Goal: Task Accomplishment & Management: Use online tool/utility

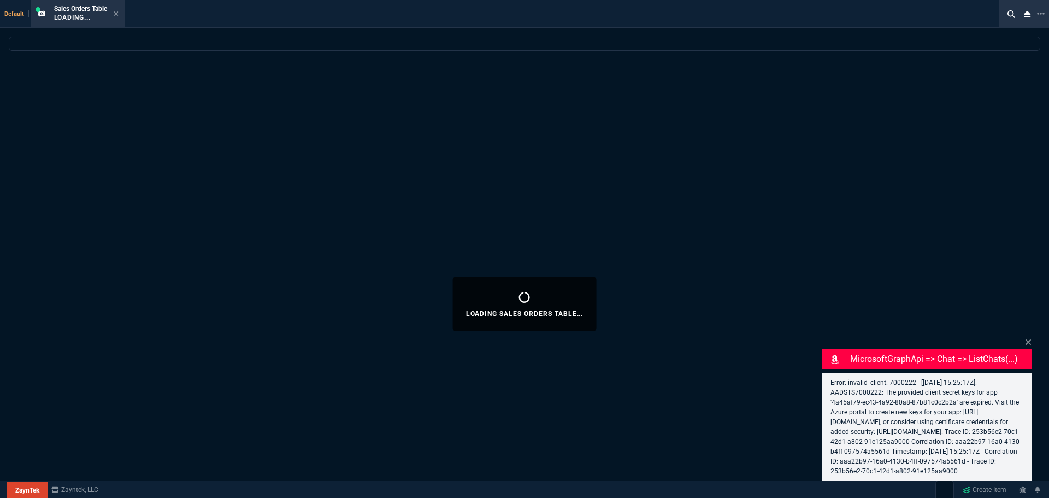
select select "12: [PERSON_NAME]"
select select
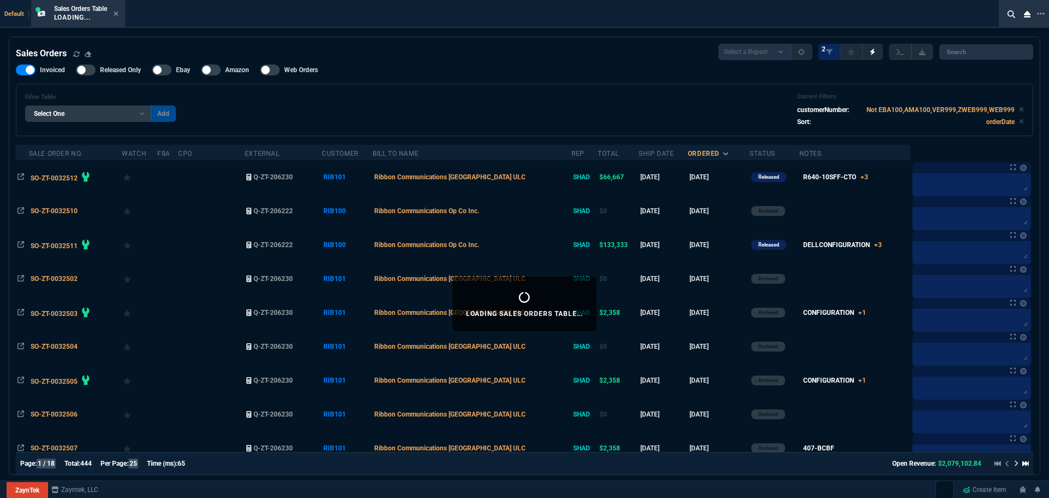
click at [565, 104] on div "Filter Table Select One Add Filter () Bill To Name (billToName) CPO (yourRefere…" at bounding box center [524, 110] width 999 height 34
click at [324, 102] on div "Filter Table Select One Add Filter () Bill To Name (billToName) CPO (yourRefere…" at bounding box center [524, 110] width 999 height 34
click at [119, 18] on nx-icon at bounding box center [116, 14] width 5 height 9
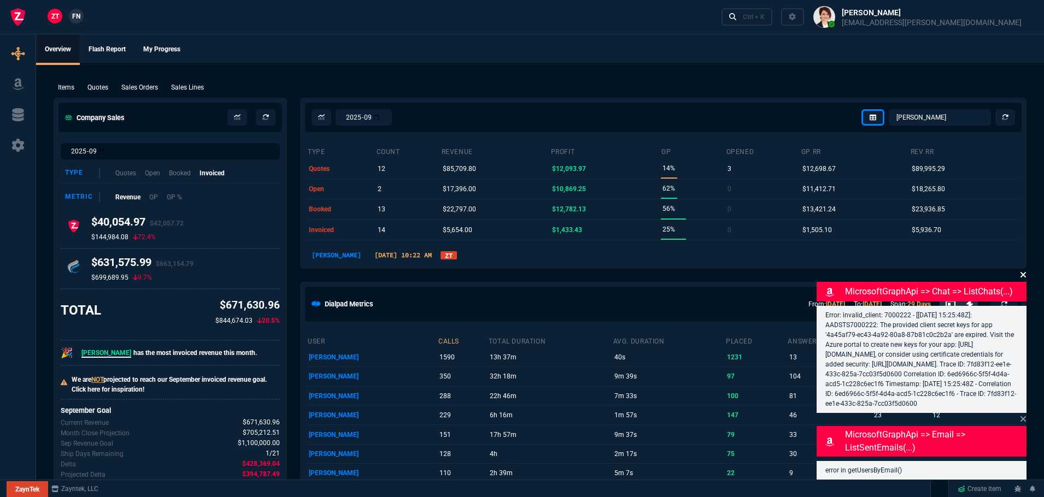
click at [1022, 272] on icon at bounding box center [1022, 274] width 5 height 5
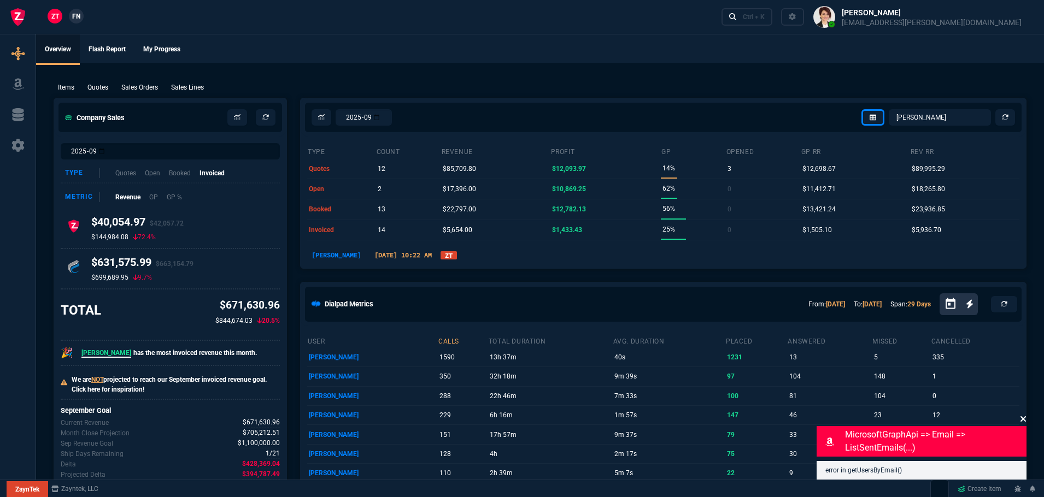
click at [1022, 420] on icon at bounding box center [1022, 418] width 5 height 5
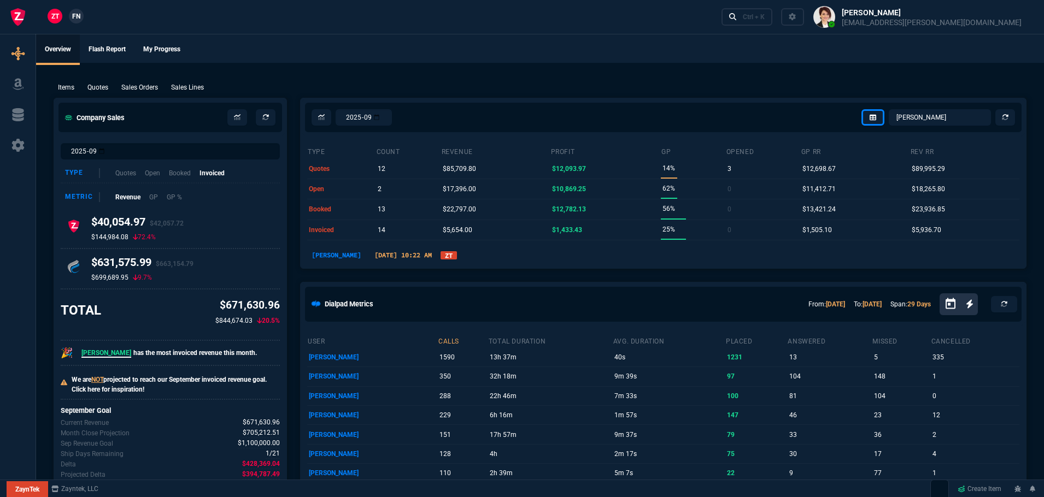
click at [441, 254] on link "ZT" at bounding box center [449, 255] width 16 height 8
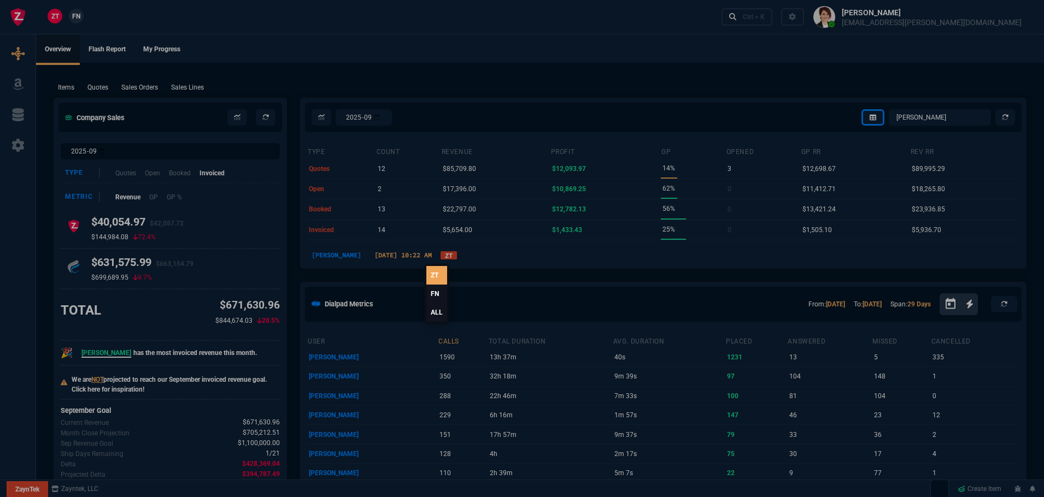
click at [442, 312] on link "ALL" at bounding box center [436, 312] width 21 height 19
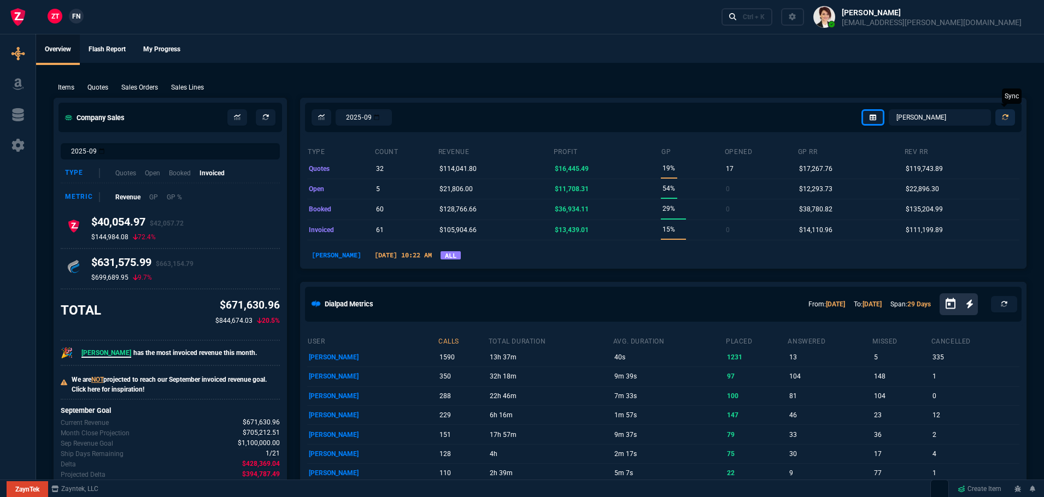
click at [1011, 116] on link at bounding box center [1005, 117] width 20 height 16
click at [952, 120] on select "[PERSON_NAME] Over [PERSON_NAME] [PERSON_NAME] Seti [PERSON_NAME] Wafek [PERSON…" at bounding box center [940, 117] width 102 height 16
click at [889, 109] on select "[PERSON_NAME] Over [PERSON_NAME] [PERSON_NAME] Seti [PERSON_NAME] Wafek [PERSON…" at bounding box center [940, 117] width 102 height 16
click at [941, 118] on select "[PERSON_NAME] Over [PERSON_NAME] [PERSON_NAME] Seti [PERSON_NAME] Wafek [PERSON…" at bounding box center [940, 117] width 102 height 16
click at [889, 109] on select "[PERSON_NAME] Over [PERSON_NAME] [PERSON_NAME] Seti [PERSON_NAME] Wafek [PERSON…" at bounding box center [940, 117] width 102 height 16
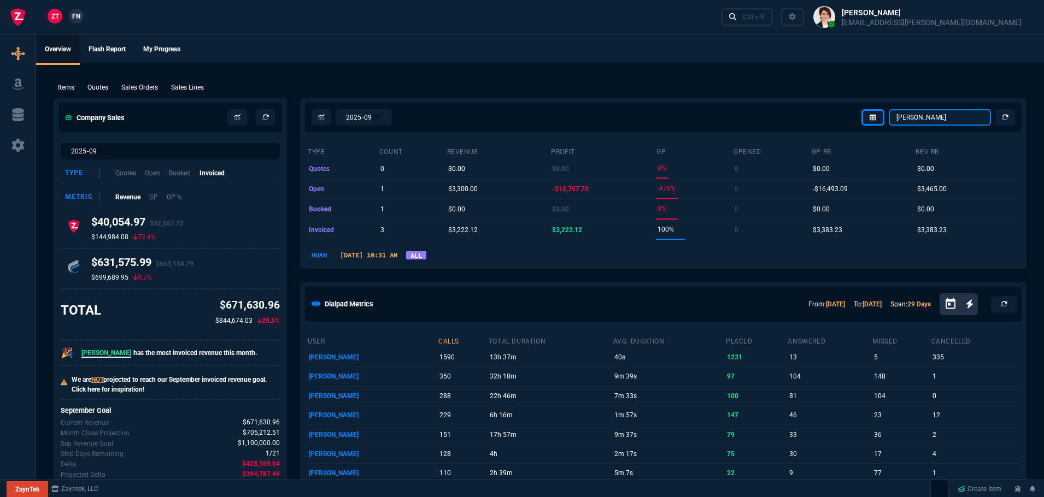
click at [933, 121] on select "[PERSON_NAME] Over [PERSON_NAME] [PERSON_NAME] Seti [PERSON_NAME] Wafek [PERSON…" at bounding box center [940, 117] width 102 height 16
click at [889, 109] on select "[PERSON_NAME] Over [PERSON_NAME] [PERSON_NAME] Seti [PERSON_NAME] Wafek [PERSON…" at bounding box center [940, 117] width 102 height 16
click at [950, 118] on select "[PERSON_NAME] Over [PERSON_NAME] [PERSON_NAME] Seti [PERSON_NAME] Wafek [PERSON…" at bounding box center [940, 117] width 102 height 16
click at [889, 109] on select "[PERSON_NAME] Over [PERSON_NAME] [PERSON_NAME] Seti [PERSON_NAME] Wafek [PERSON…" at bounding box center [940, 117] width 102 height 16
click at [935, 118] on select "[PERSON_NAME] Over [PERSON_NAME] [PERSON_NAME] Seti [PERSON_NAME] Wafek [PERSON…" at bounding box center [940, 117] width 102 height 16
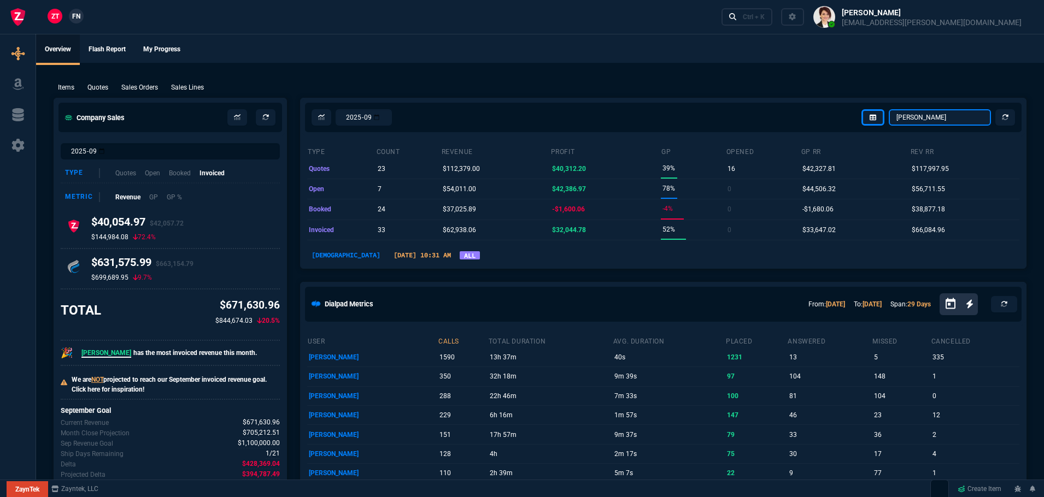
click at [889, 109] on select "[PERSON_NAME] Over [PERSON_NAME] [PERSON_NAME] Seti [PERSON_NAME] Wafek [PERSON…" at bounding box center [940, 117] width 102 height 16
click at [937, 114] on select "[PERSON_NAME] Over [PERSON_NAME] [PERSON_NAME] Seti [PERSON_NAME] Wafek [PERSON…" at bounding box center [940, 117] width 102 height 16
click at [889, 109] on select "[PERSON_NAME] Over [PERSON_NAME] [PERSON_NAME] Seti [PERSON_NAME] Wafek [PERSON…" at bounding box center [940, 117] width 102 height 16
click at [940, 117] on select "[PERSON_NAME] Over [PERSON_NAME] [PERSON_NAME] Seti [PERSON_NAME] Wafek [PERSON…" at bounding box center [940, 117] width 102 height 16
click at [889, 109] on select "[PERSON_NAME] Over [PERSON_NAME] [PERSON_NAME] Seti [PERSON_NAME] Wafek [PERSON…" at bounding box center [940, 117] width 102 height 16
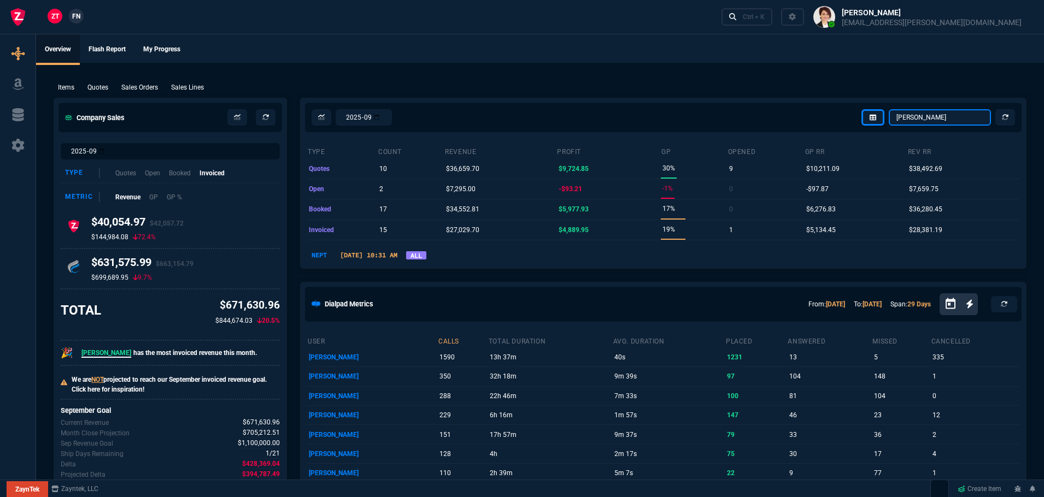
click at [944, 116] on select "[PERSON_NAME] Over [PERSON_NAME] [PERSON_NAME] Seti [PERSON_NAME] Wafek [PERSON…" at bounding box center [940, 117] width 102 height 16
click at [889, 109] on select "[PERSON_NAME] Over [PERSON_NAME] [PERSON_NAME] Seti [PERSON_NAME] Wafek [PERSON…" at bounding box center [940, 117] width 102 height 16
click at [940, 114] on select "[PERSON_NAME] Over [PERSON_NAME] [PERSON_NAME] Seti [PERSON_NAME] Wafek [PERSON…" at bounding box center [940, 117] width 102 height 16
select select "16: [PERSON_NAME]"
click at [889, 109] on select "[PERSON_NAME] Over [PERSON_NAME] [PERSON_NAME] Seti [PERSON_NAME] Wafek [PERSON…" at bounding box center [940, 117] width 102 height 16
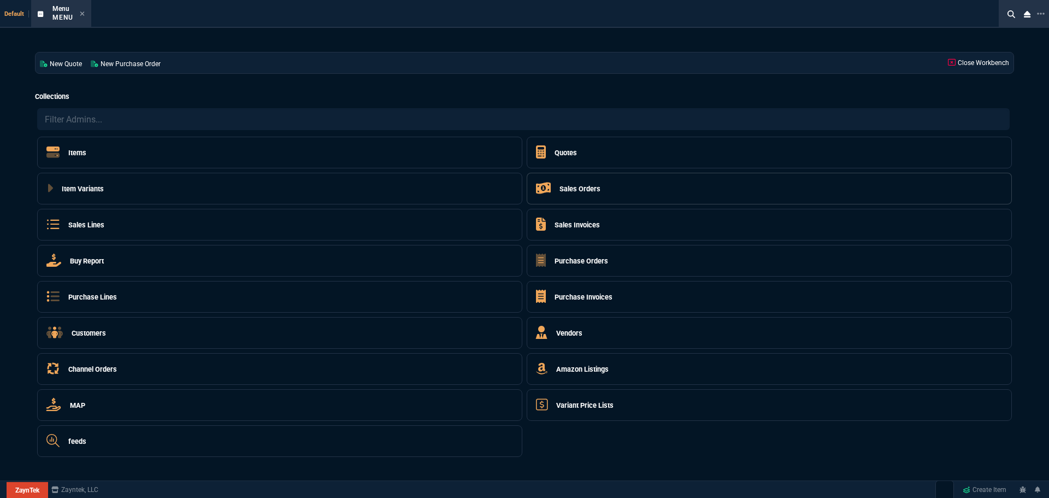
click at [570, 190] on h5 "Sales Orders" at bounding box center [580, 189] width 41 height 10
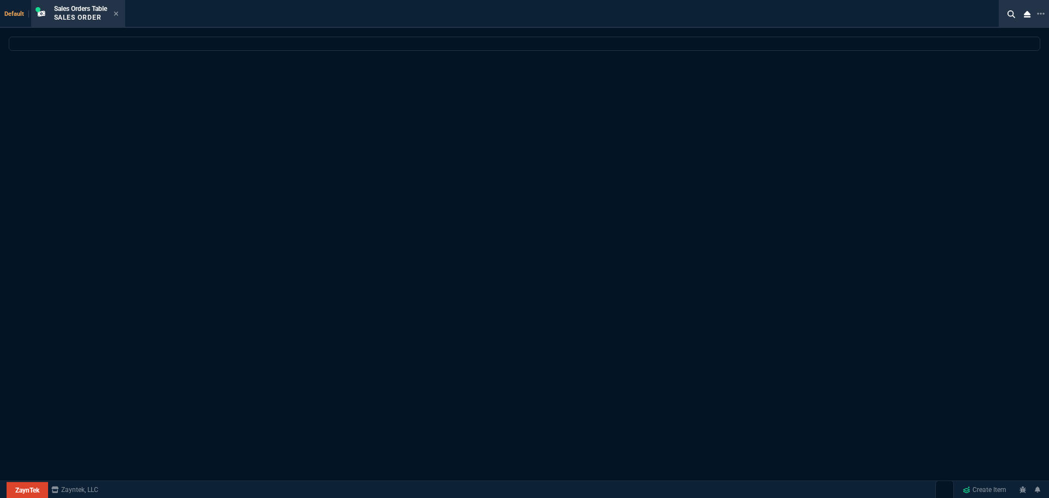
select select
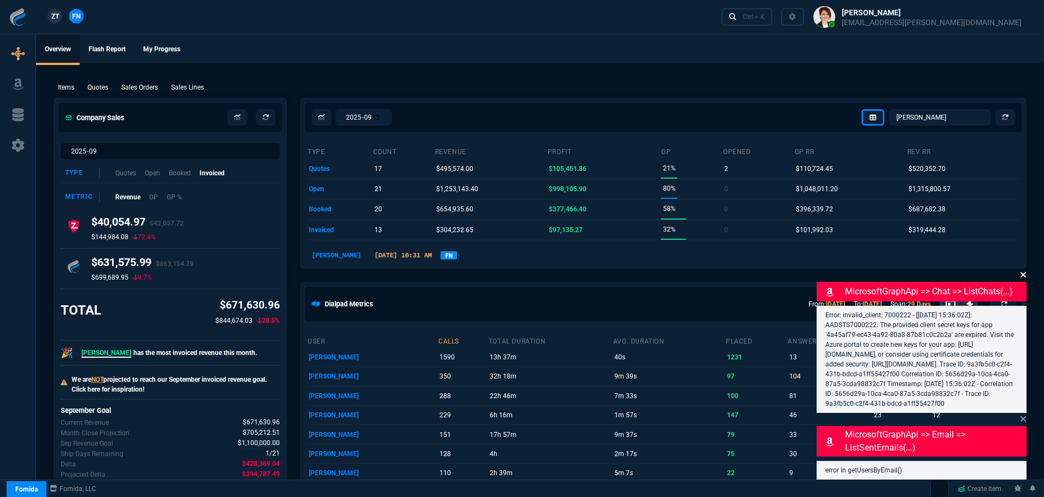
click at [1024, 277] on icon at bounding box center [1023, 275] width 7 height 9
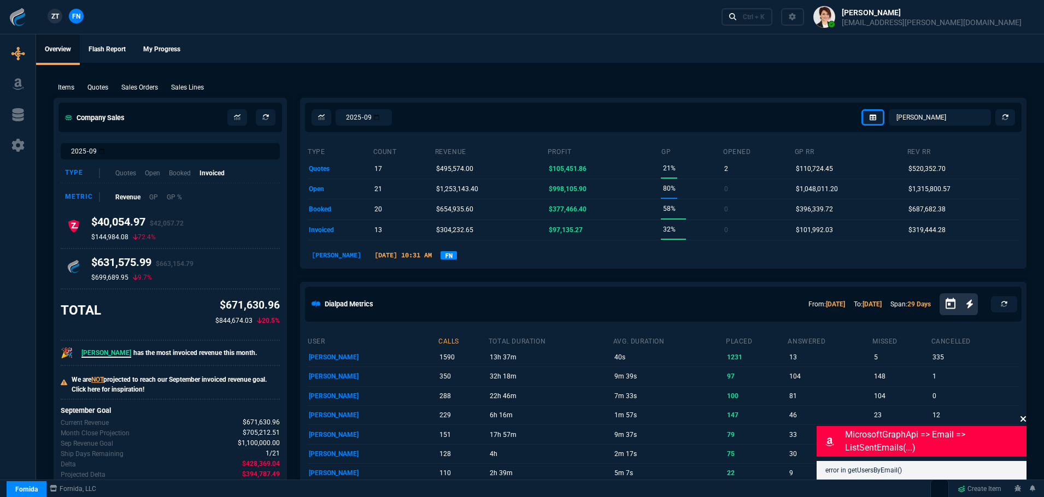
click at [1022, 419] on icon at bounding box center [1023, 419] width 7 height 9
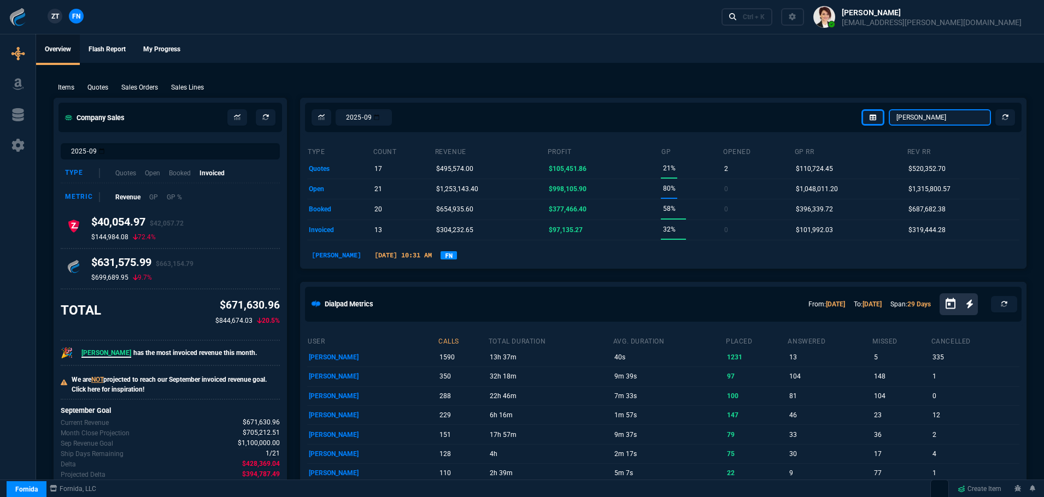
click at [958, 120] on select "[PERSON_NAME] Over [PERSON_NAME] [PERSON_NAME] Seti [PERSON_NAME] Wafek [PERSON…" at bounding box center [940, 117] width 102 height 16
select select "4: SHAD"
click at [889, 109] on select "[PERSON_NAME] Over [PERSON_NAME] [PERSON_NAME] Seti [PERSON_NAME] Wafek [PERSON…" at bounding box center [940, 117] width 102 height 16
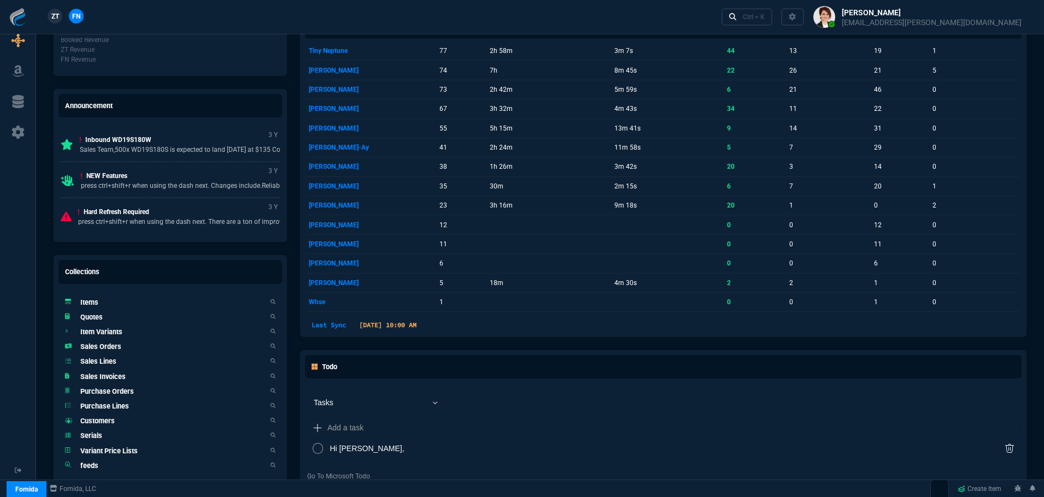
scroll to position [667, 0]
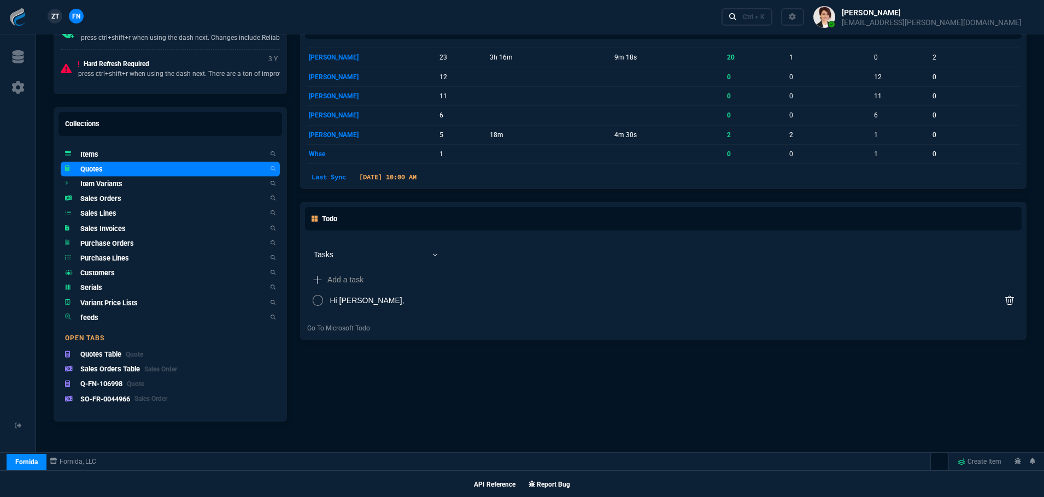
click at [105, 169] on link "Quotes" at bounding box center [170, 169] width 219 height 15
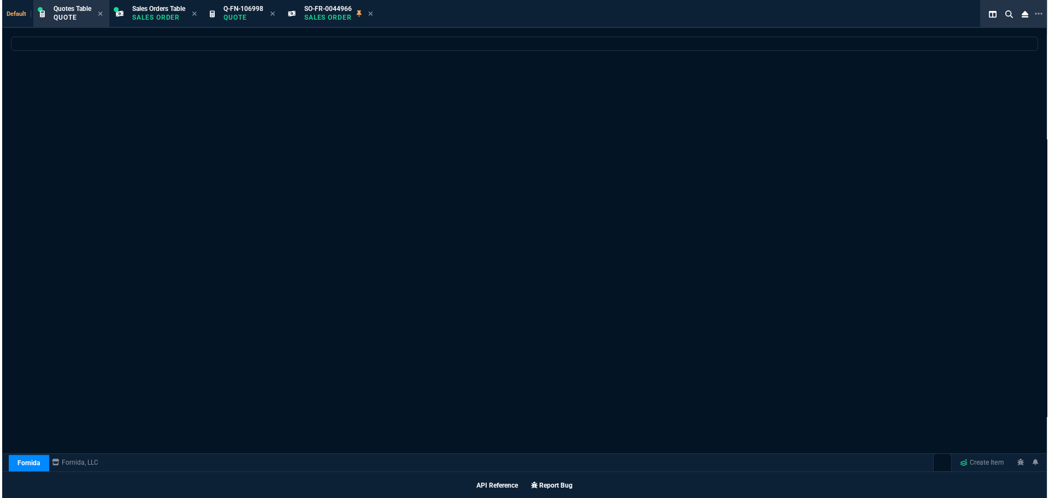
scroll to position [667, 0]
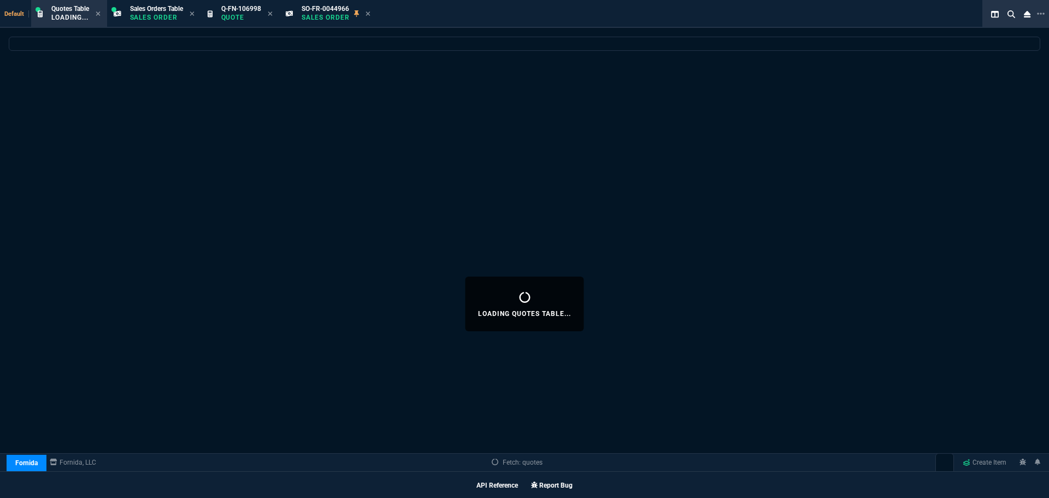
select select
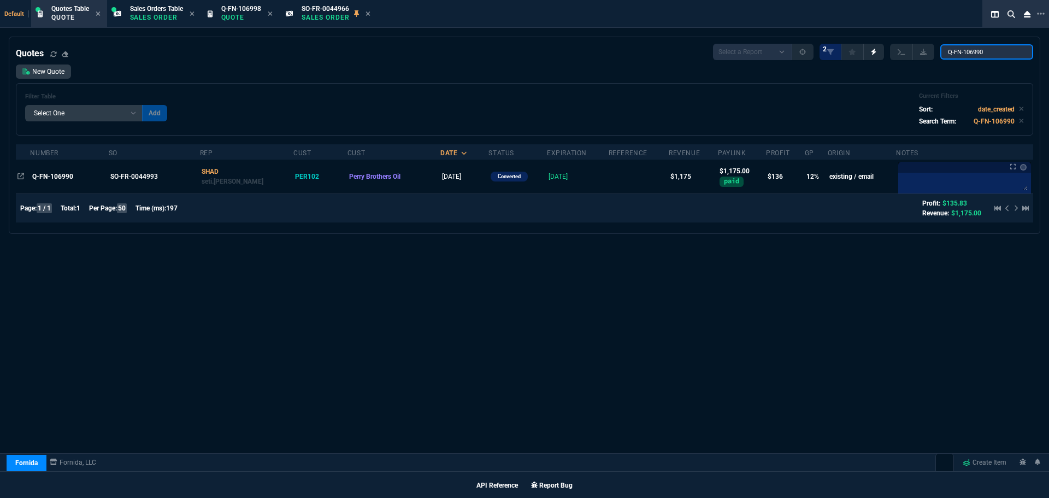
click at [989, 51] on input "Q-FN-106990" at bounding box center [987, 51] width 93 height 15
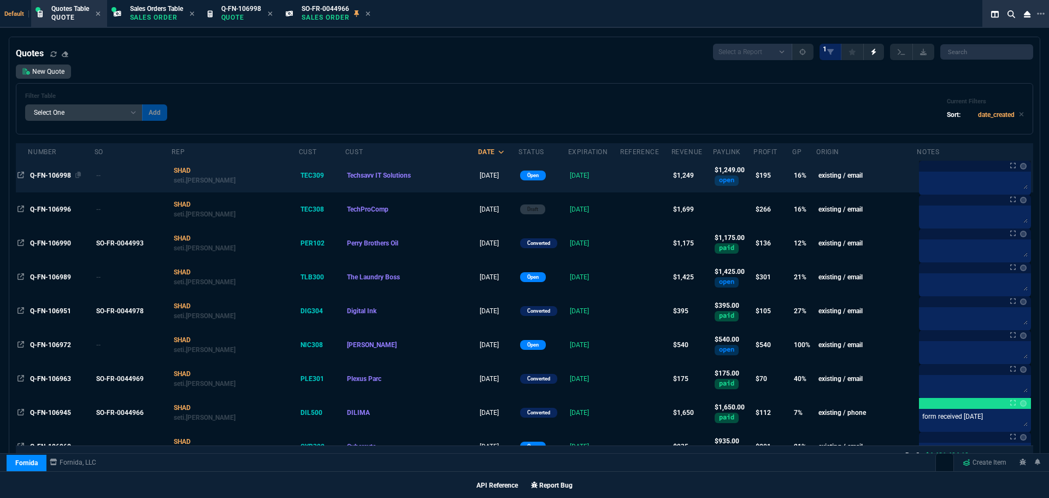
click at [41, 179] on div "Q-FN-106998" at bounding box center [61, 176] width 63 height 10
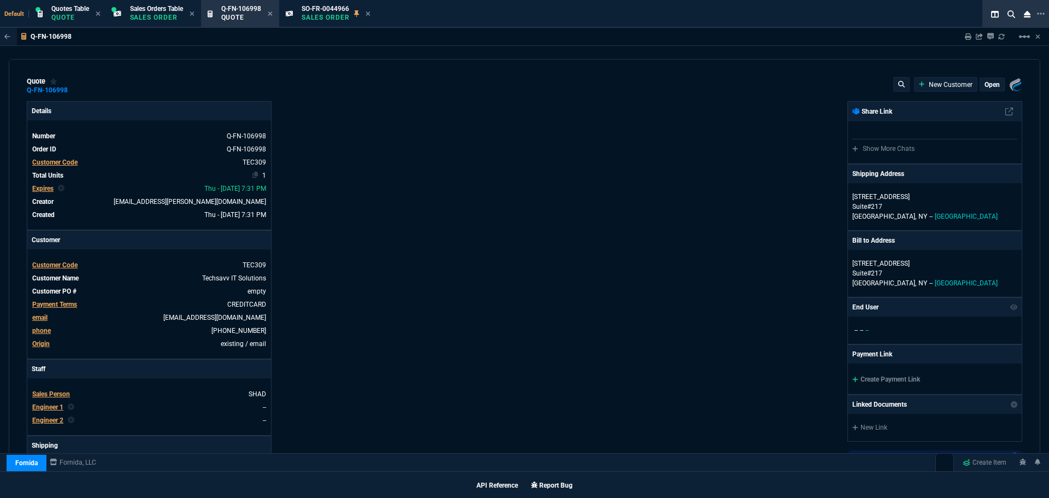
type input "20"
type input "250"
type input "22"
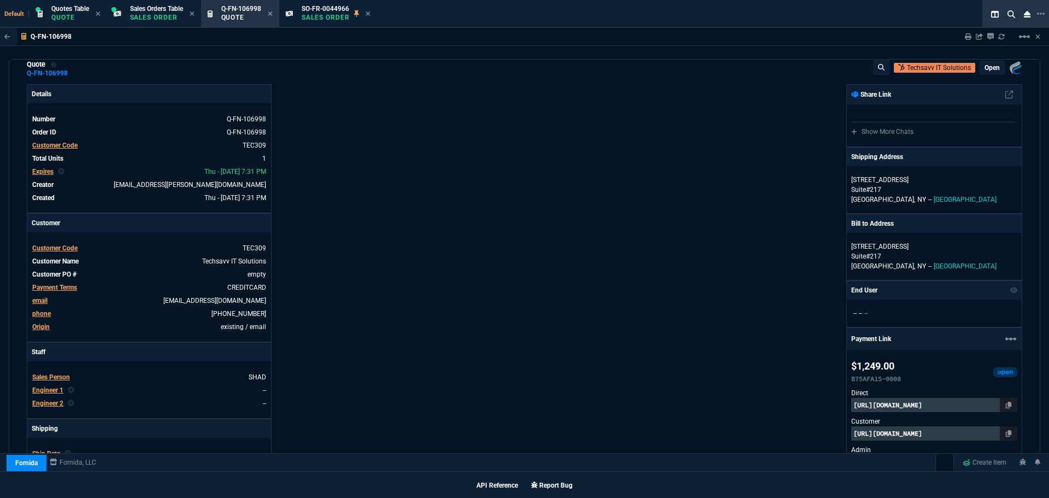
scroll to position [0, 0]
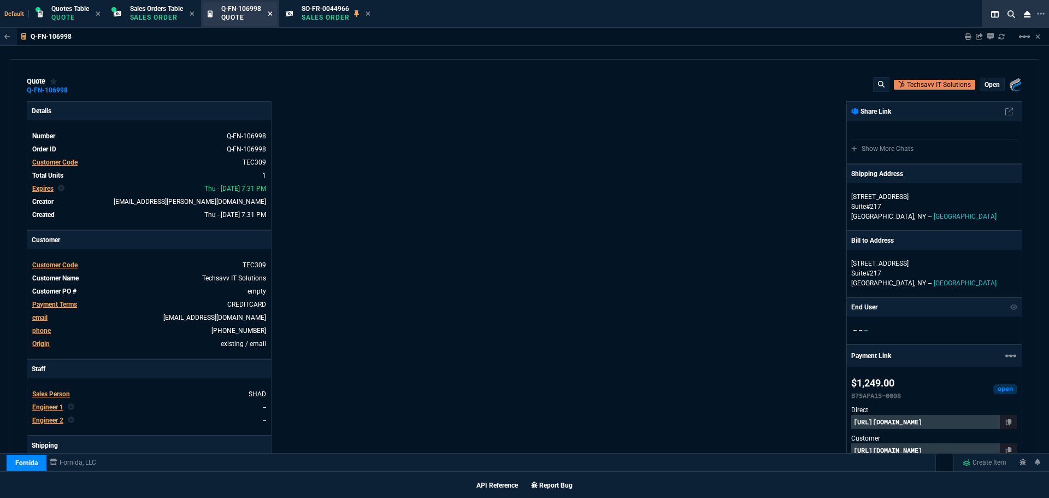
click at [273, 13] on icon at bounding box center [270, 13] width 5 height 7
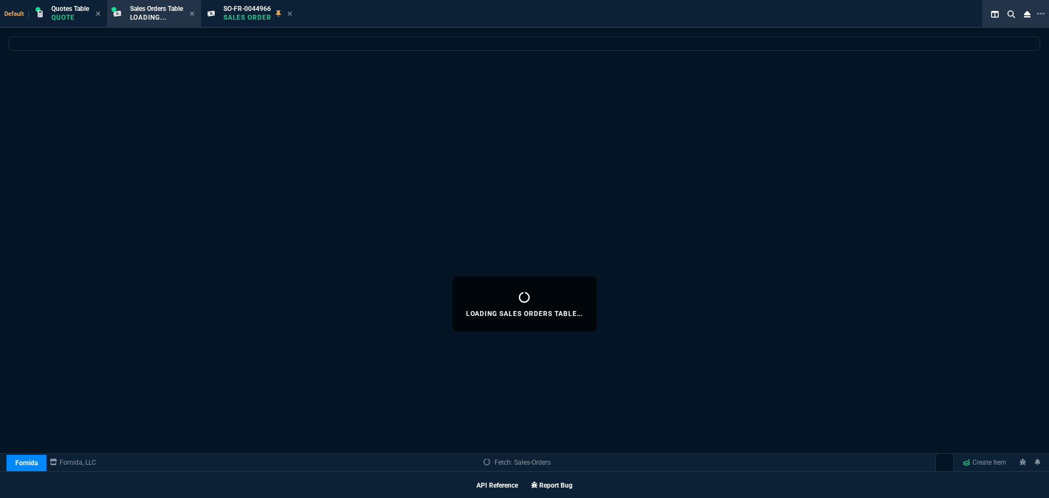
select select
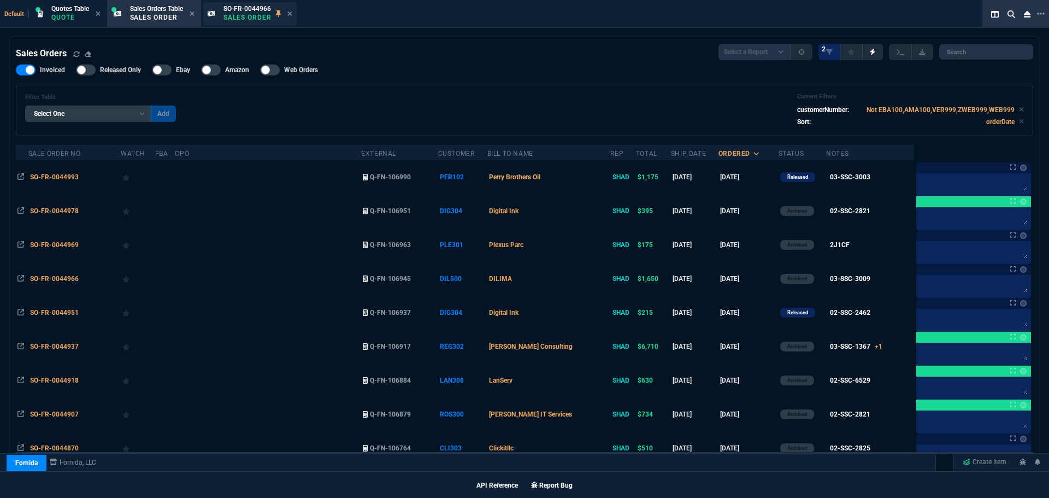
click at [247, 17] on p "Sales Order" at bounding box center [248, 17] width 48 height 9
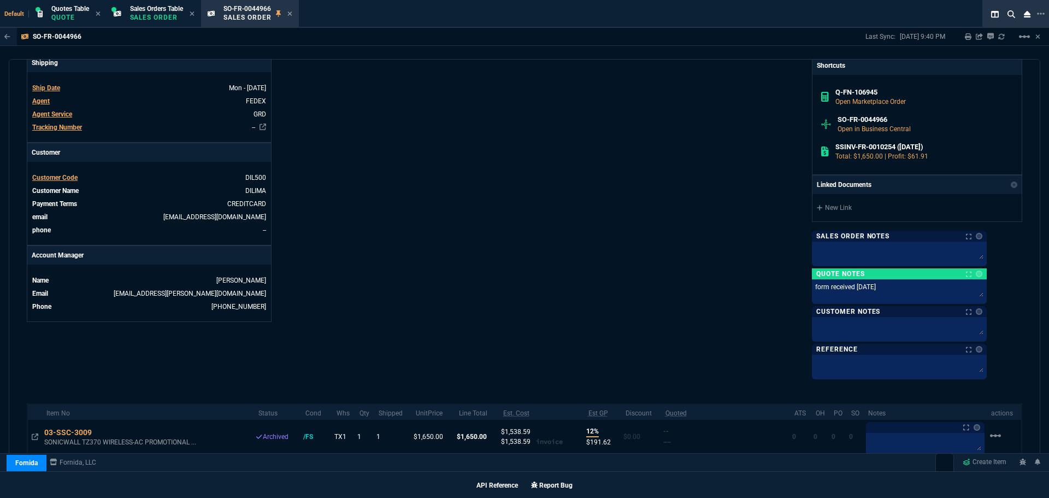
scroll to position [426, 0]
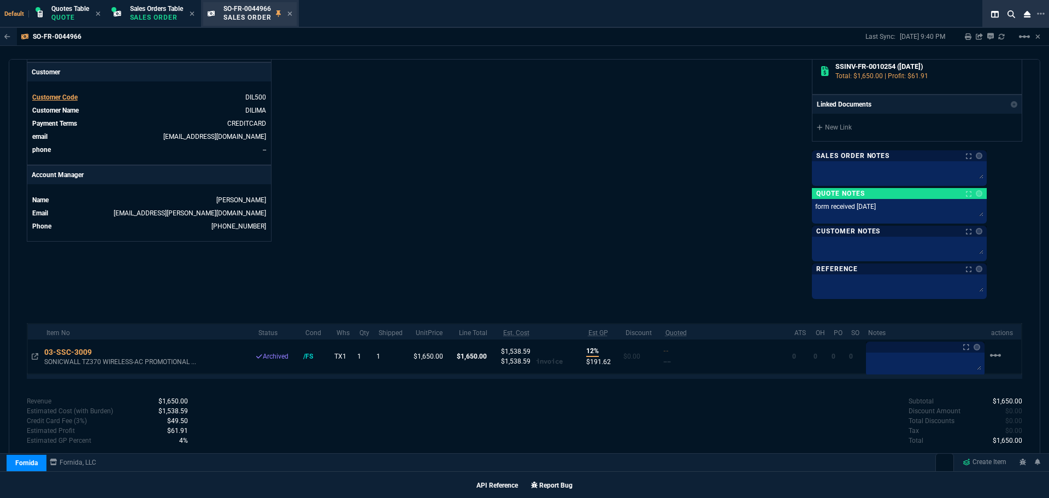
click at [296, 14] on div "SO-FR-0044966 Sales Order" at bounding box center [249, 14] width 93 height 24
click at [296, 15] on div "SO-FR-0044966 Sales Order" at bounding box center [249, 14] width 93 height 24
click at [292, 12] on icon at bounding box center [289, 13] width 5 height 7
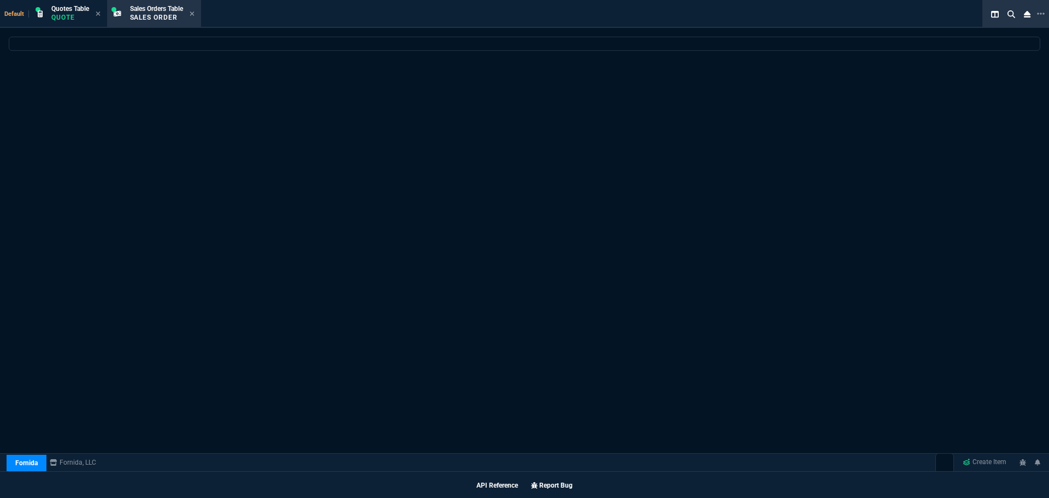
scroll to position [637, 0]
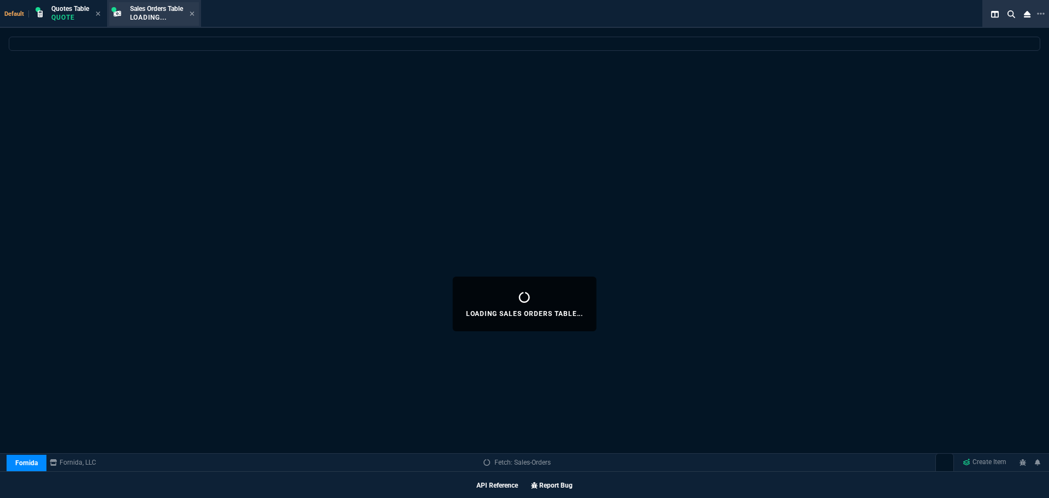
select select
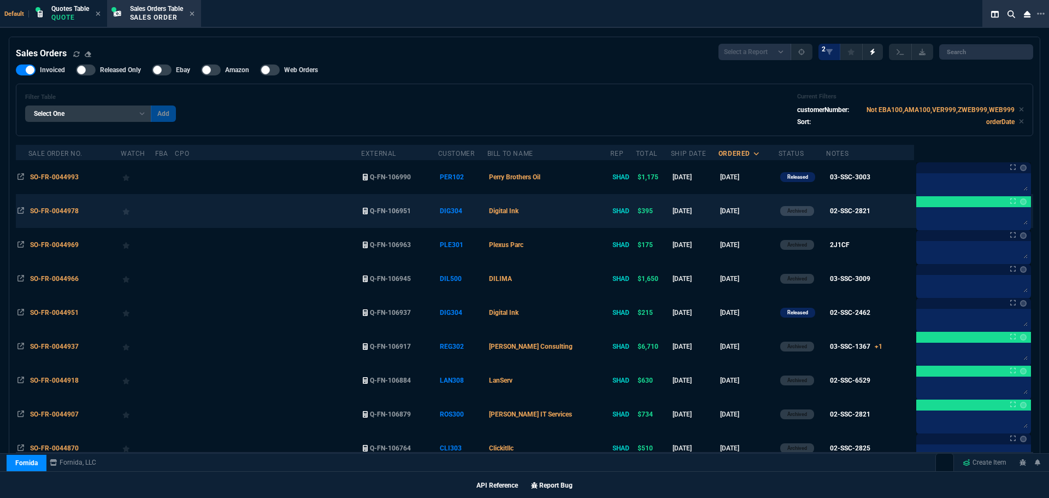
scroll to position [55, 0]
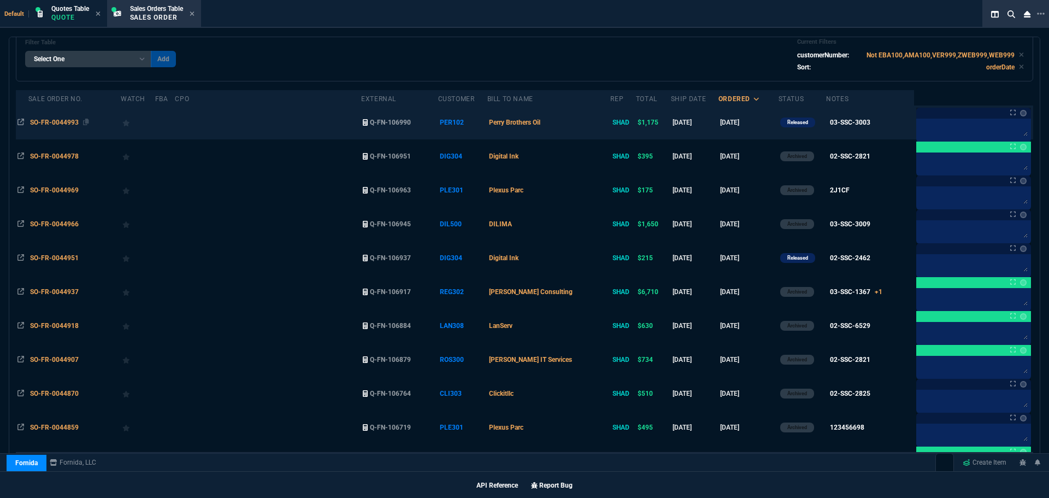
click at [69, 119] on span "SO-FR-0044993" at bounding box center [54, 123] width 49 height 8
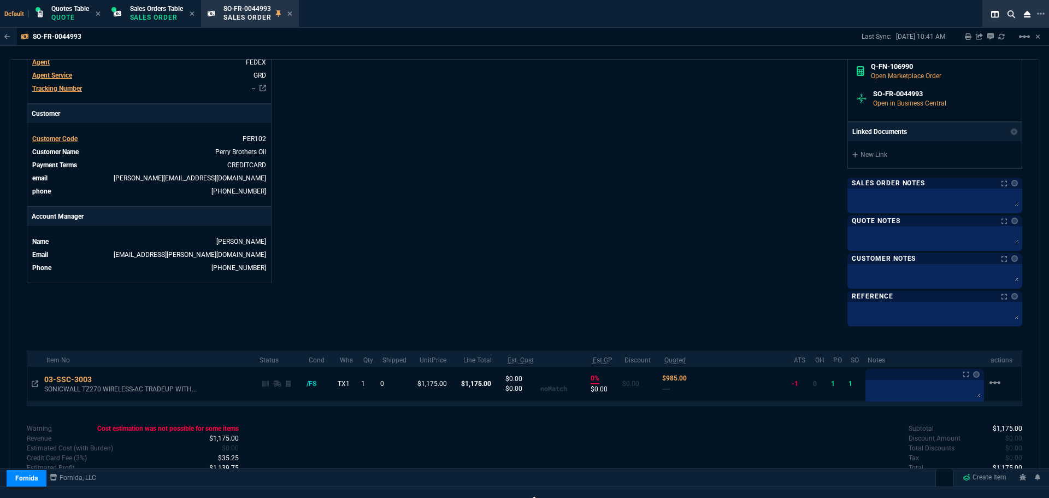
scroll to position [398, 0]
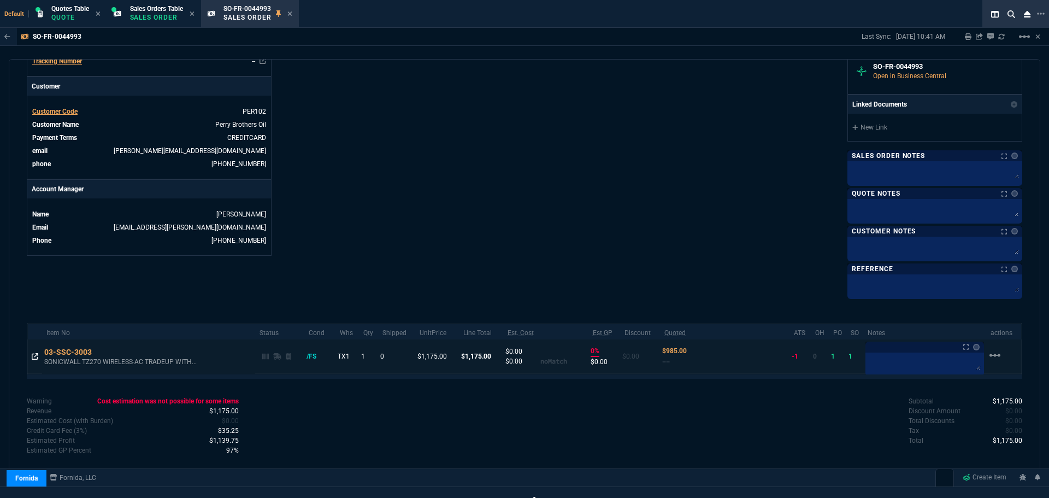
click at [34, 357] on icon at bounding box center [35, 356] width 7 height 7
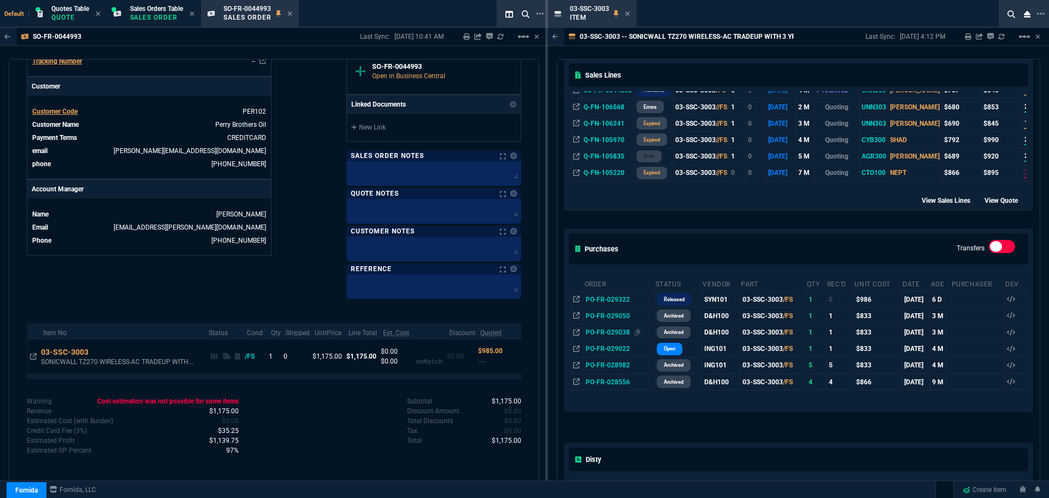
scroll to position [273, 0]
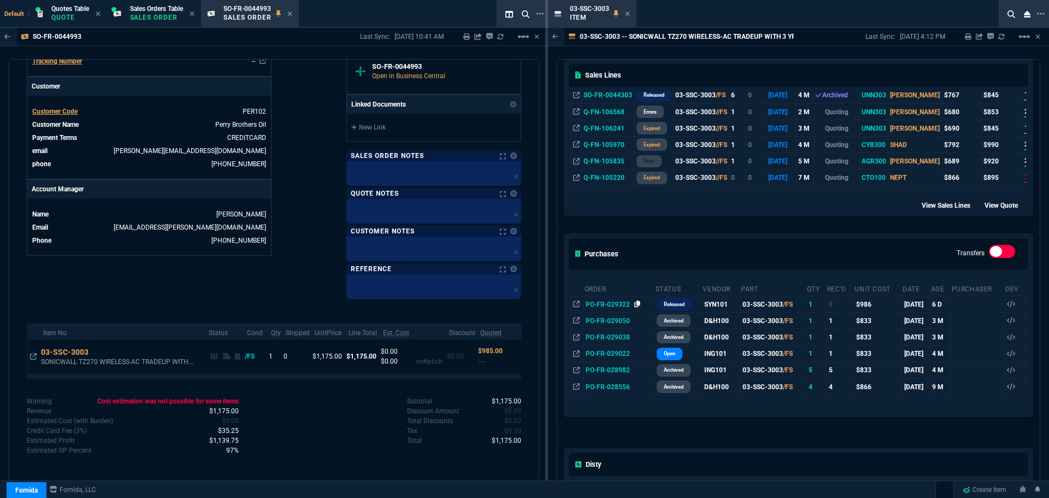
click at [637, 307] on icon at bounding box center [638, 304] width 6 height 7
click at [636, 303] on icon at bounding box center [638, 304] width 6 height 7
click at [635, 305] on icon at bounding box center [638, 304] width 6 height 7
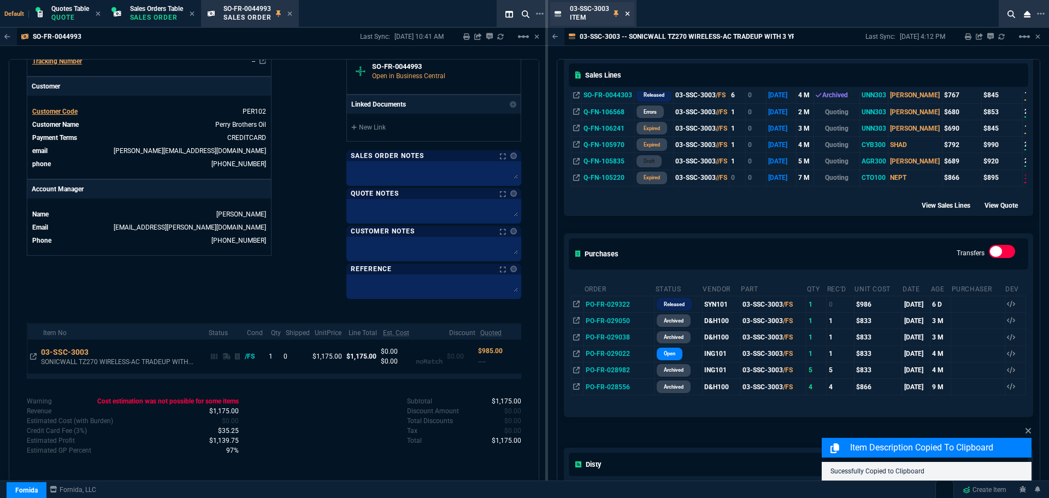
click at [627, 13] on icon at bounding box center [627, 13] width 5 height 7
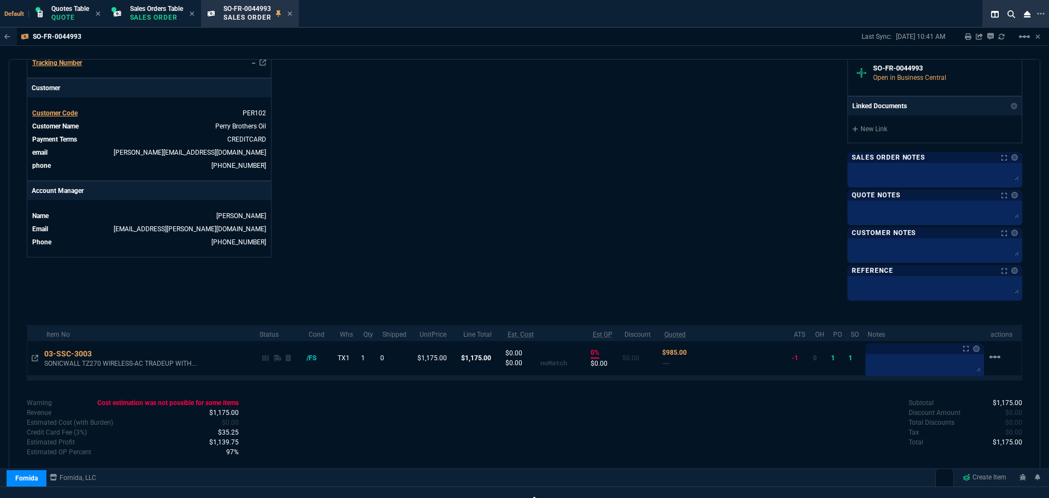
scroll to position [398, 0]
click at [292, 15] on icon at bounding box center [289, 13] width 4 height 4
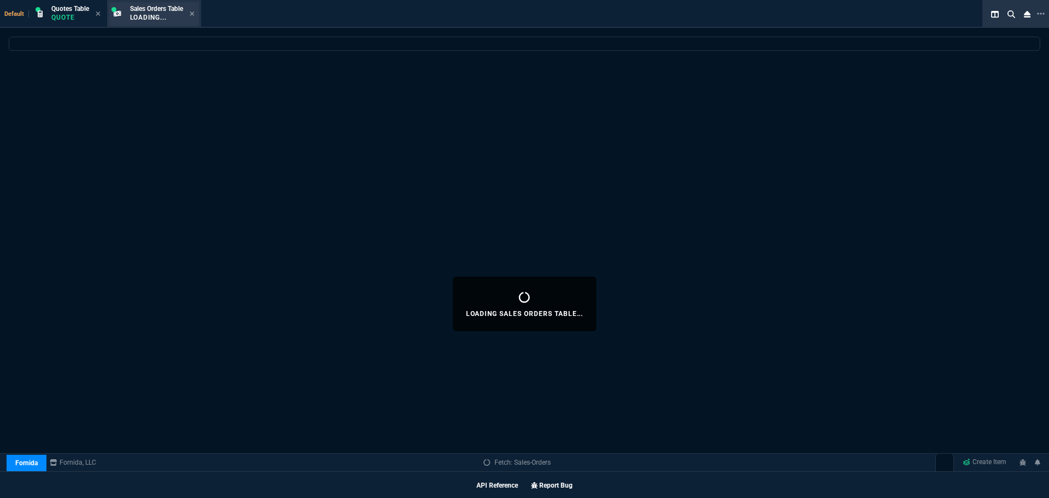
select select
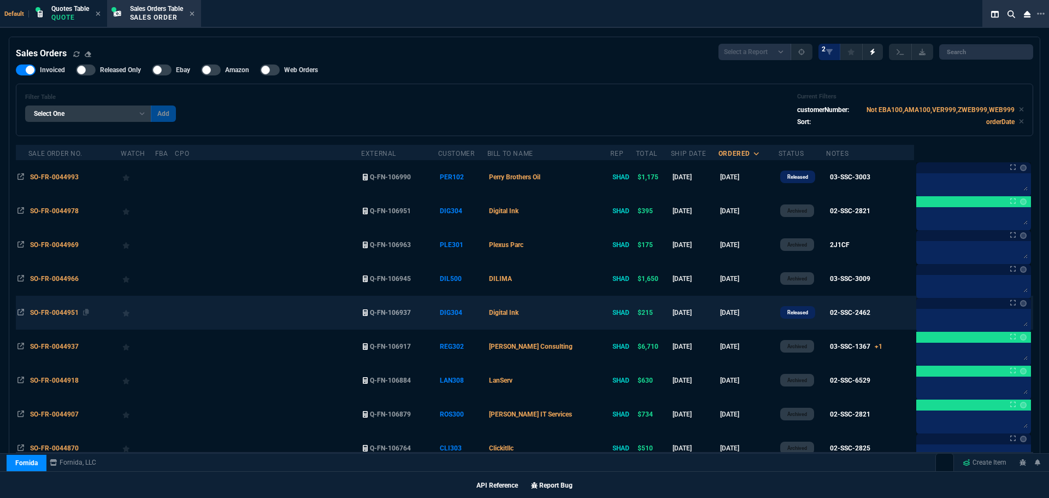
click at [44, 309] on span "SO-FR-0044951" at bounding box center [54, 313] width 49 height 8
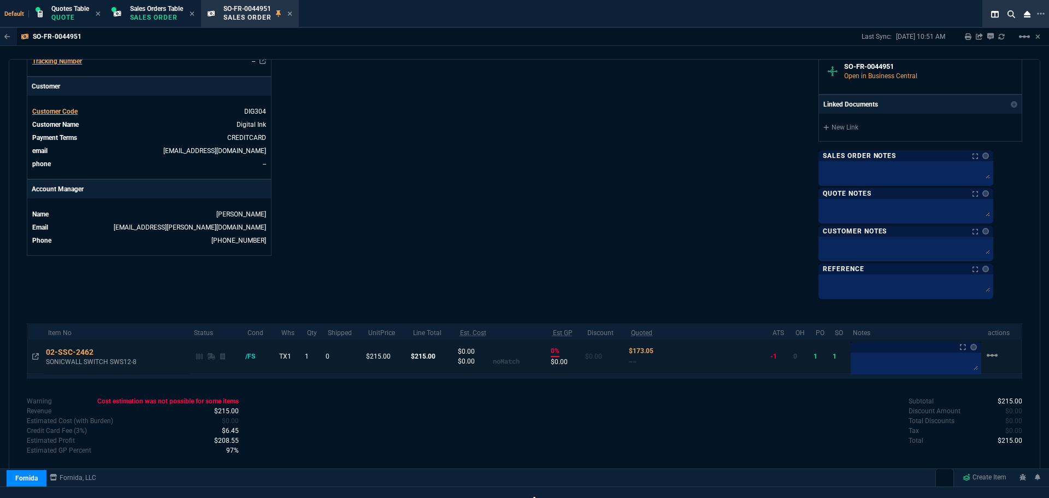
click at [33, 357] on icon at bounding box center [35, 356] width 7 height 7
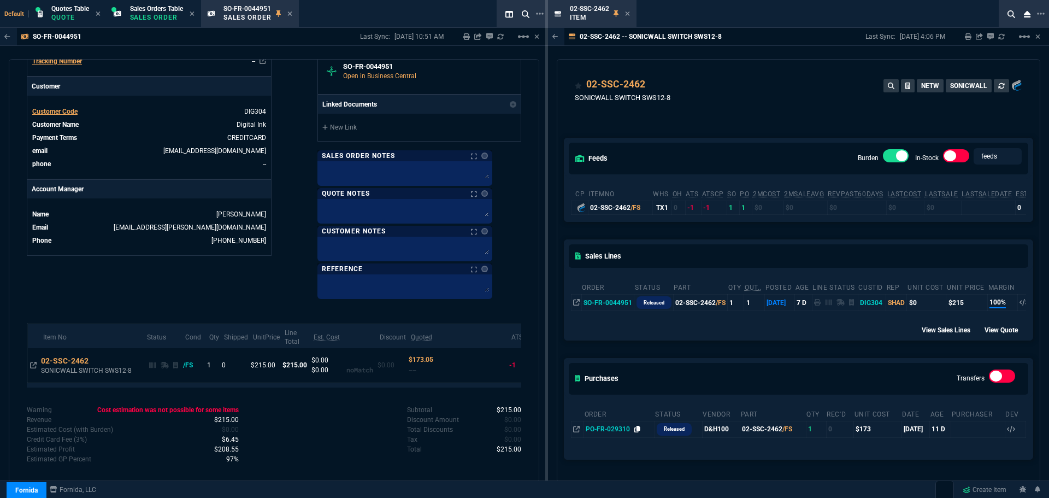
click at [637, 427] on icon at bounding box center [638, 429] width 6 height 7
click at [627, 13] on icon at bounding box center [627, 13] width 5 height 7
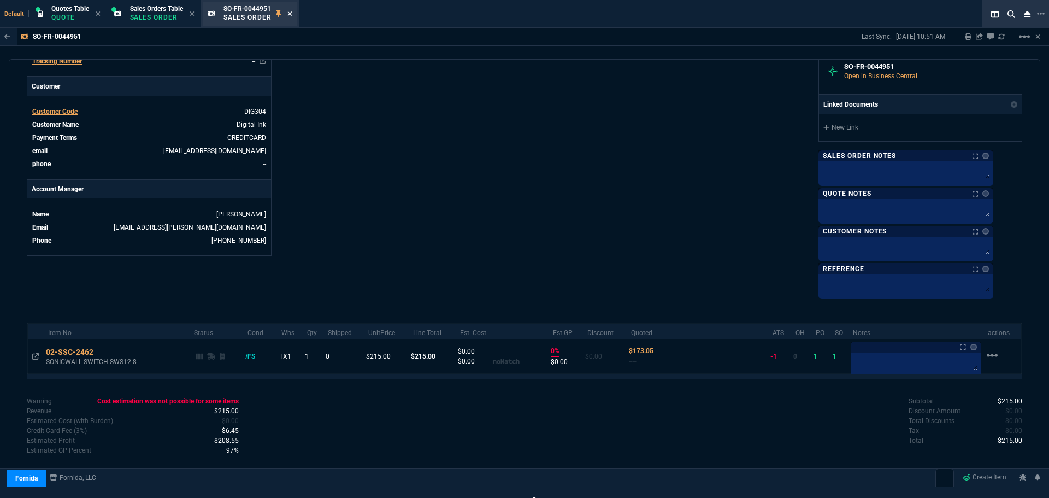
click at [292, 15] on icon at bounding box center [289, 13] width 5 height 7
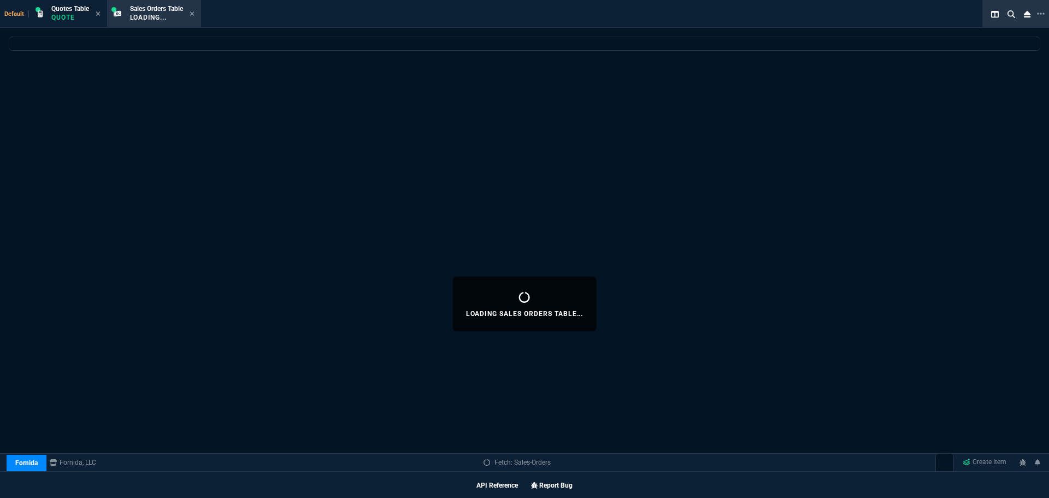
select select
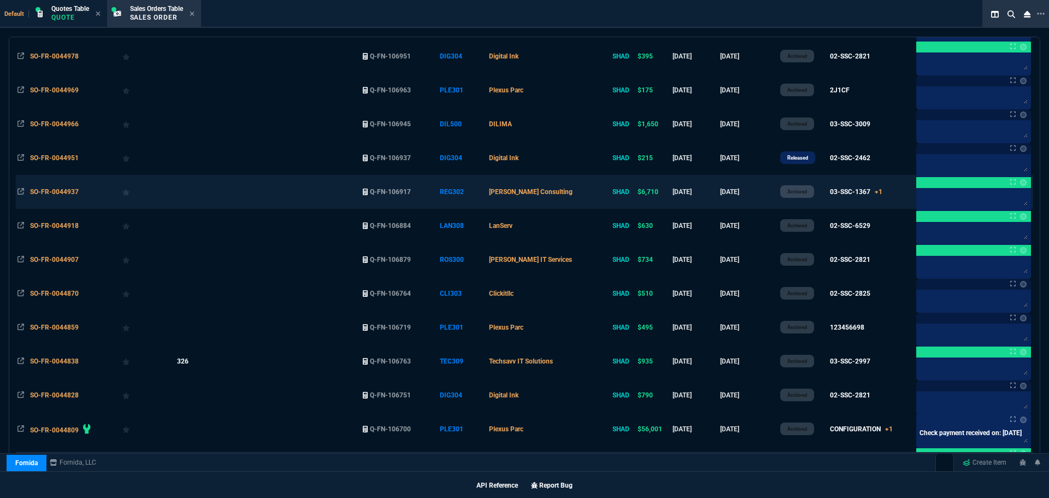
scroll to position [164, 0]
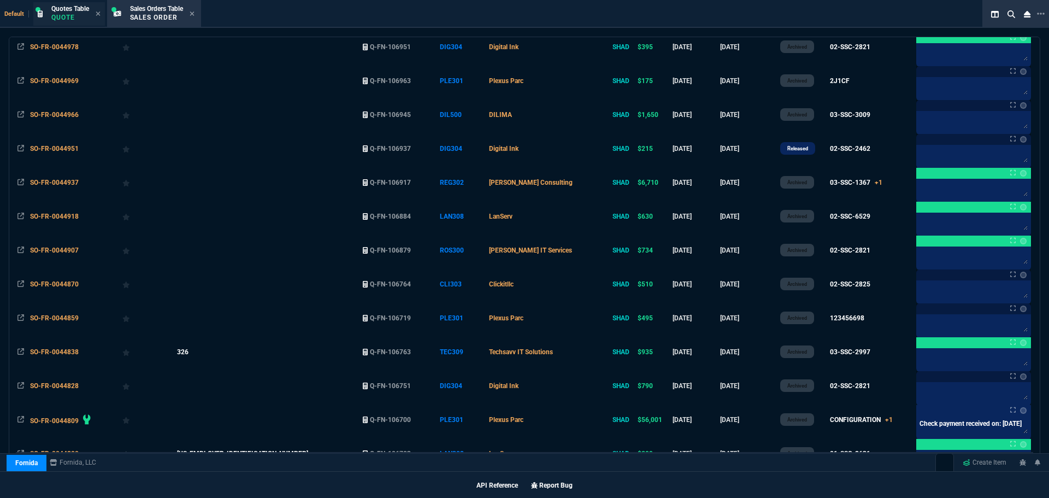
click at [57, 14] on p "Quote" at bounding box center [70, 17] width 38 height 9
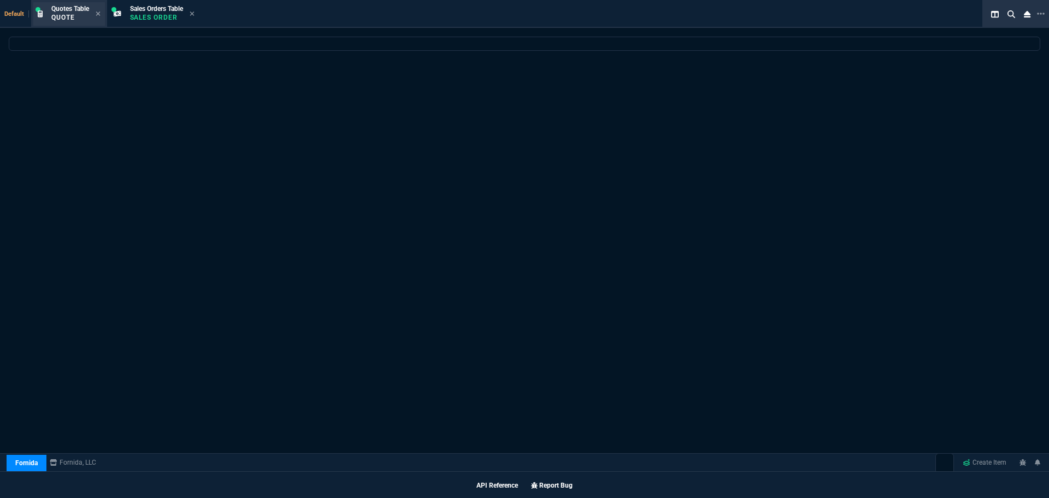
scroll to position [0, 0]
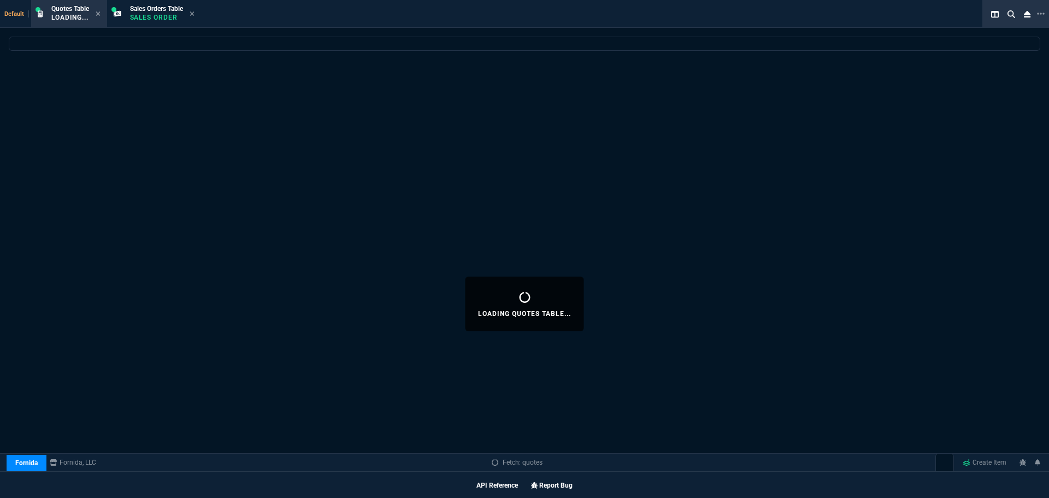
select select
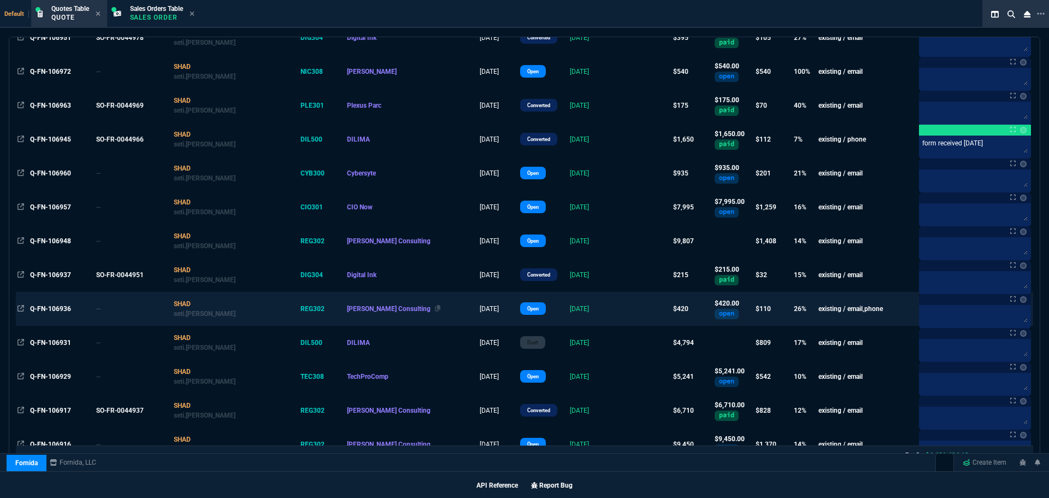
scroll to position [328, 0]
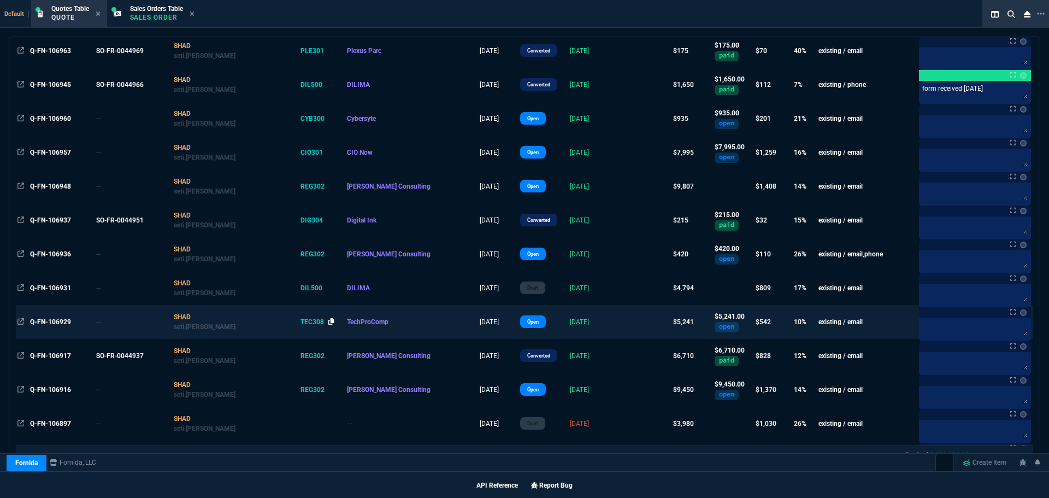
click at [328, 321] on icon at bounding box center [331, 321] width 6 height 7
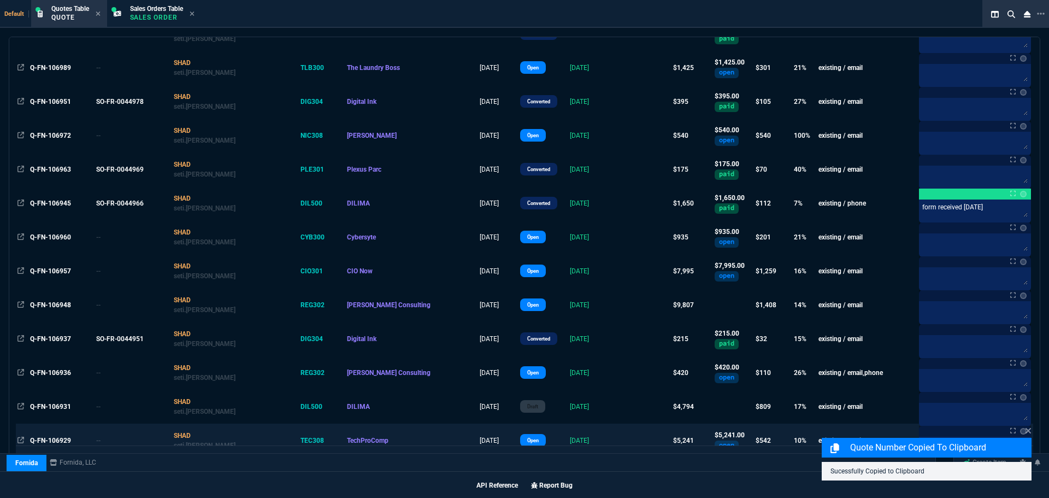
scroll to position [0, 0]
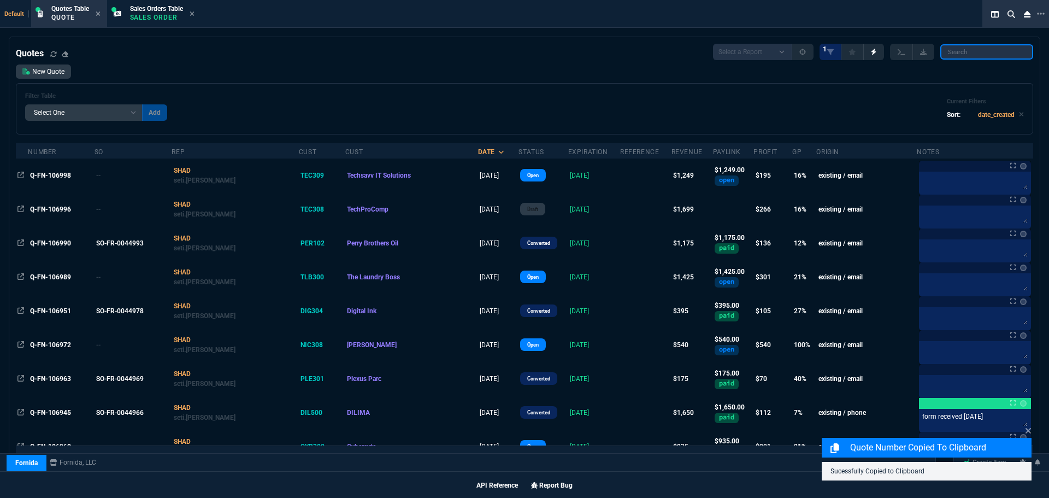
click at [960, 50] on input "search" at bounding box center [987, 51] width 93 height 15
paste input "TEC308"
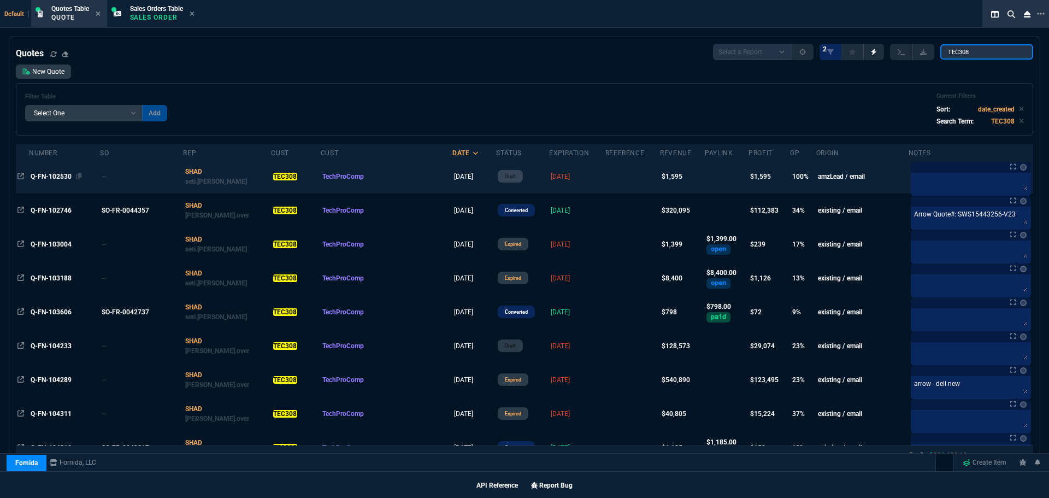
type input "TEC308"
click at [60, 177] on span "Q-FN-102530" at bounding box center [51, 177] width 41 height 8
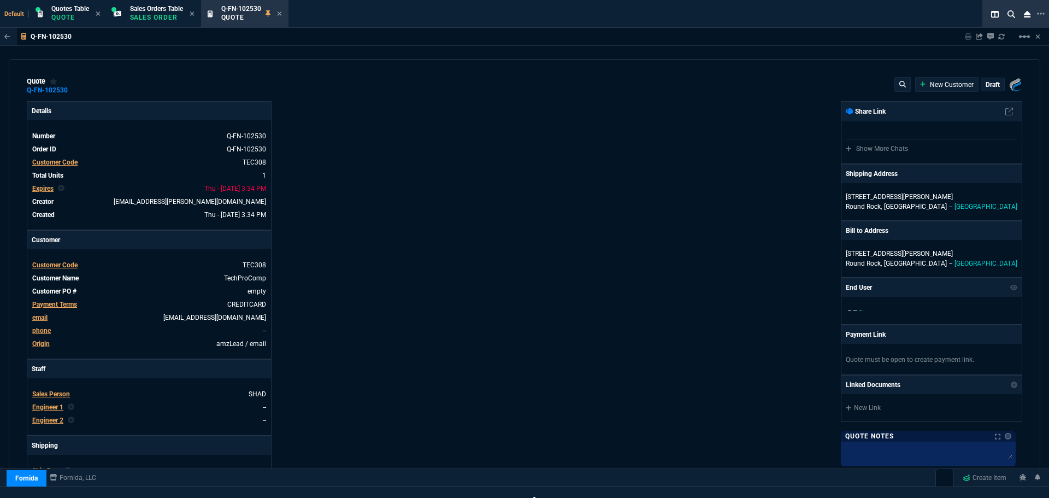
type input "100"
type input "1595"
type input "2700"
type input "41"
click at [282, 16] on icon at bounding box center [279, 13] width 5 height 7
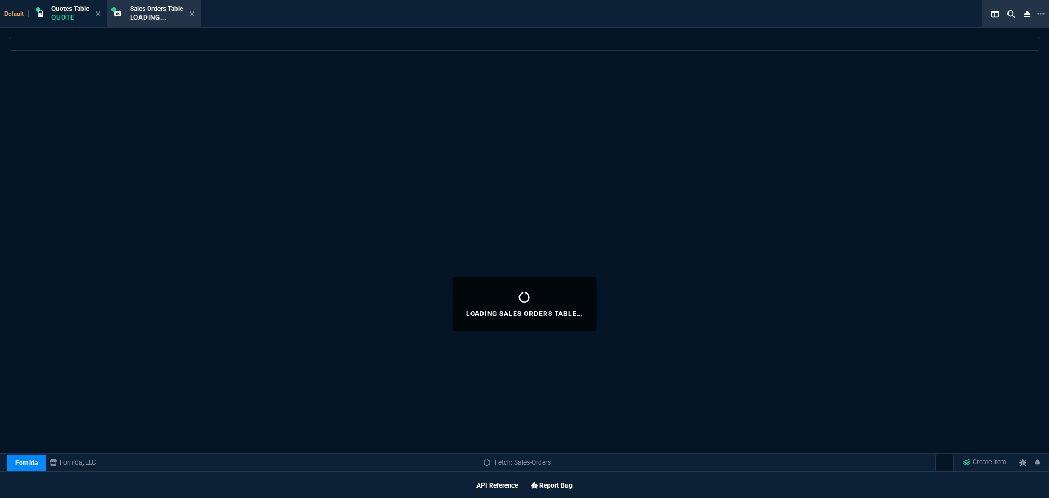
select select
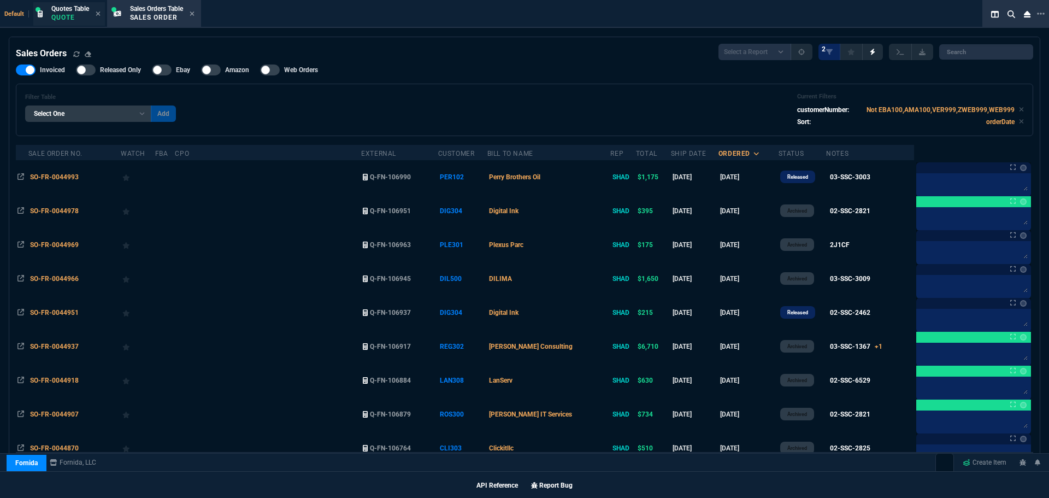
click at [77, 20] on p "Quote" at bounding box center [70, 17] width 38 height 9
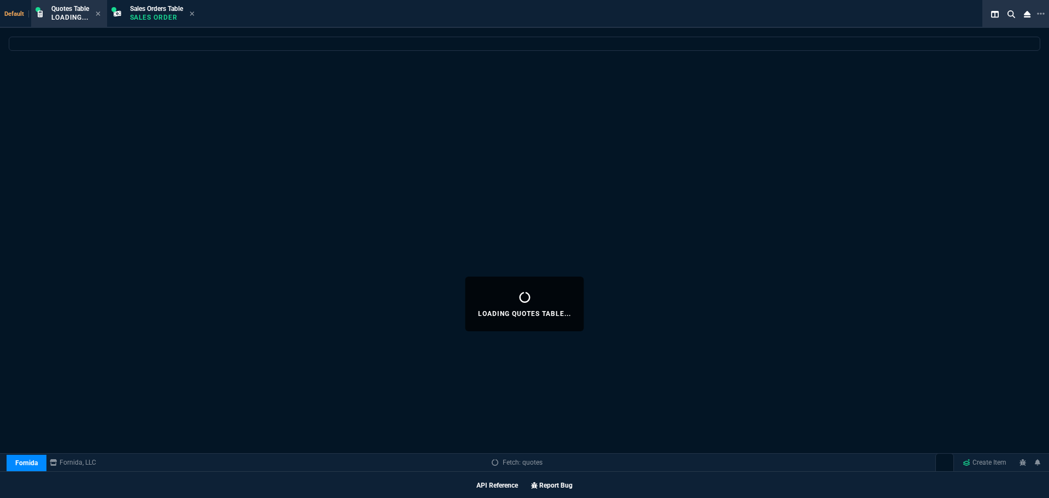
select select
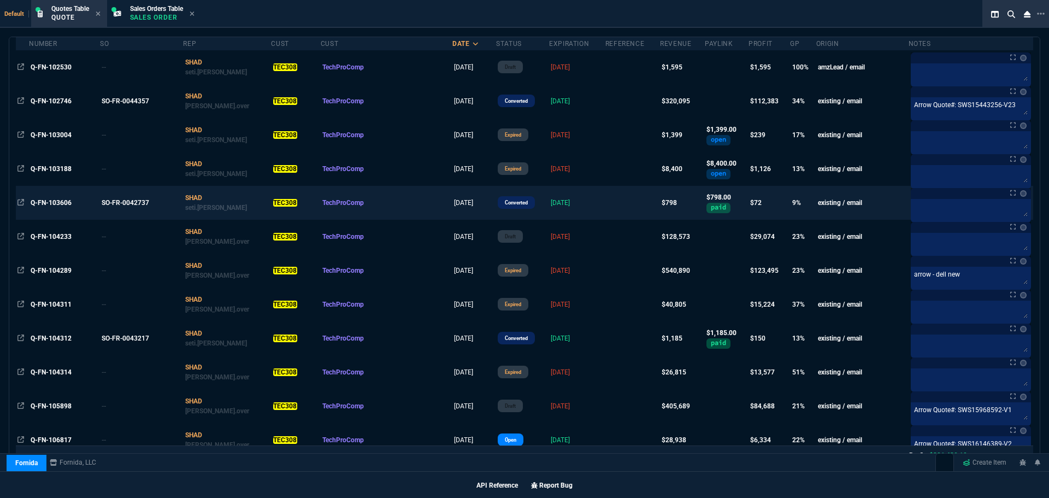
scroll to position [164, 0]
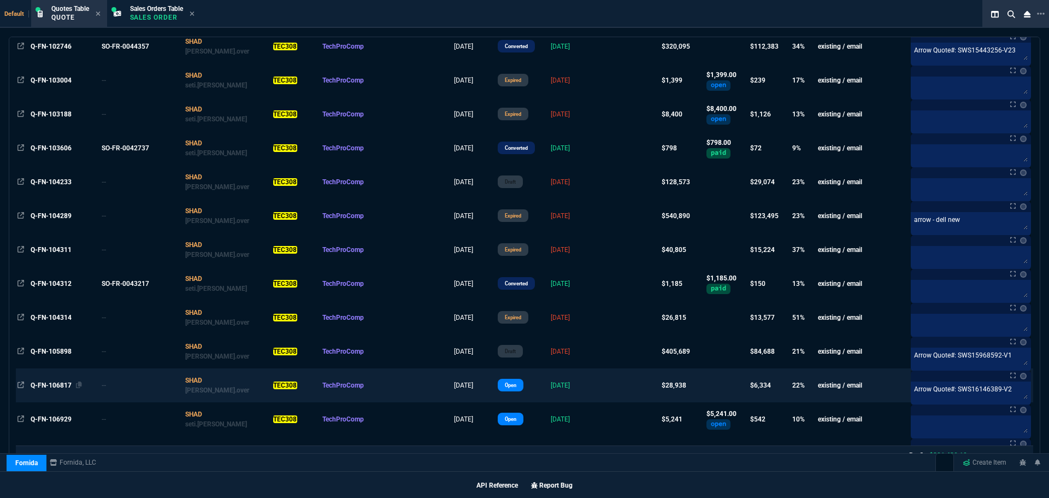
click at [61, 386] on span "Q-FN-106817" at bounding box center [51, 386] width 41 height 8
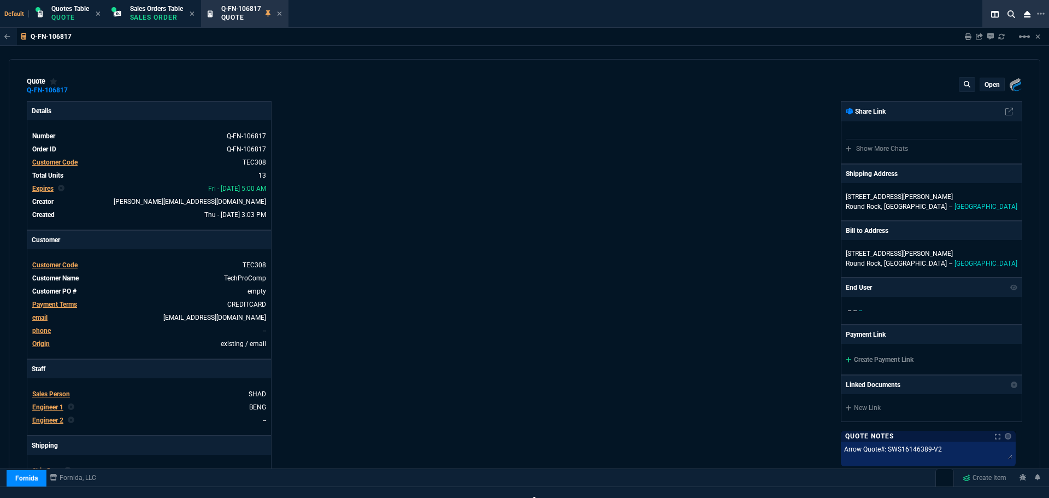
type input "25"
type input "2713"
type input "27"
type input "400"
type input "75"
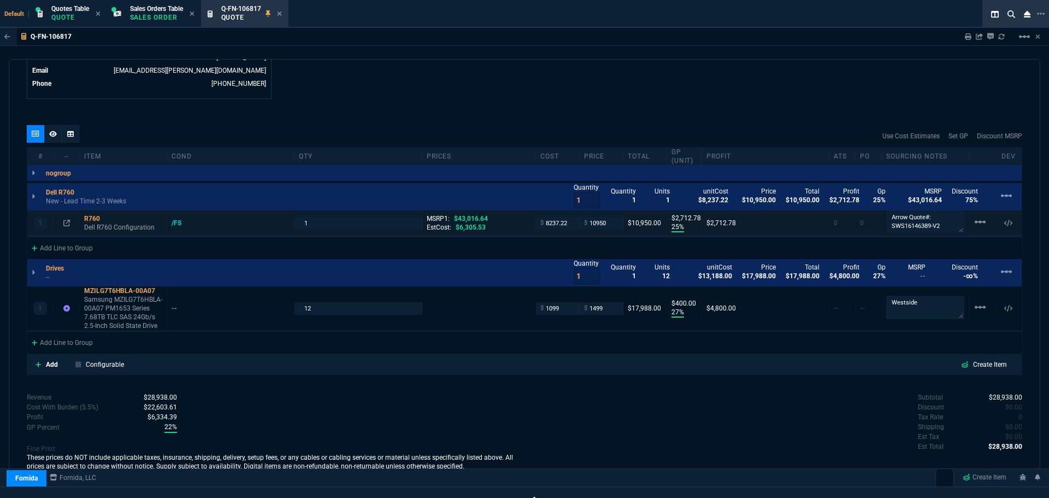
scroll to position [577, 0]
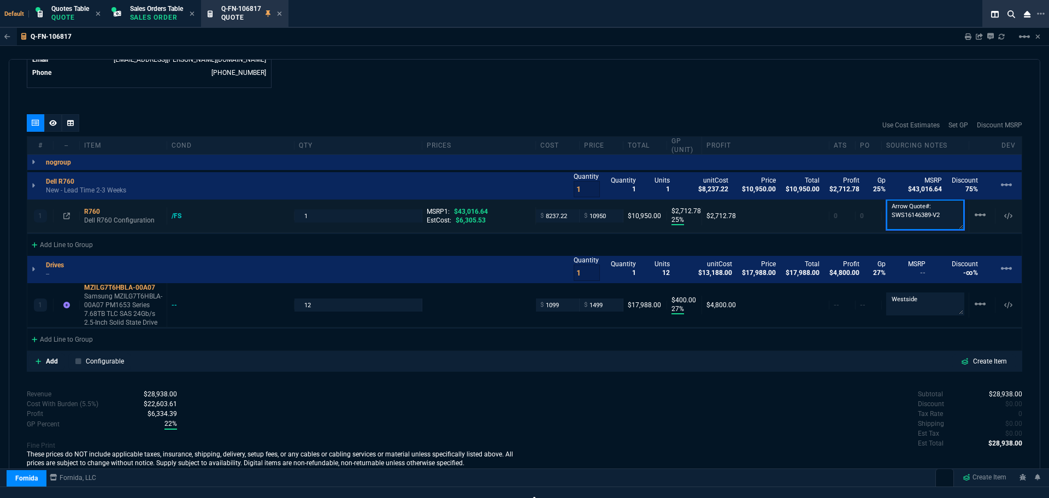
drag, startPoint x: 938, startPoint y: 215, endPoint x: 884, endPoint y: 220, distance: 54.3
click at [887, 220] on textarea "Arrow Quote#: SWS16146389-V2" at bounding box center [926, 214] width 78 height 31
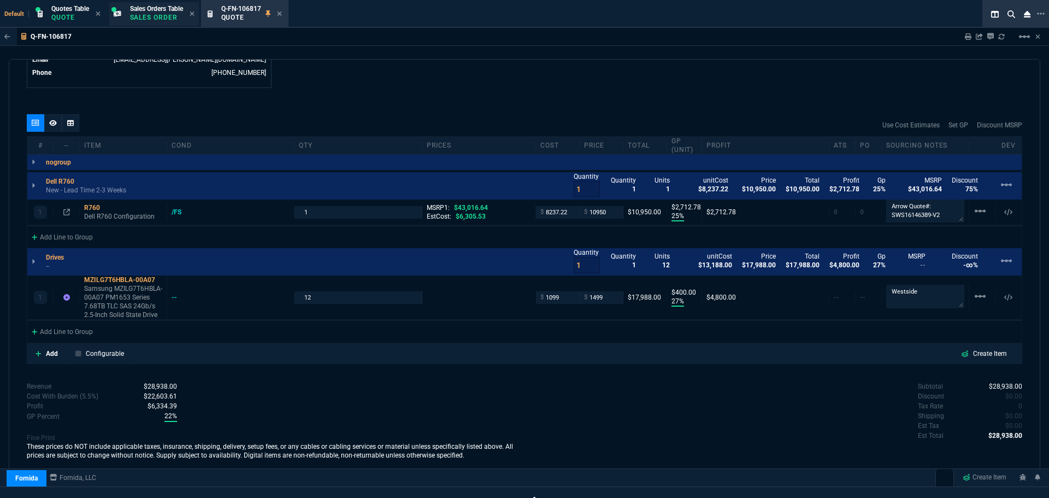
click at [144, 16] on p "Sales Order" at bounding box center [156, 17] width 53 height 9
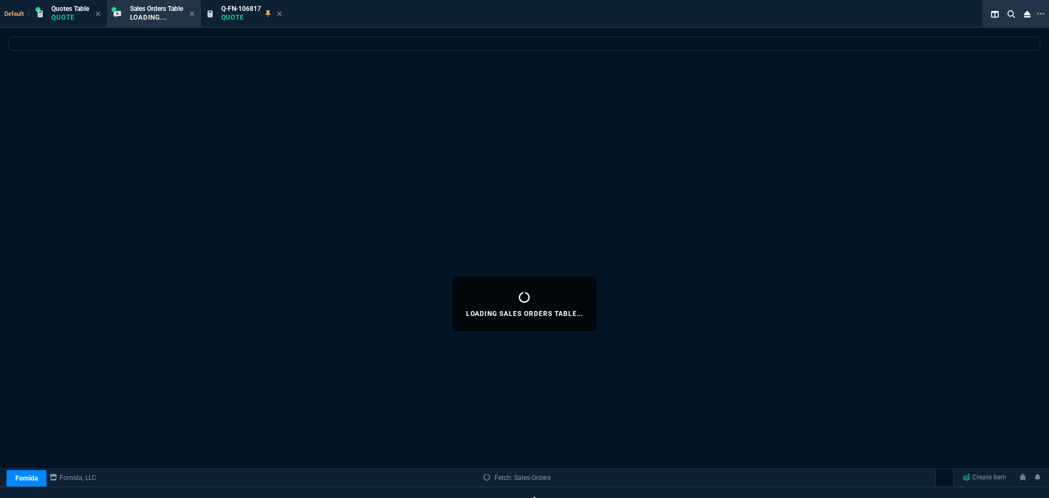
select select
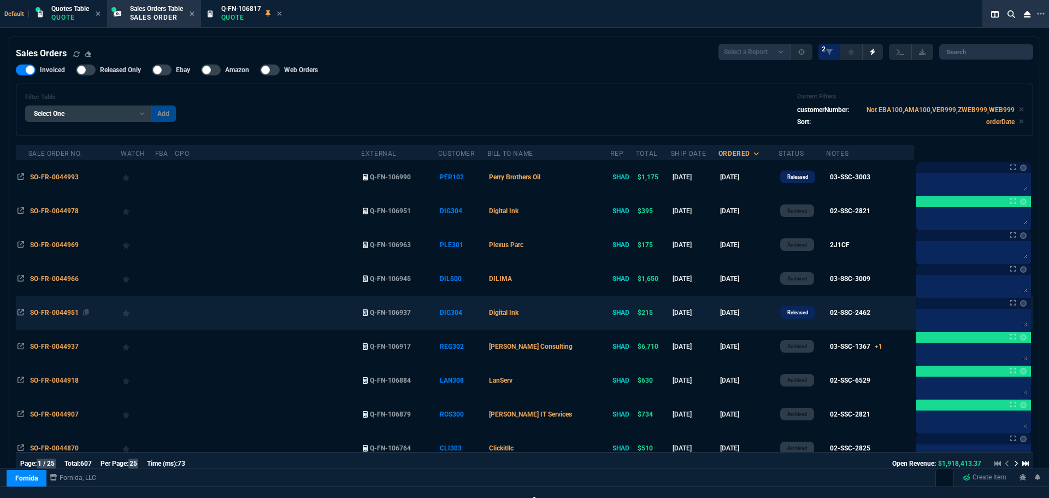
click at [53, 312] on span "SO-FR-0044951" at bounding box center [54, 313] width 49 height 8
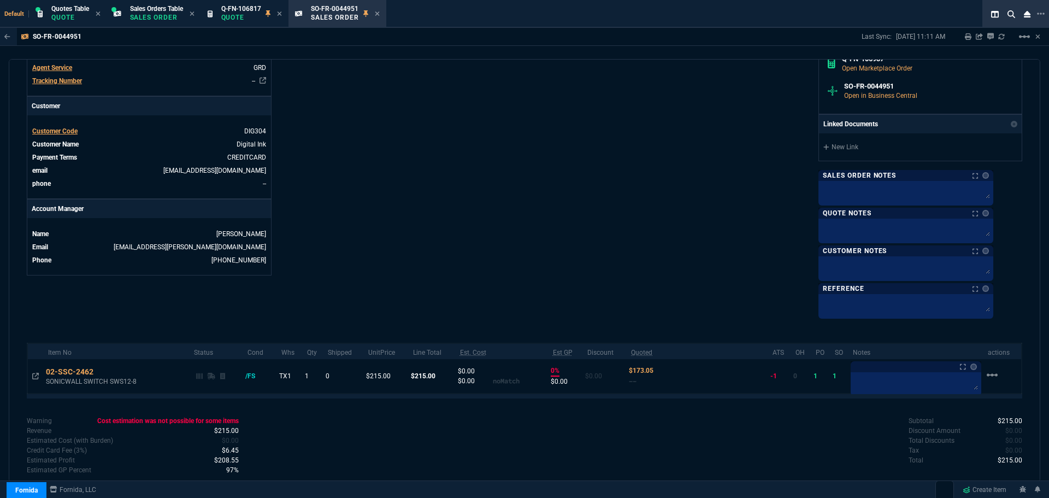
scroll to position [398, 0]
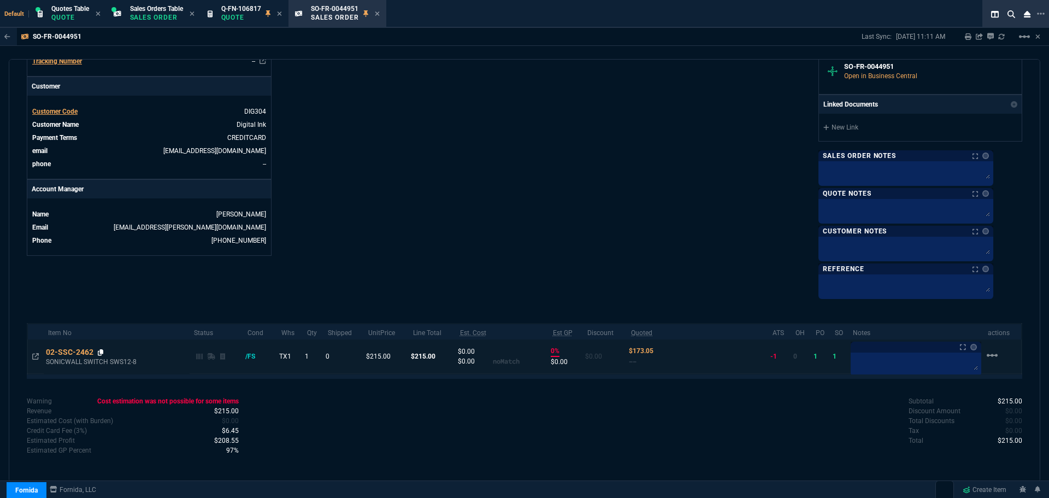
click at [103, 351] on icon at bounding box center [101, 352] width 6 height 7
click at [38, 354] on icon at bounding box center [35, 356] width 7 height 7
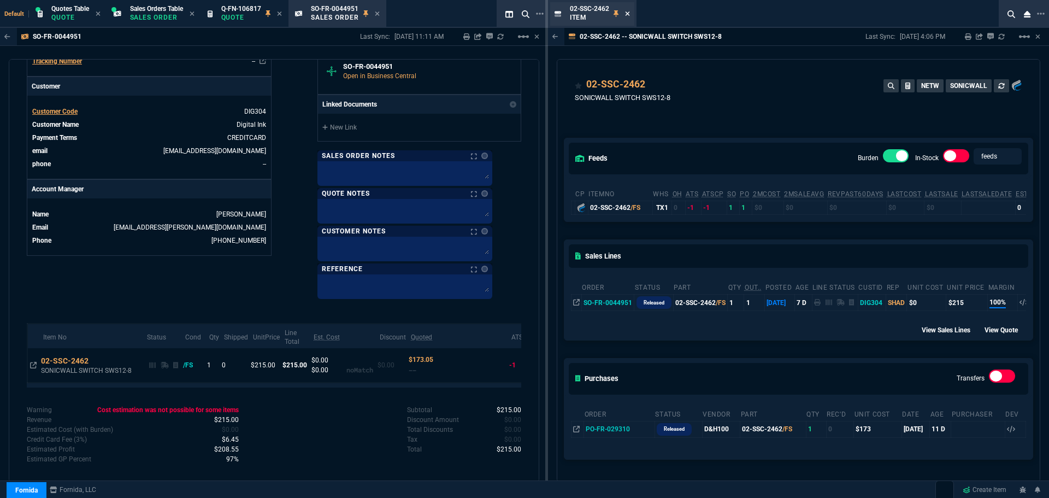
click at [629, 13] on icon at bounding box center [627, 13] width 4 height 4
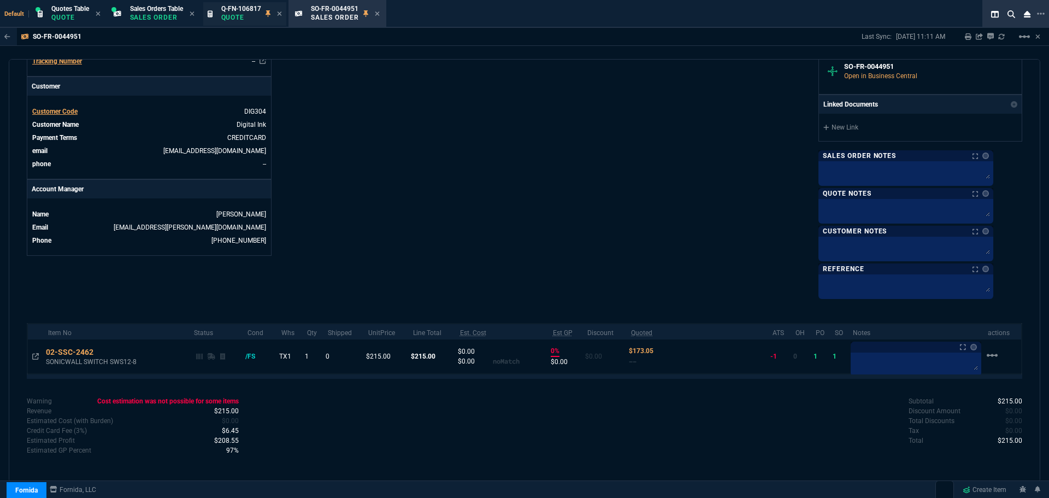
click at [240, 15] on p "Quote" at bounding box center [241, 17] width 40 height 9
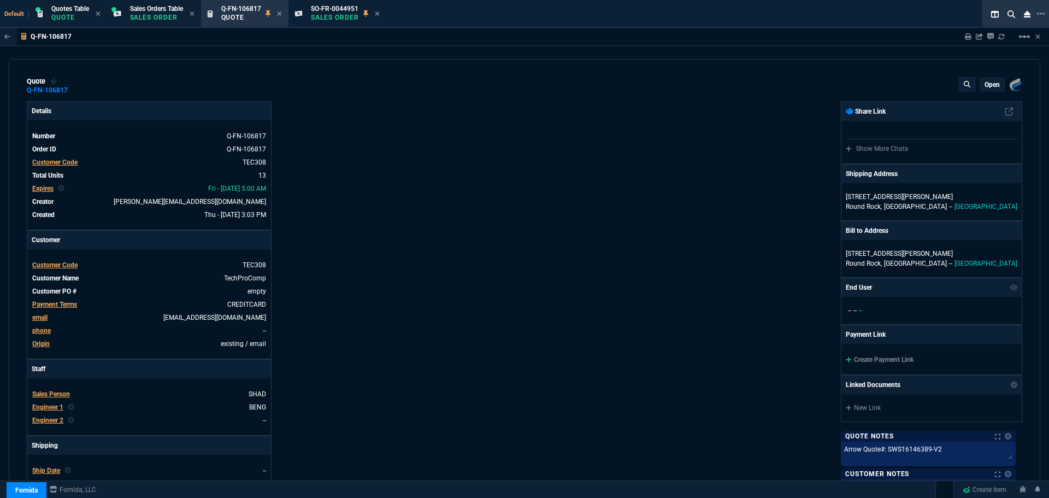
type input "25"
type input "2713"
type input "27"
type input "400"
type input "75"
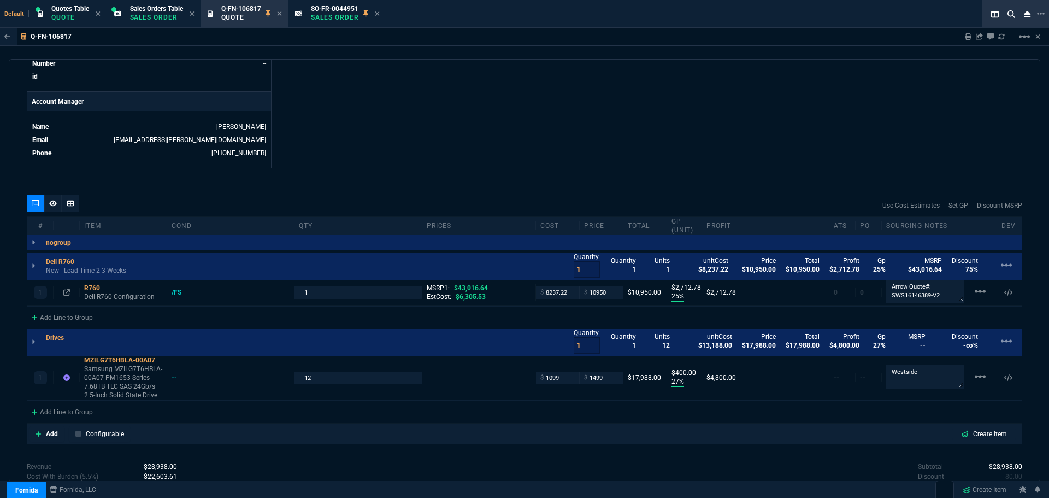
scroll to position [547, 0]
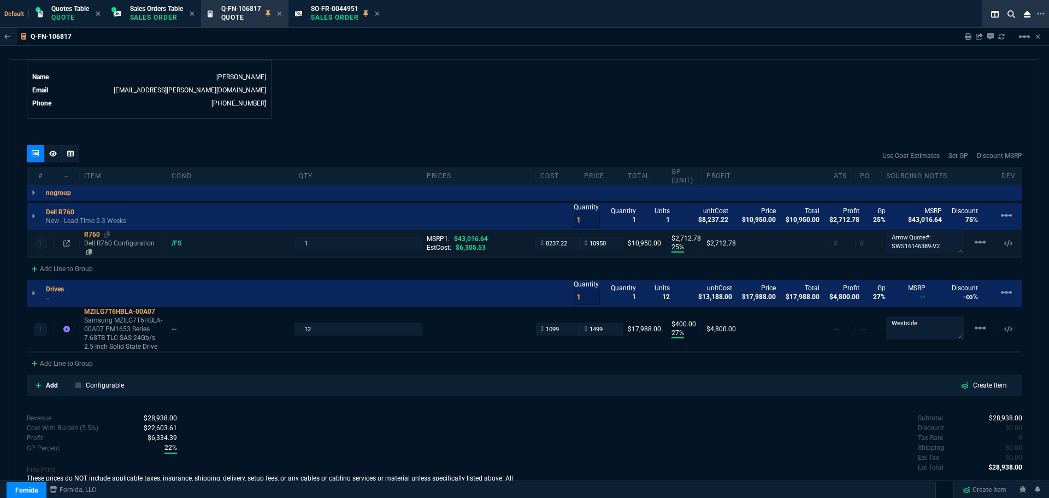
click at [91, 236] on div "R760" at bounding box center [123, 234] width 78 height 9
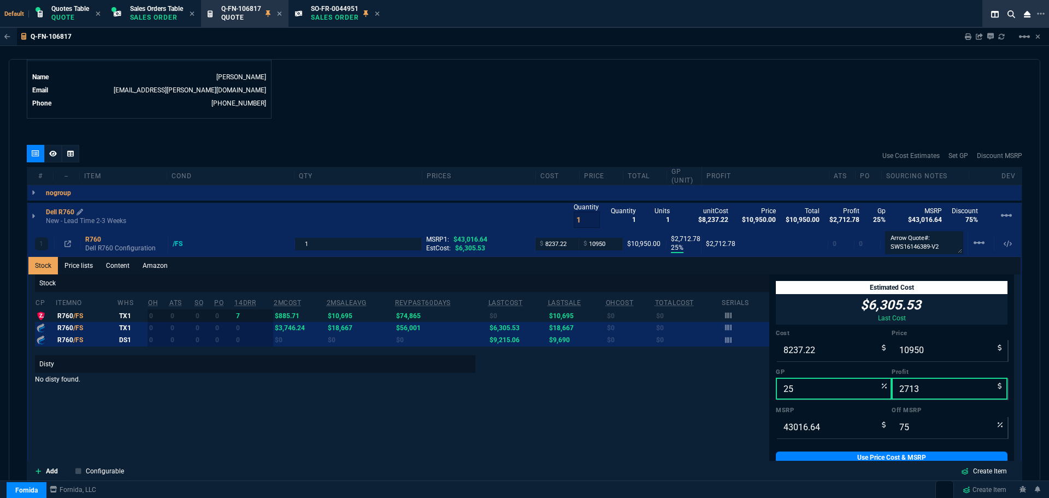
click at [53, 209] on p "Dell R760" at bounding box center [64, 212] width 37 height 9
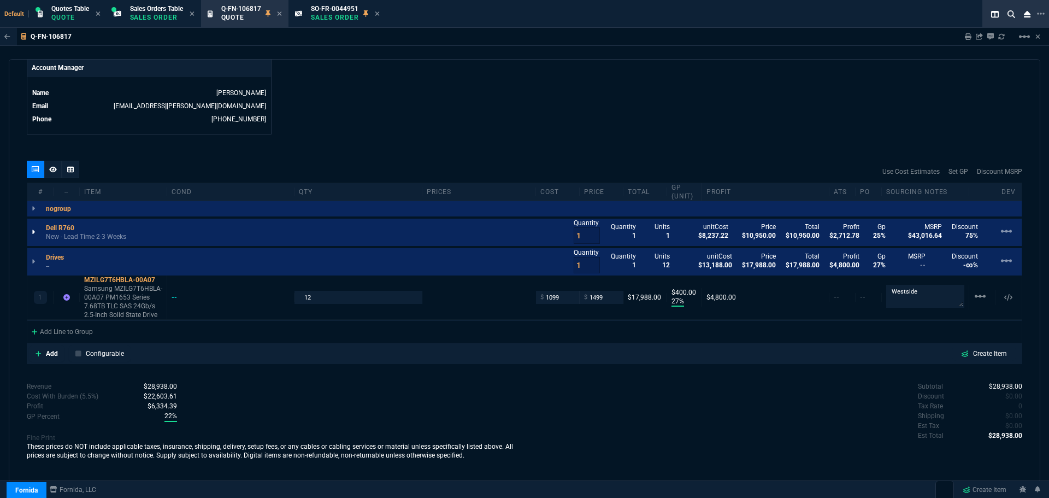
click at [32, 233] on icon at bounding box center [33, 232] width 3 height 7
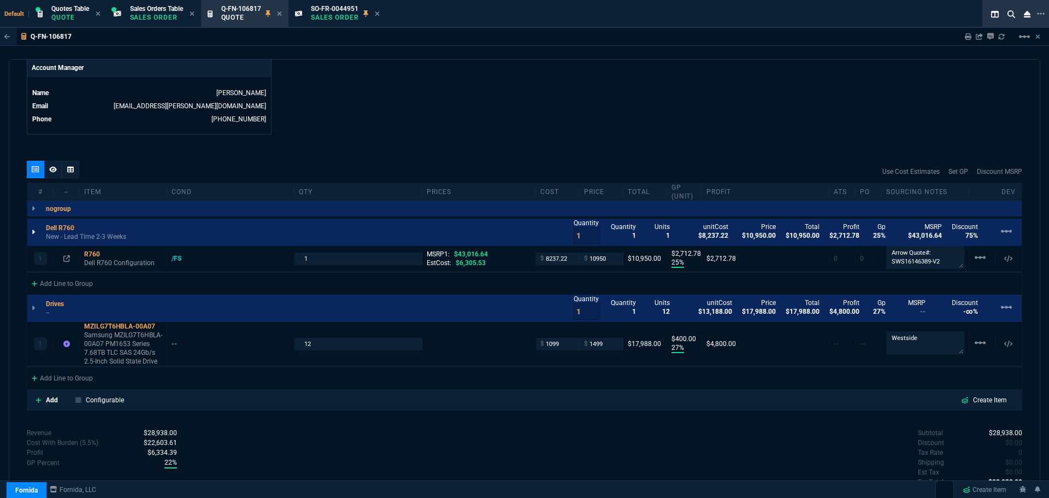
scroll to position [547, 0]
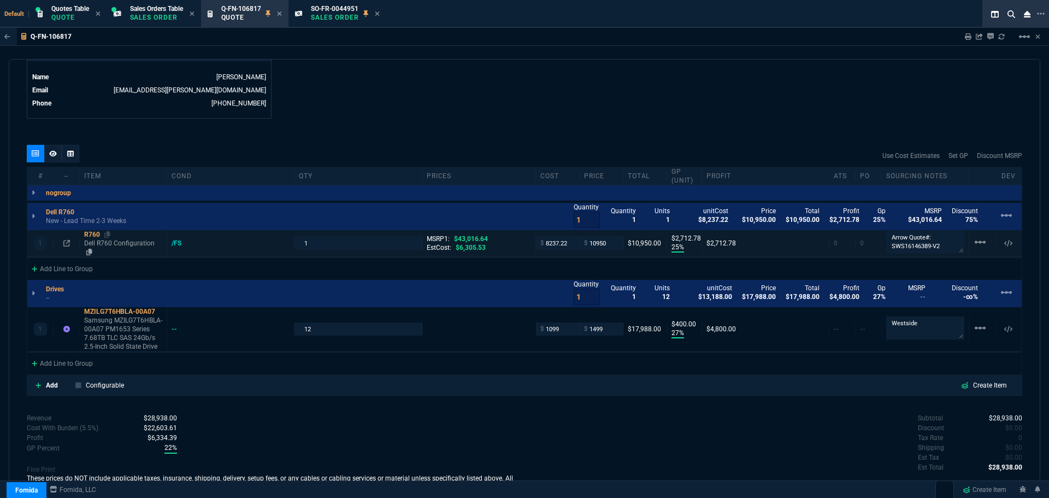
click at [97, 234] on div "R760" at bounding box center [123, 234] width 78 height 9
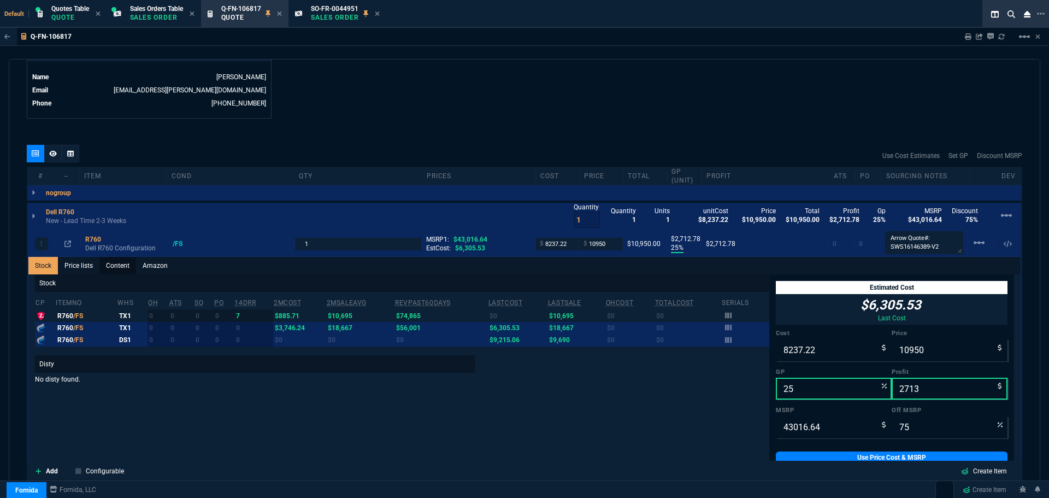
click at [116, 268] on link "Content" at bounding box center [117, 265] width 37 height 17
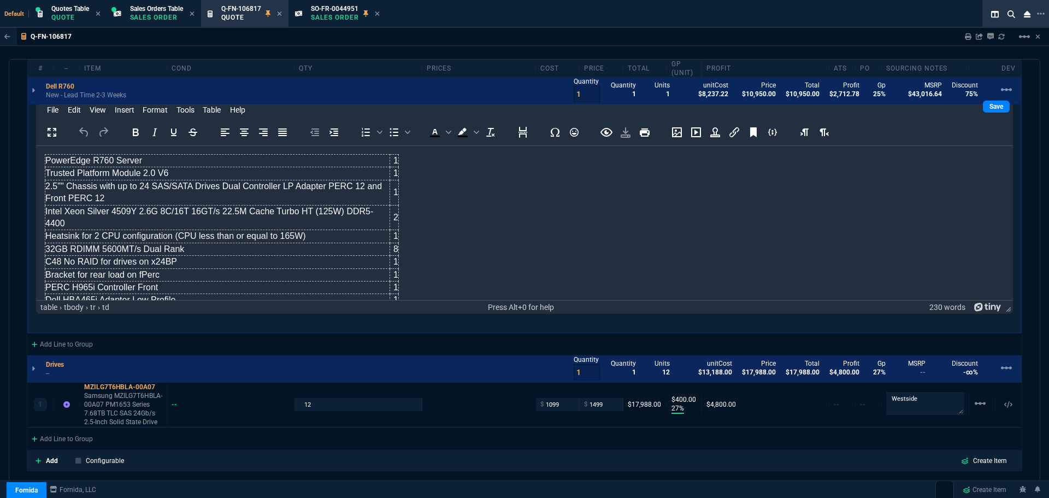
scroll to position [0, 0]
click at [162, 212] on td "Intel Xeon Silver 4509Y 2.6G 8C/16T 16GT/s 22.5M Cache Turbo HT (125W) DDR5-4400" at bounding box center [217, 218] width 345 height 25
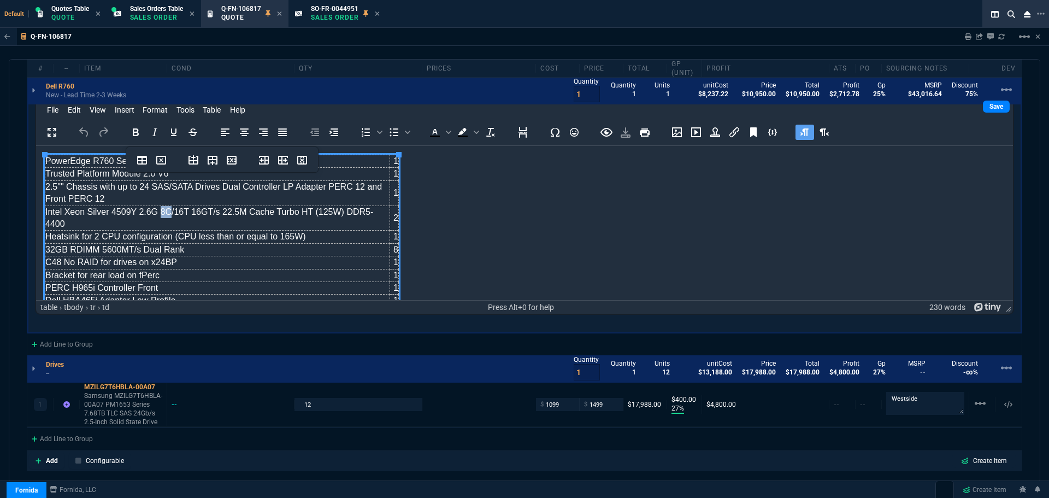
click at [162, 212] on td "Intel Xeon Silver 4509Y 2.6G 8C/16T 16GT/s 22.5M Cache Turbo HT (125W) DDR5-4400" at bounding box center [217, 218] width 345 height 25
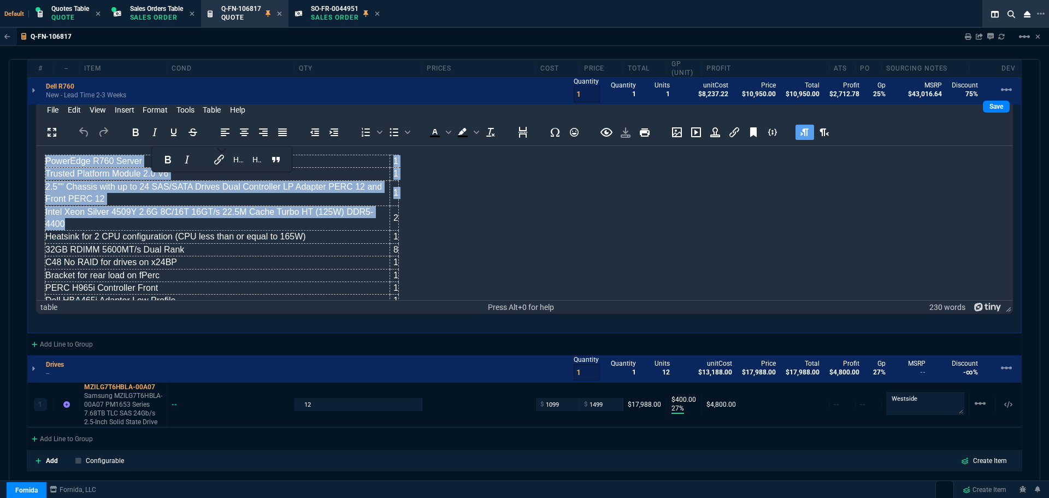
drag, startPoint x: 383, startPoint y: 210, endPoint x: 30, endPoint y: 210, distance: 352.5
click at [36, 210] on html "PowerEdge R760 Server 1 Trusted Platform Module 2.0 V6 1 2.5"" Chassis with up …" at bounding box center [524, 347] width 977 height 402
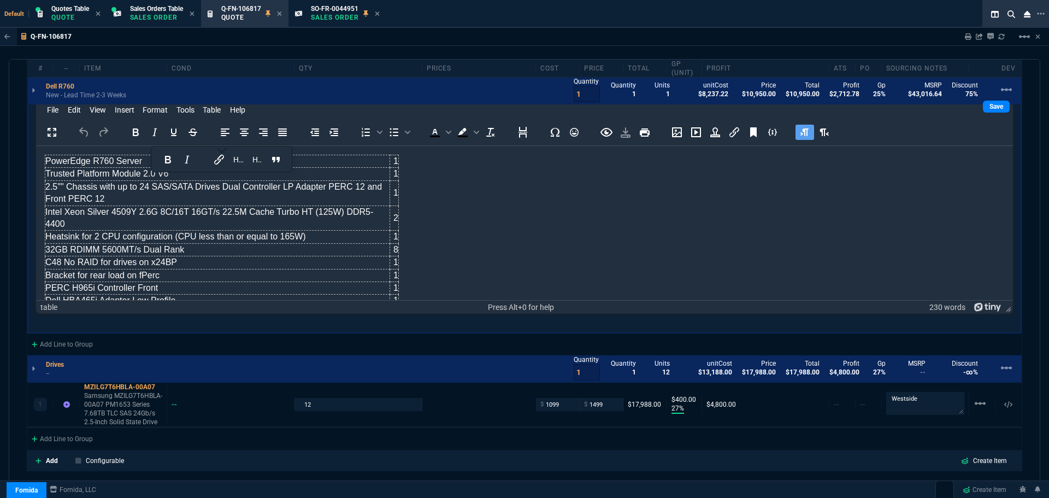
click at [498, 210] on body "PowerEdge R760 Server 1 Trusted Platform Module 2.0 V6 1 2.5"" Chassis with up …" at bounding box center [525, 347] width 960 height 384
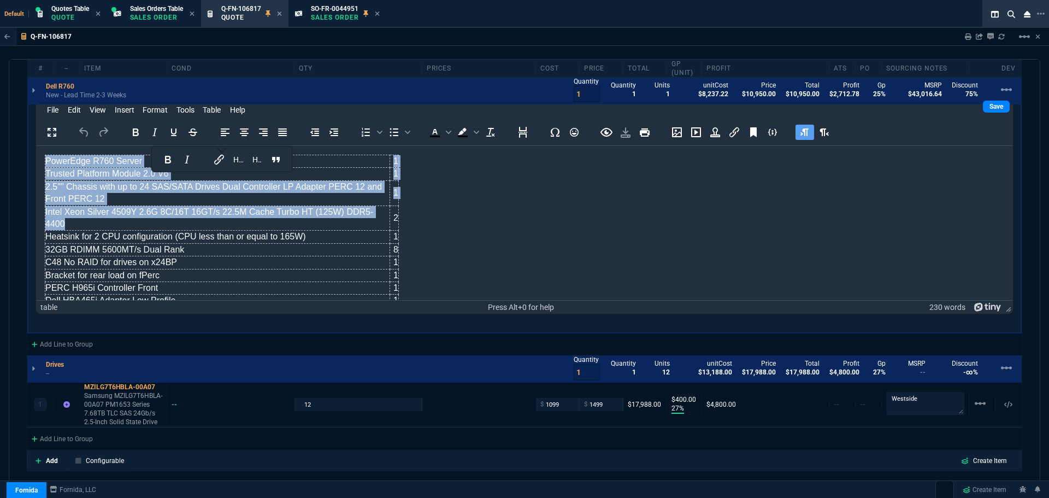
drag, startPoint x: 383, startPoint y: 213, endPoint x: 44, endPoint y: 214, distance: 338.9
click at [44, 214] on html "PowerEdge R760 Server 1 Trusted Platform Module 2.0 V6 1 2.5"" Chassis with up …" at bounding box center [524, 347] width 977 height 402
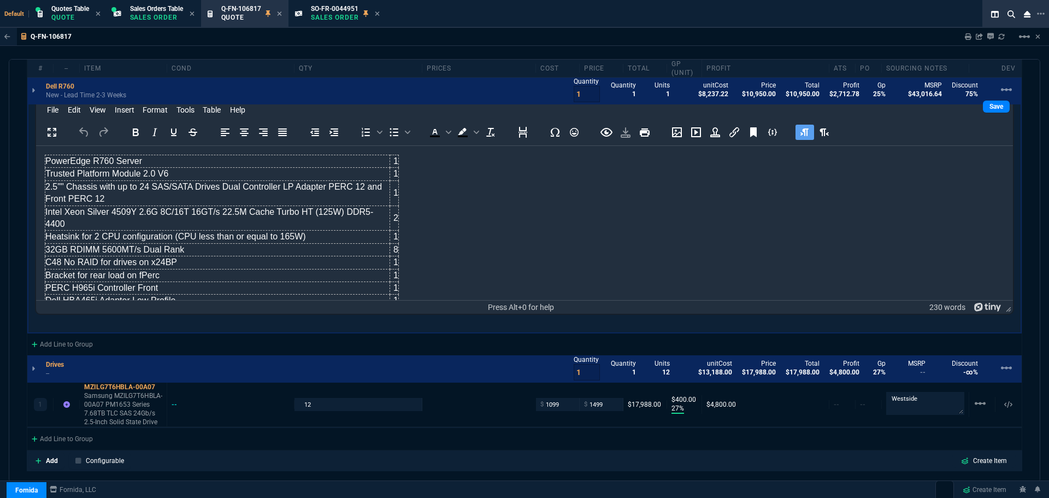
click at [488, 218] on body "PowerEdge R760 Server 1 Trusted Platform Module 2.0 V6 1 2.5"" Chassis with up …" at bounding box center [525, 347] width 960 height 384
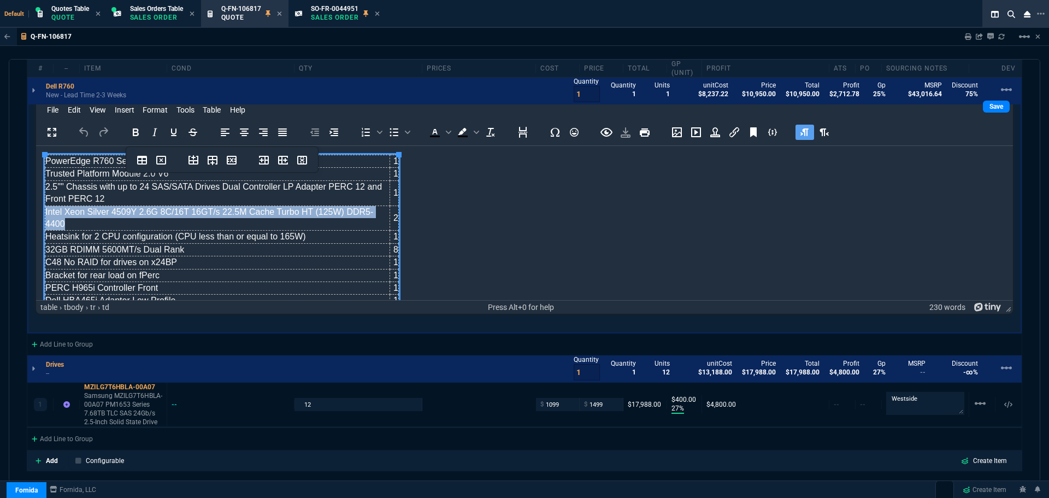
drag, startPoint x: 45, startPoint y: 212, endPoint x: 380, endPoint y: 211, distance: 335.6
click at [380, 211] on td "Intel Xeon Silver 4509Y 2.6G 8C/16T 16GT/s 22.5M Cache Turbo HT (125W) DDR5-4400" at bounding box center [217, 218] width 345 height 25
drag, startPoint x: 382, startPoint y: 213, endPoint x: 47, endPoint y: 212, distance: 334.5
click at [47, 212] on td "Intel Xeon Silver 4509Y 2.6G 8C/16T 16GT/s 22.5M Cache Turbo HT (125W) DDR5-4400" at bounding box center [217, 218] width 345 height 25
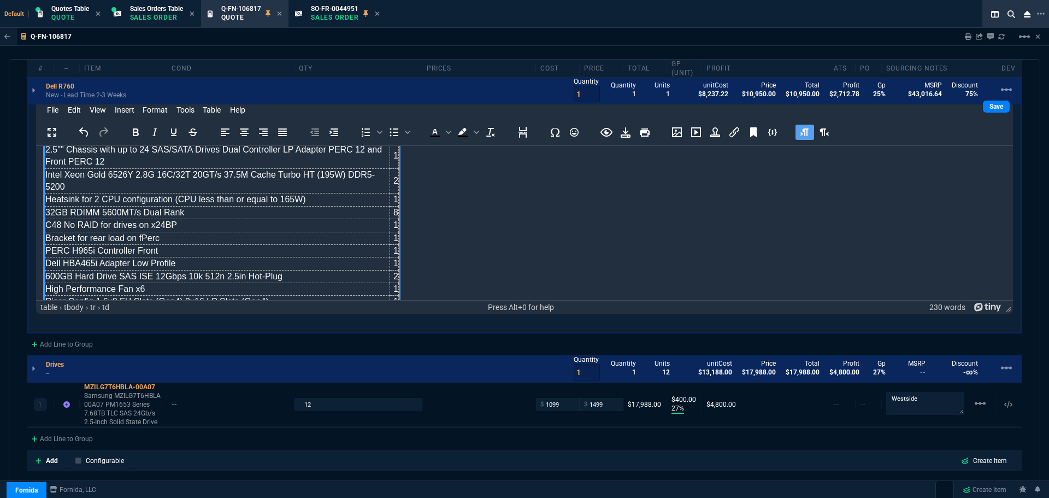
scroll to position [55, 0]
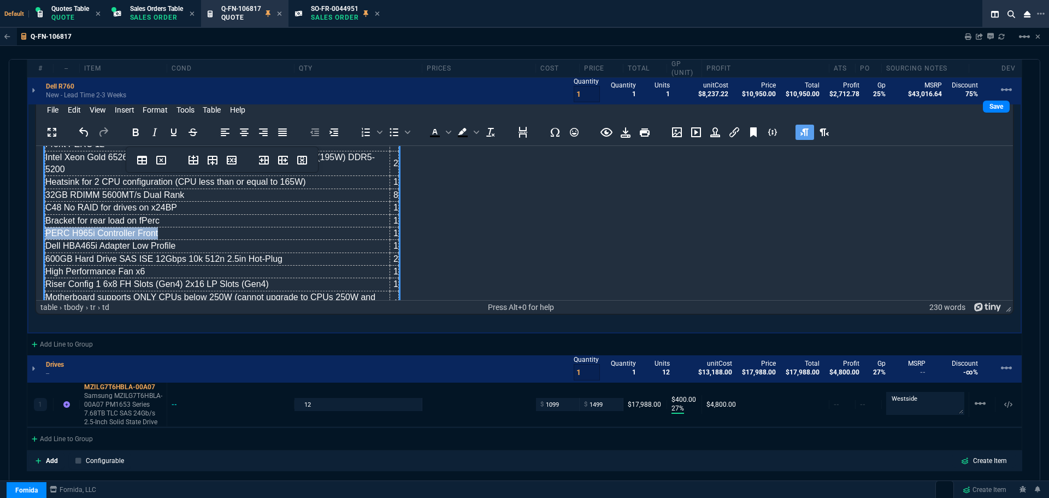
drag, startPoint x: 165, startPoint y: 221, endPoint x: 45, endPoint y: 224, distance: 119.2
click at [45, 227] on td "PERC H965i Controller Front" at bounding box center [217, 233] width 345 height 13
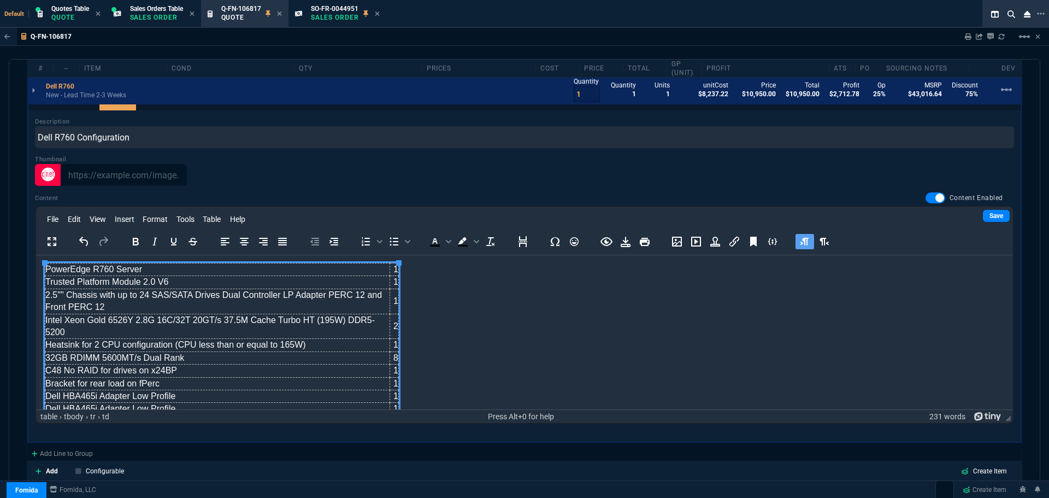
scroll to position [0, 0]
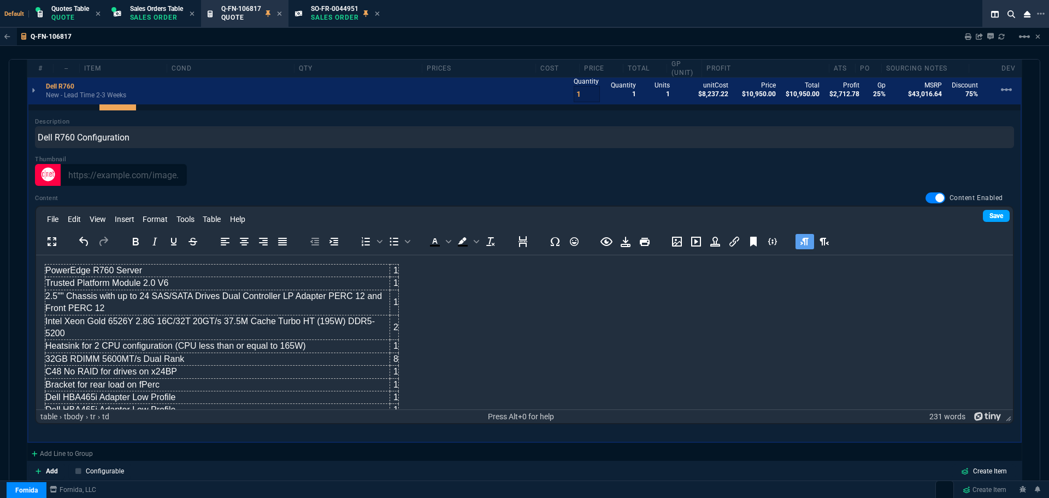
click at [986, 215] on link "Save" at bounding box center [996, 216] width 27 height 12
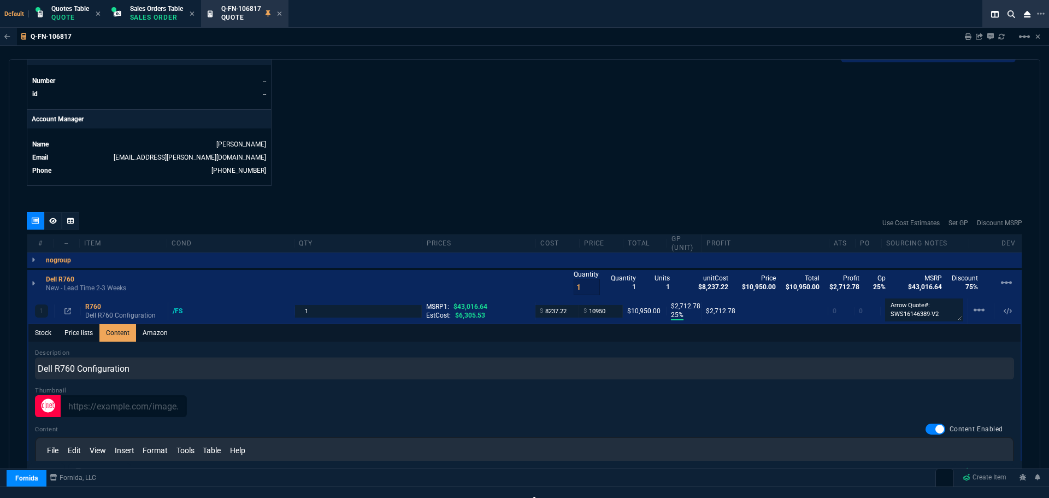
scroll to position [437, 0]
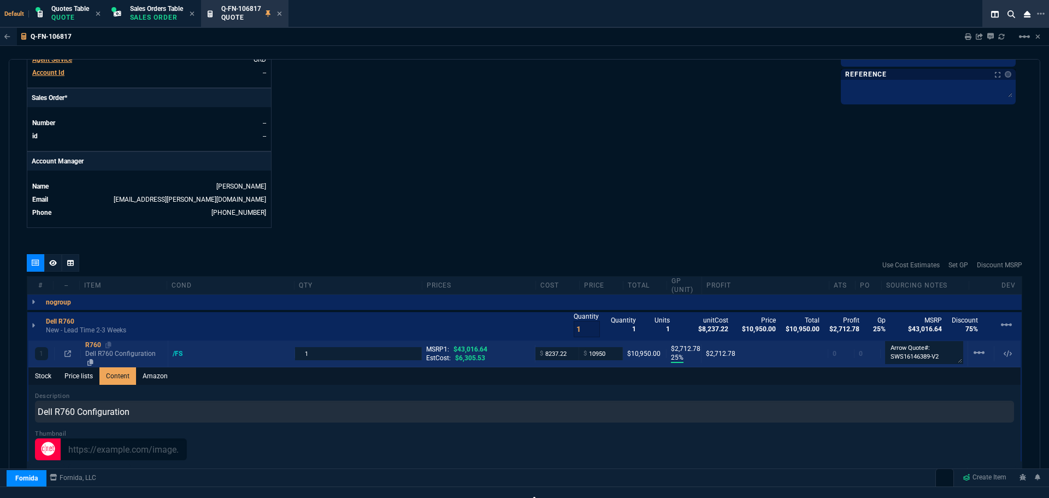
click at [92, 346] on div "R760" at bounding box center [124, 345] width 78 height 9
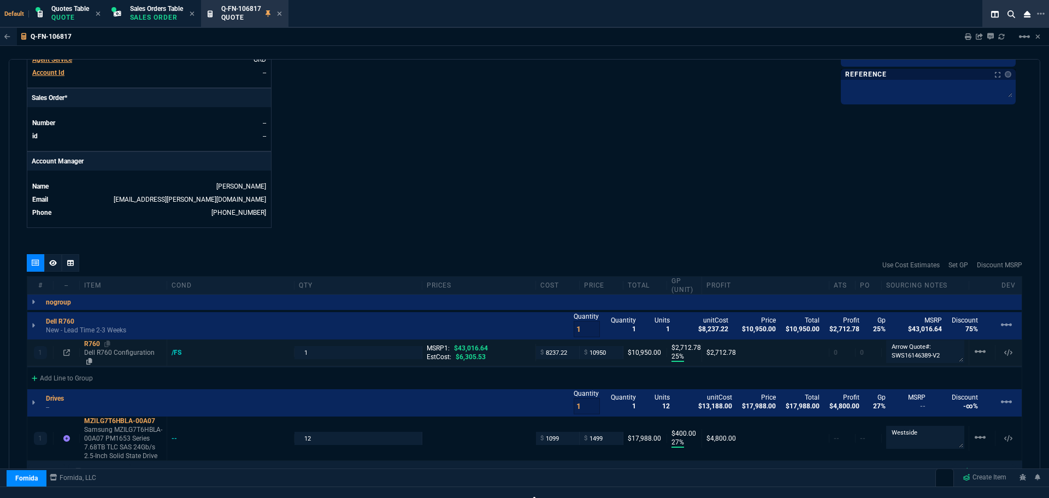
type input "25"
type input "2713"
type input "75"
click at [91, 347] on div "R760" at bounding box center [123, 343] width 78 height 9
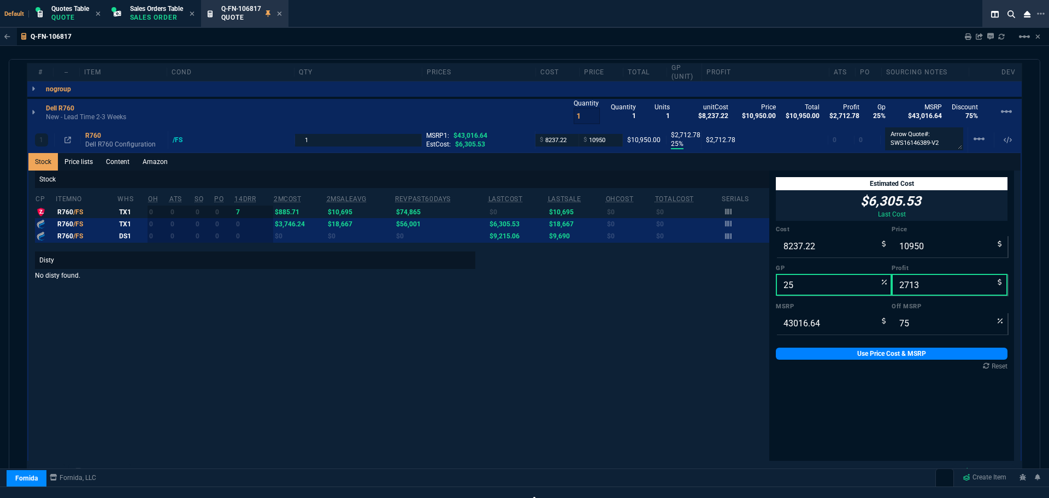
scroll to position [656, 0]
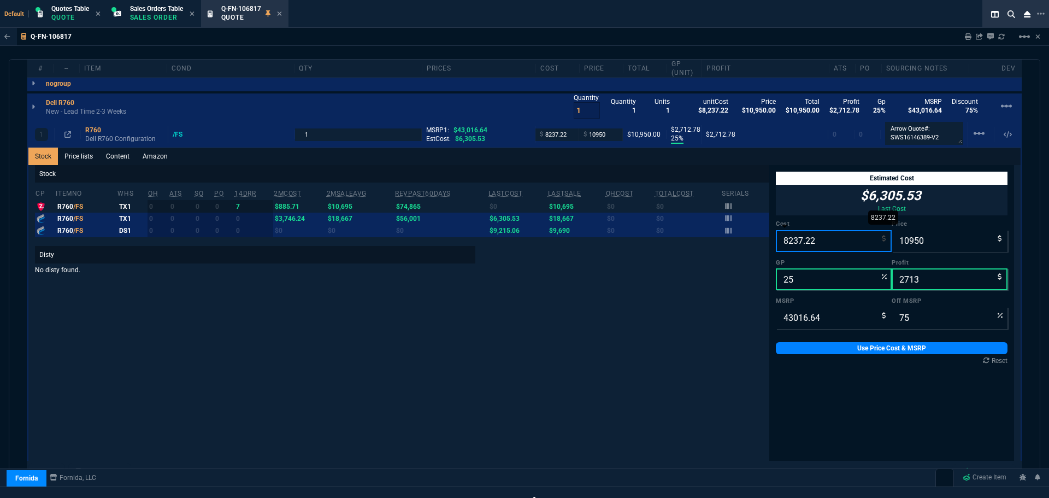
click at [817, 245] on input "8237.22" at bounding box center [834, 241] width 116 height 22
type input "9"
type input "100"
type input "10941"
type input "96"
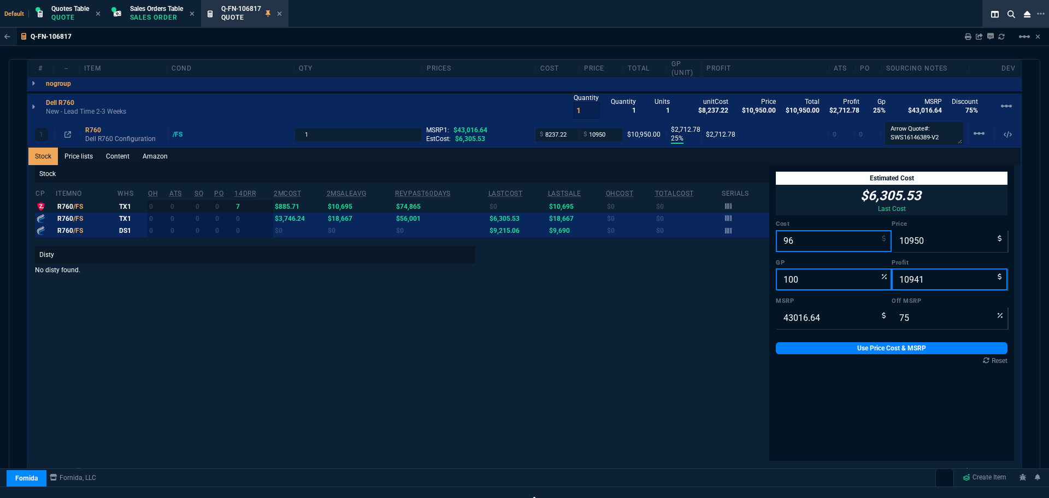
type input "99"
type input "10854"
type input "969"
type input "91"
type input "9981"
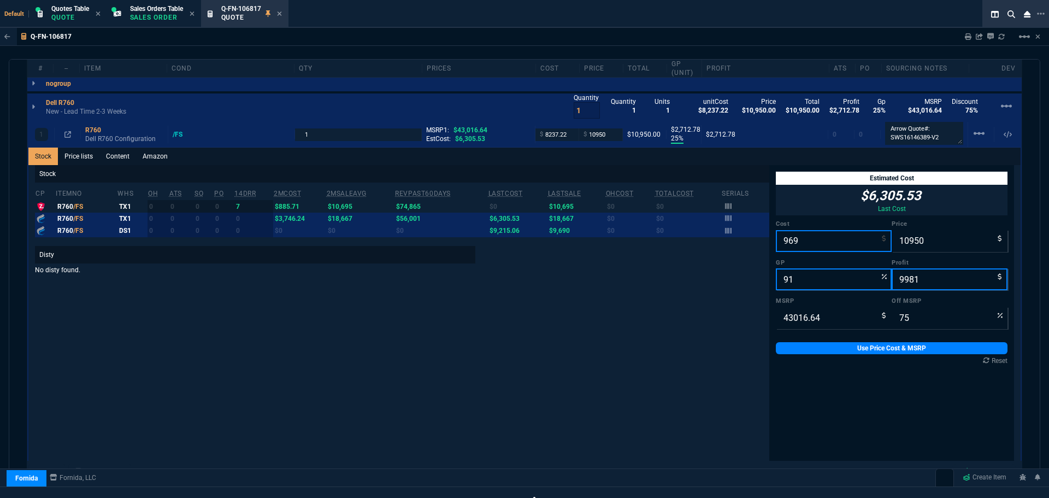
type input "9691"
type input "11"
type input "1259"
type input "9691.02"
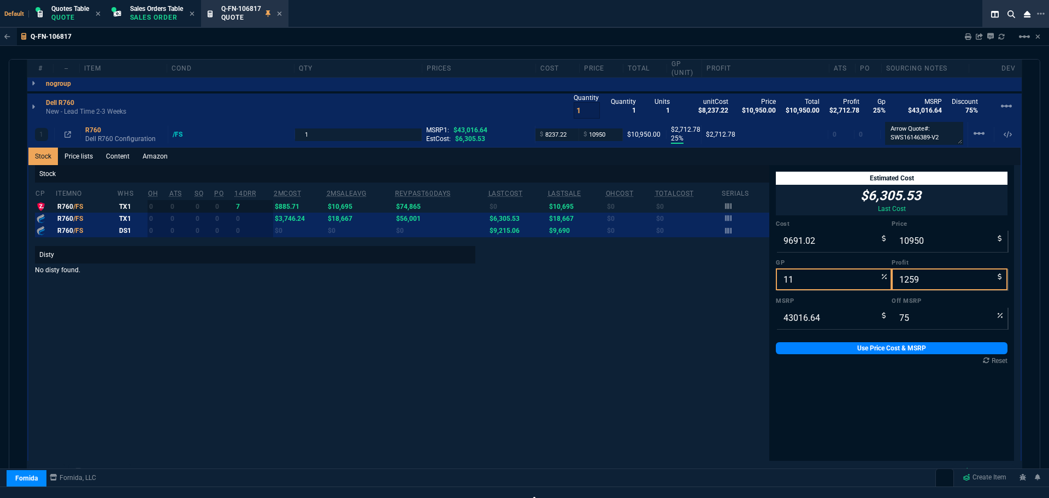
click at [680, 285] on div "Stock cp ItemNo WHS OH ATS SO PO 14DRR 2MCost 2MSaleAvg RevPast60Days lastCost …" at bounding box center [402, 339] width 735 height 349
click at [796, 279] on input "11" at bounding box center [834, 279] width 116 height 22
type input "2"
type input "9889"
type input "198"
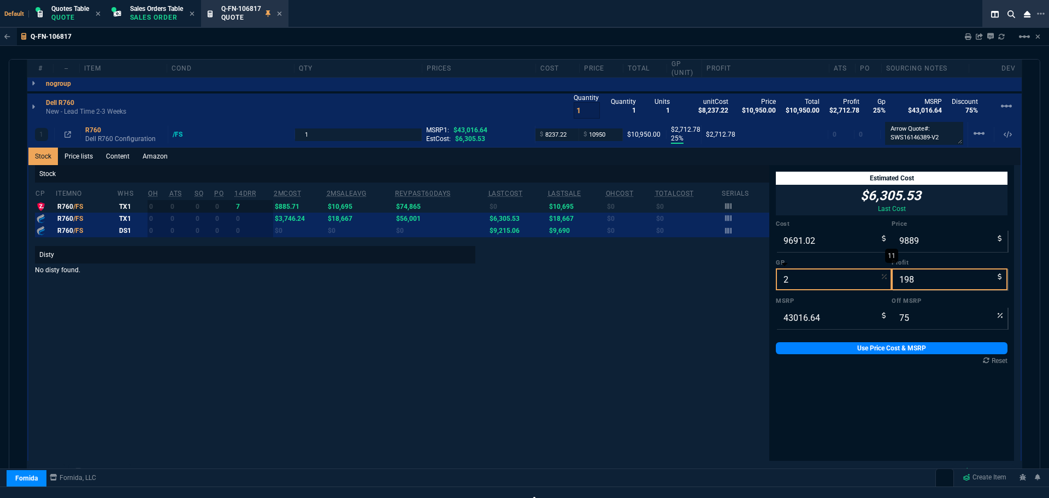
type input "77"
type input "25"
type input "12921"
type input "3230"
type input "70"
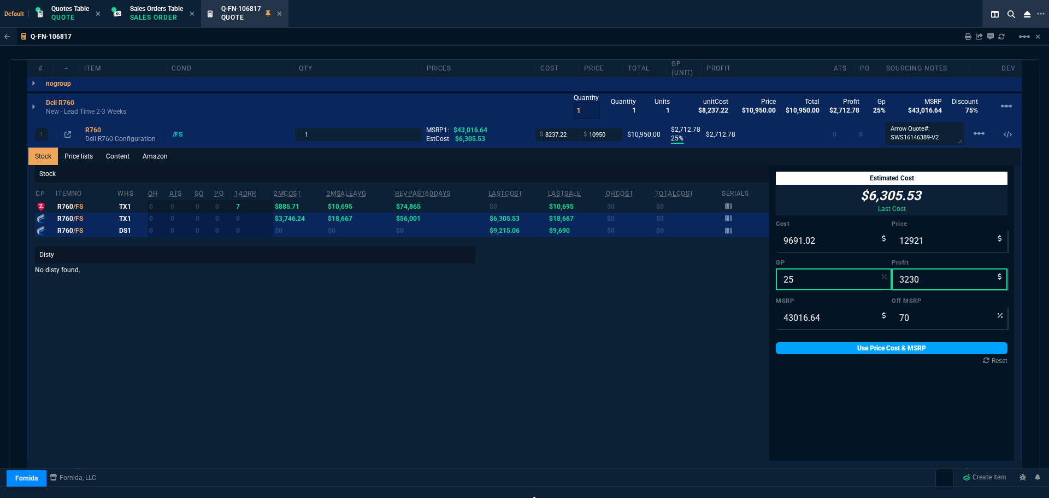
type input "25"
click at [861, 348] on link "Use Price Cost & MSRP" at bounding box center [892, 348] width 232 height 12
type input "9691.02"
type input "12921"
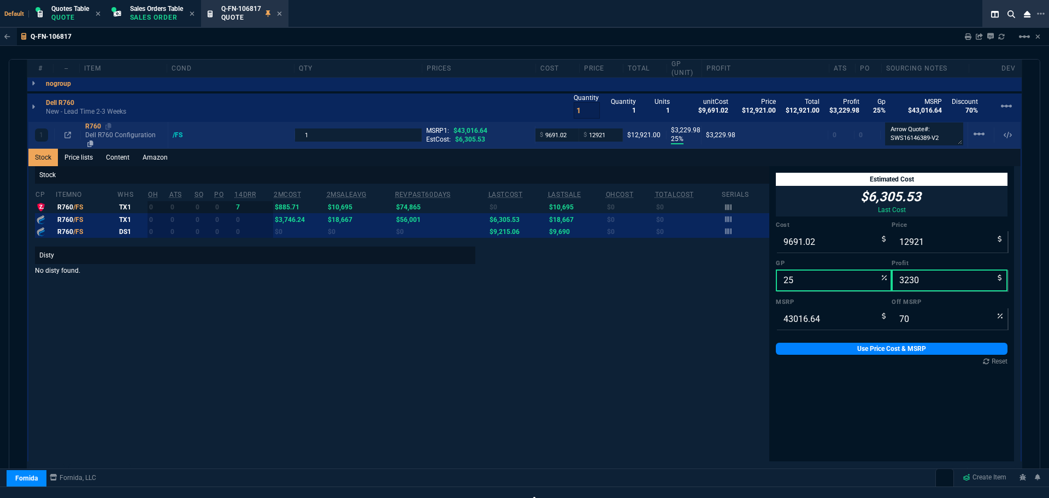
click at [89, 125] on div "R760" at bounding box center [124, 126] width 78 height 9
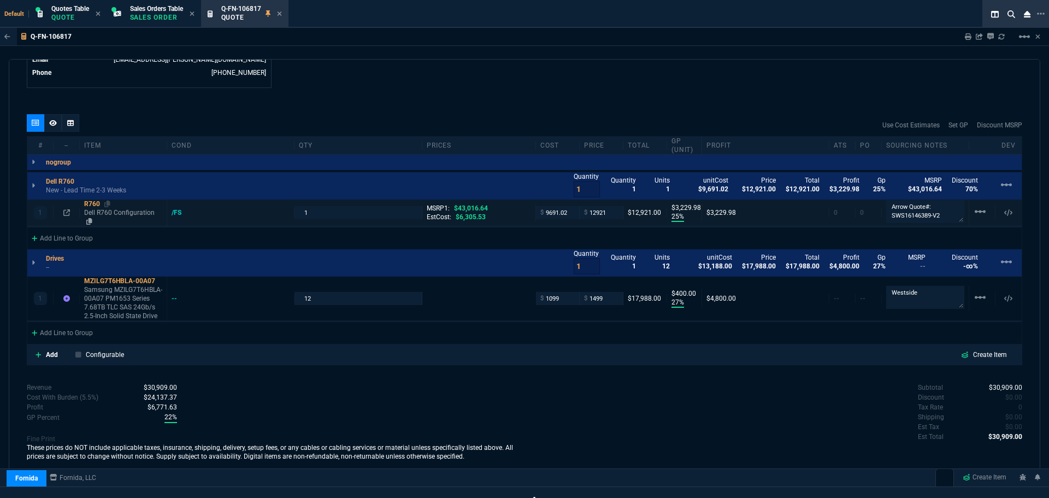
scroll to position [578, 0]
click at [94, 201] on div "R760" at bounding box center [123, 202] width 78 height 9
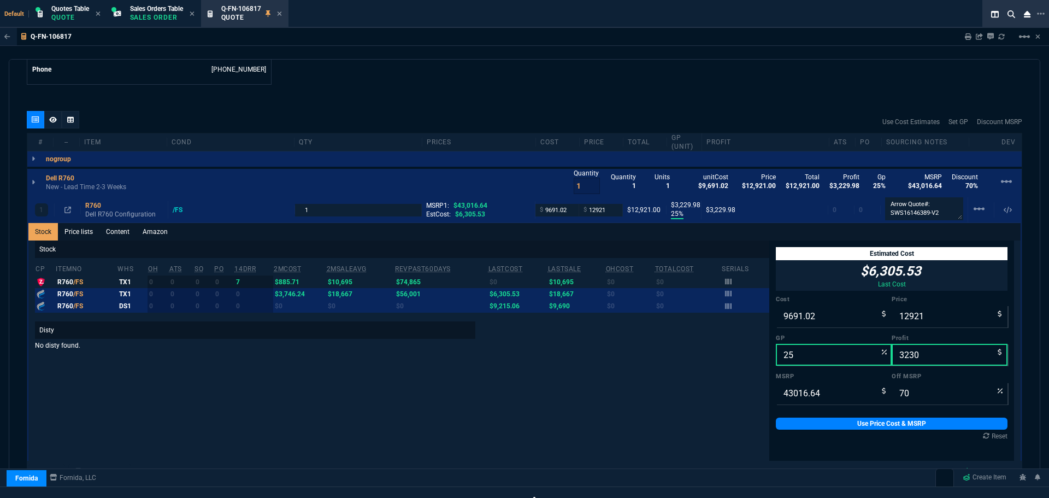
scroll to position [656, 0]
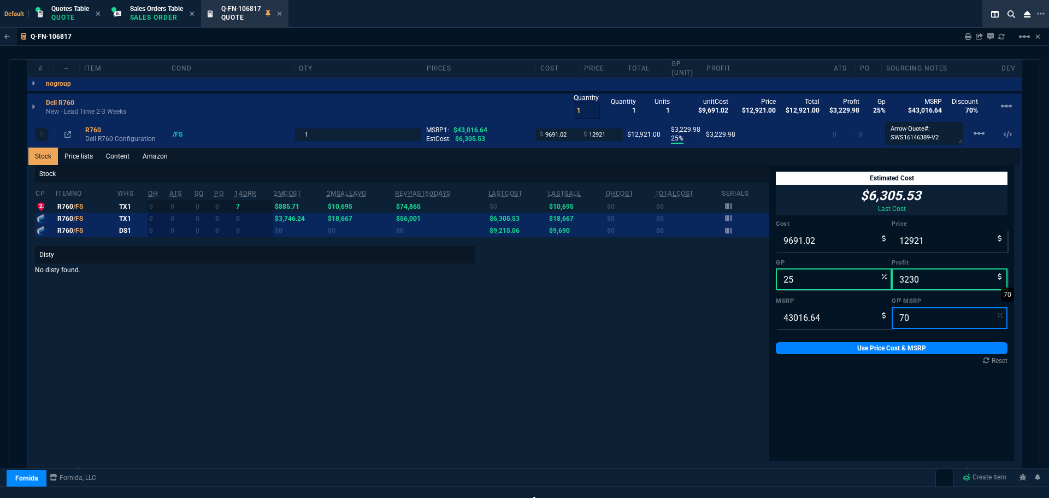
click at [912, 319] on input "70" at bounding box center [950, 318] width 116 height 22
type input "7"
type input "40005.4752"
type input "75"
type input "76"
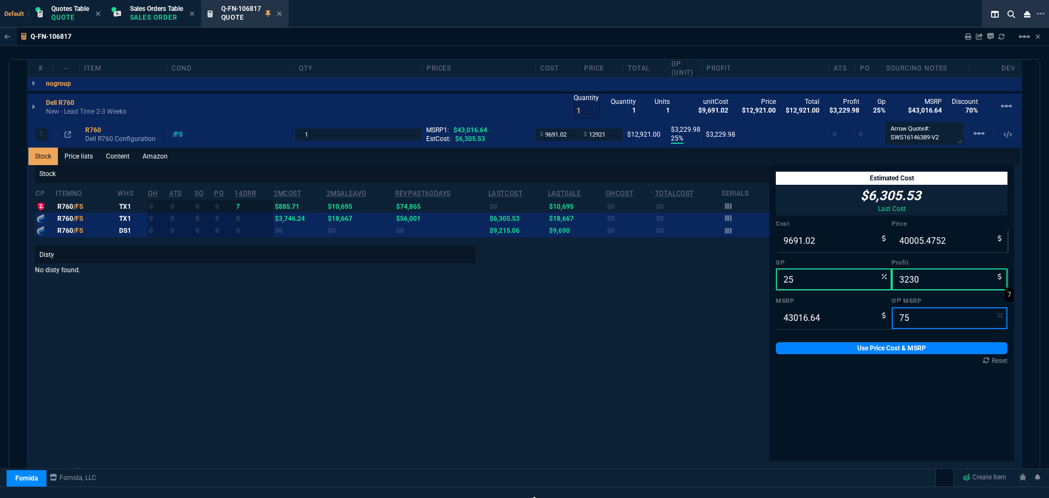
type input "30314"
type input "10754.16"
type input "10"
type input "1063"
type input "75"
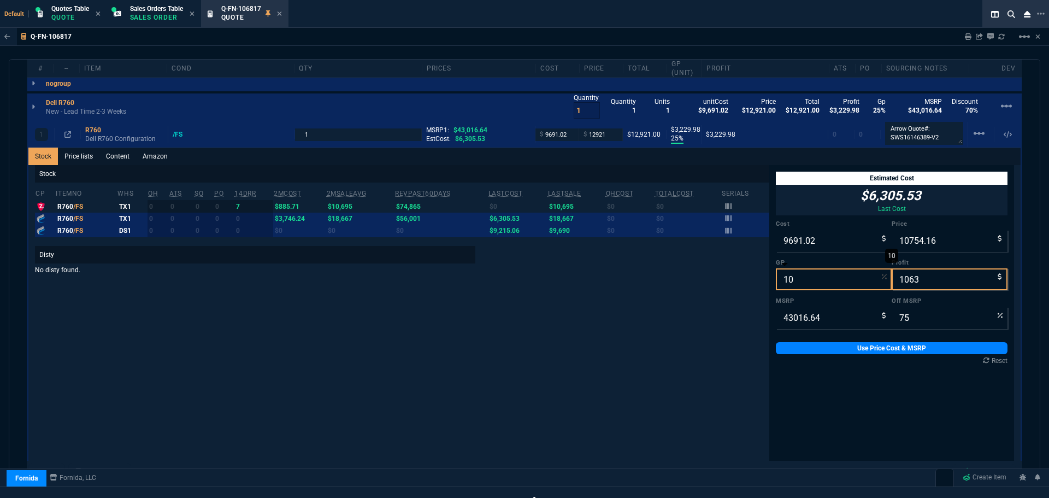
click at [794, 282] on input "10" at bounding box center [834, 279] width 116 height 22
type input "2"
type input "9889"
type input "198"
type input "77"
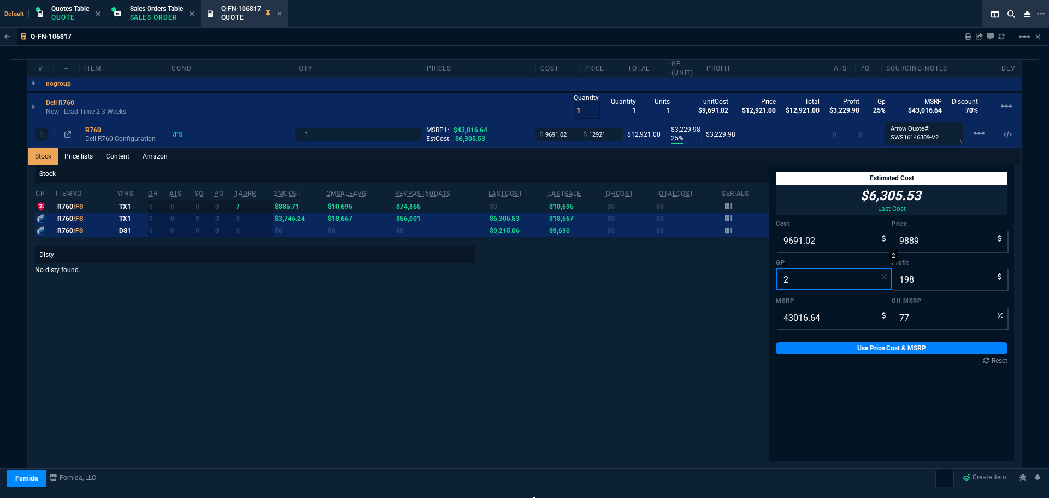
type input "25"
type input "12921"
type input "3230"
type input "70"
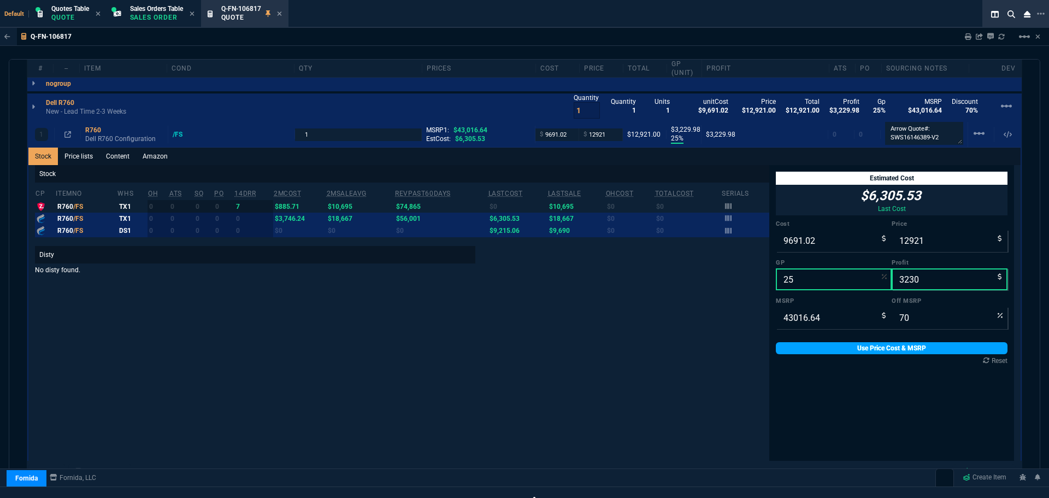
type input "25"
click at [841, 347] on link "Use Price Cost & MSRP" at bounding box center [892, 348] width 232 height 12
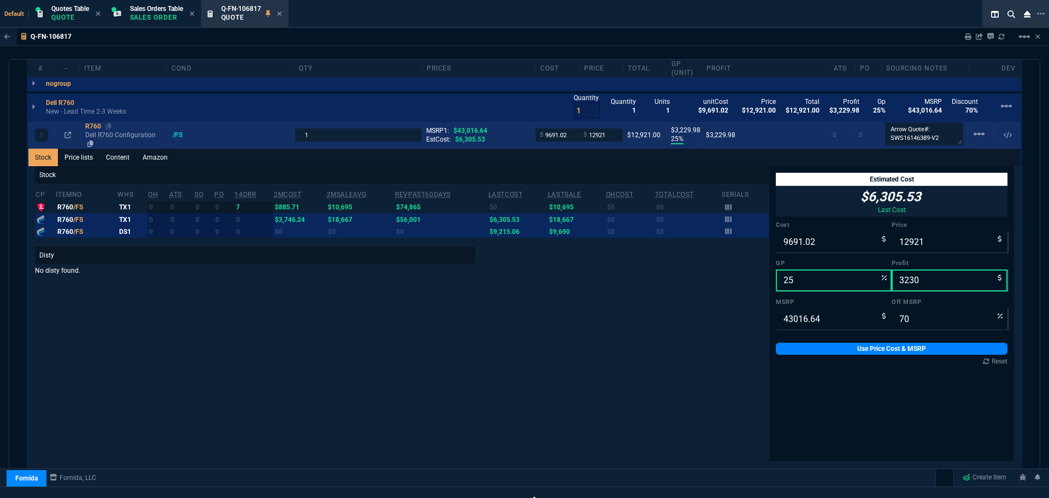
click at [94, 126] on div "R760" at bounding box center [124, 126] width 78 height 9
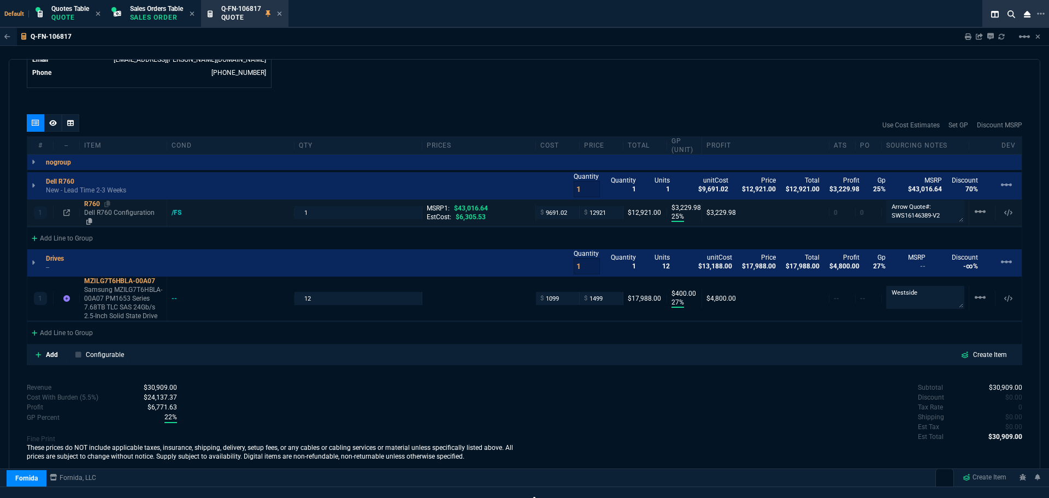
scroll to position [578, 0]
click at [89, 203] on div "R760" at bounding box center [123, 202] width 78 height 9
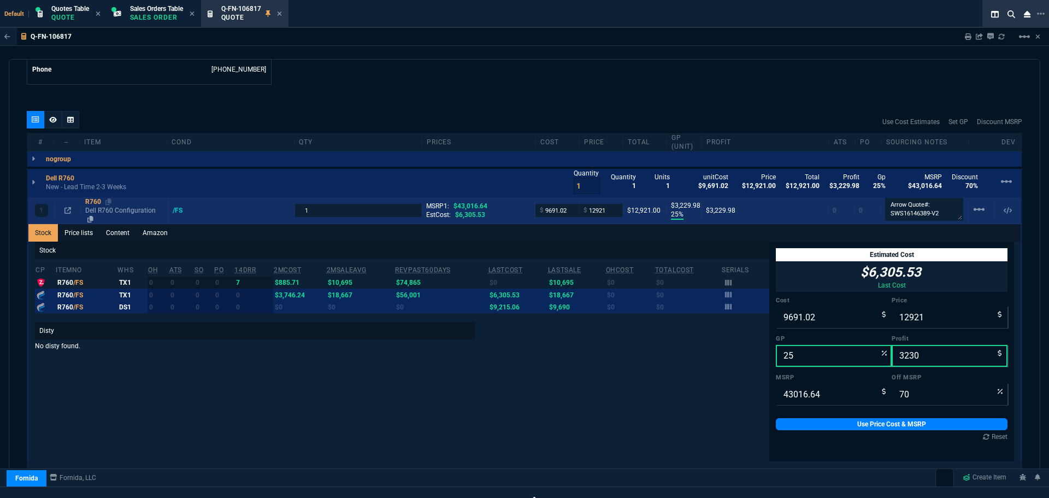
scroll to position [656, 0]
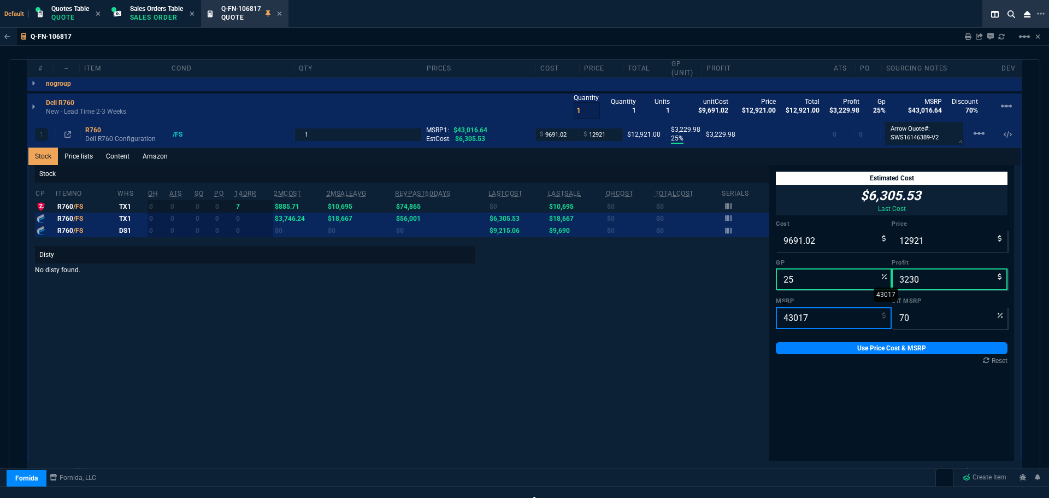
click at [855, 315] on input "43017" at bounding box center [834, 318] width 116 height 22
click at [855, 315] on input "43022" at bounding box center [834, 318] width 116 height 22
click at [855, 315] on input "43023" at bounding box center [834, 318] width 116 height 22
click at [855, 315] on input "43024" at bounding box center [834, 318] width 116 height 22
click at [855, 315] on input "43025" at bounding box center [834, 318] width 116 height 22
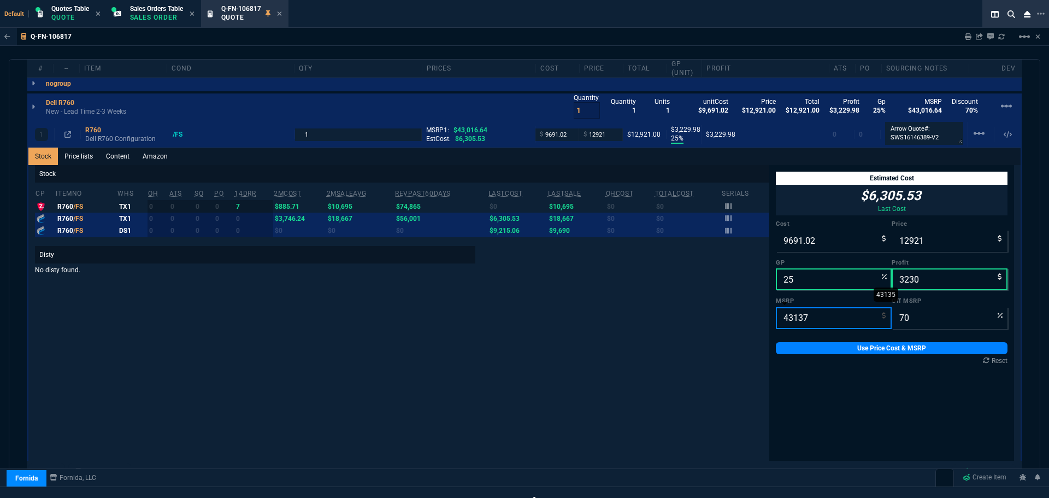
click at [855, 315] on input "43137" at bounding box center [834, 318] width 116 height 22
type input "45"
type input "-28613"
type input "457"
type input "-2727"
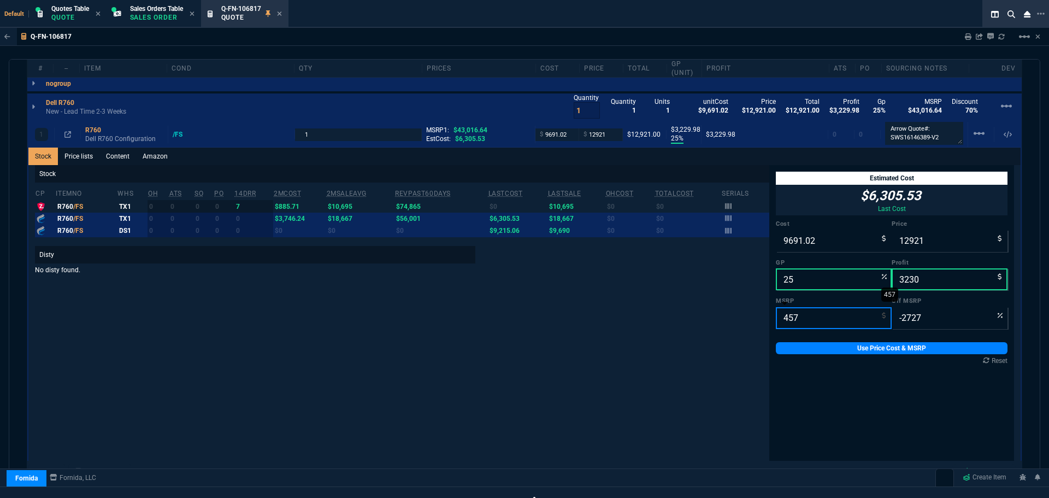
type input "4573"
type input "-183"
type input "45732"
type input "72"
type input "457321"
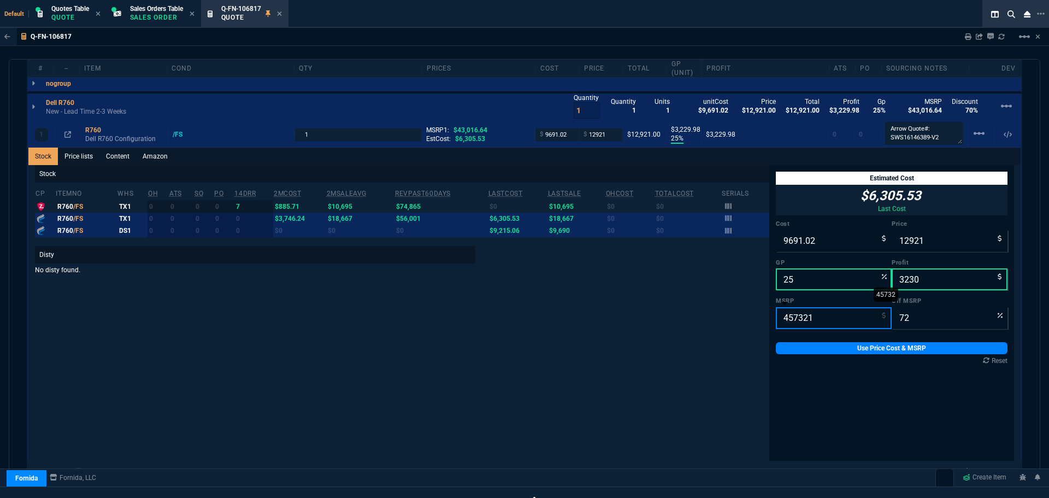
type input "97"
click at [651, 340] on div "Stock cp ItemNo WHS OH ATS SO PO 14DRR 2MCost 2MSaleAvg RevPast60Days lastCost …" at bounding box center [402, 339] width 735 height 349
click at [821, 318] on input "457321" at bounding box center [834, 318] width 116 height 22
type input "4"
type input "-322925"
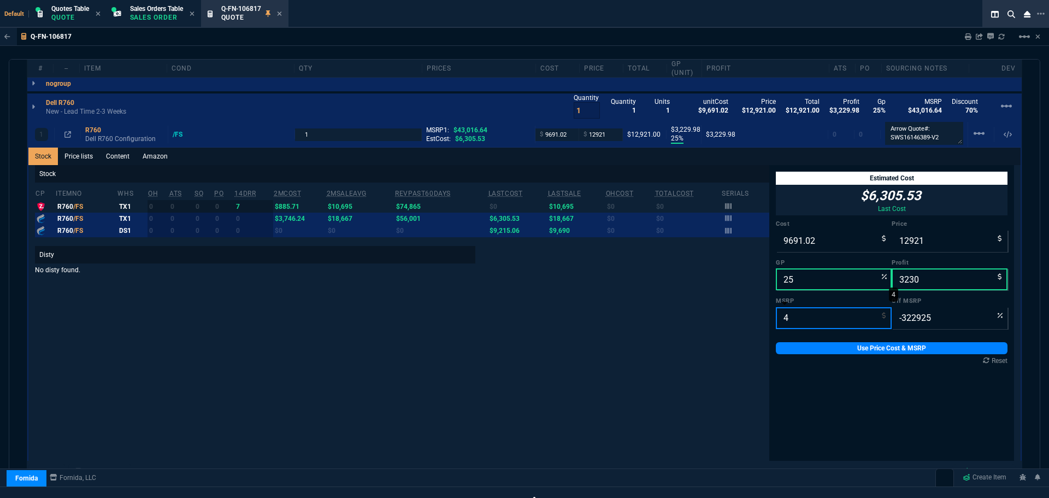
type input "44"
type input "-29266"
type input "445"
type input "-2804"
type input "4456"
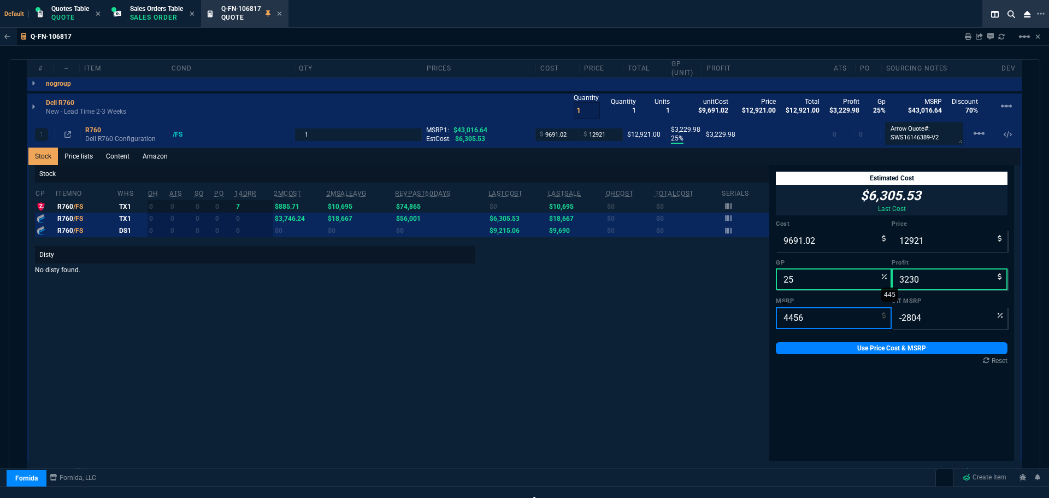
type input "-190"
type input "44563"
type input "71"
click at [818, 322] on input "44563" at bounding box center [834, 318] width 116 height 22
type input "4"
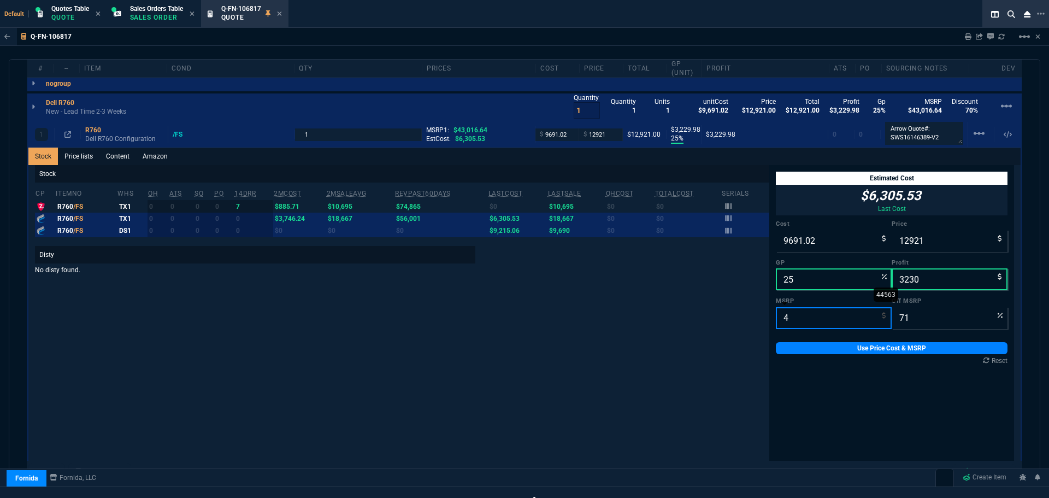
type input "-322925"
type input "44"
type input "-29266"
type input "449"
type input "-2778"
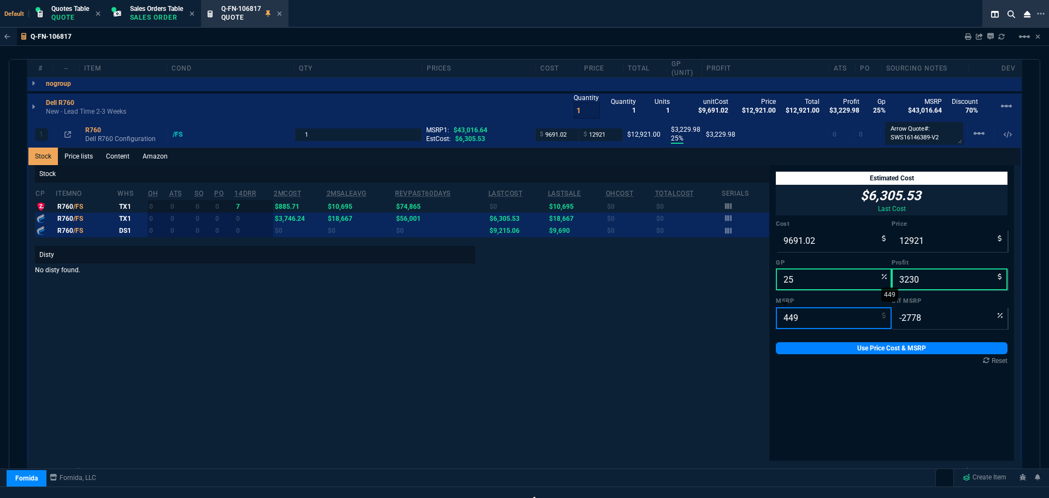
type input "4496"
type input "-187"
type input "44960"
type input "71"
type input "449604"
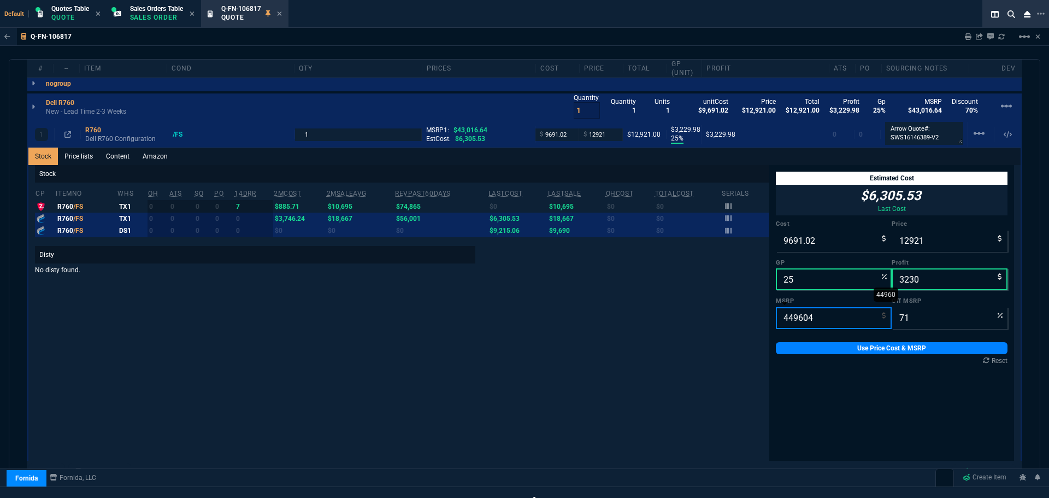
type input "97"
type input "44960"
type input "71"
type input "4496"
type input "-187"
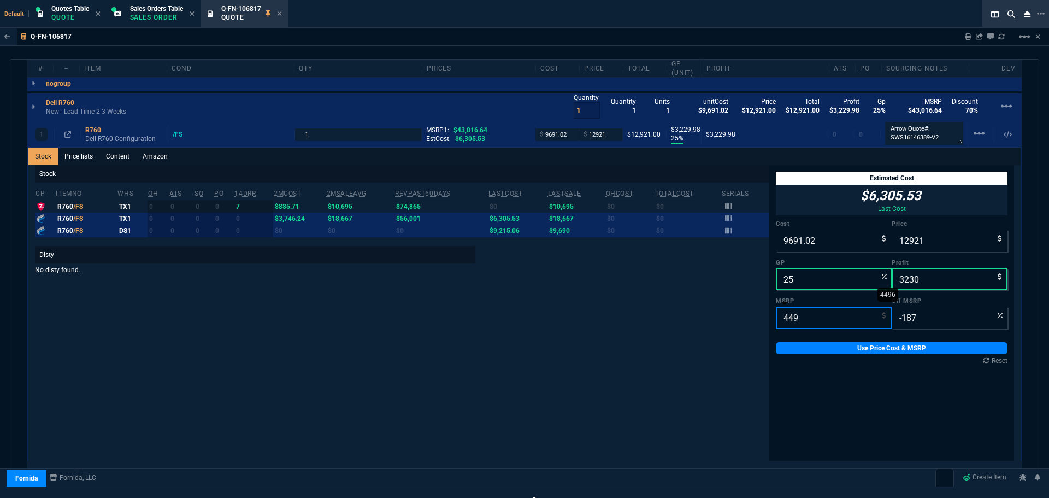
type input "44"
type input "-29266"
type input "4"
type input "-322925"
type input "4"
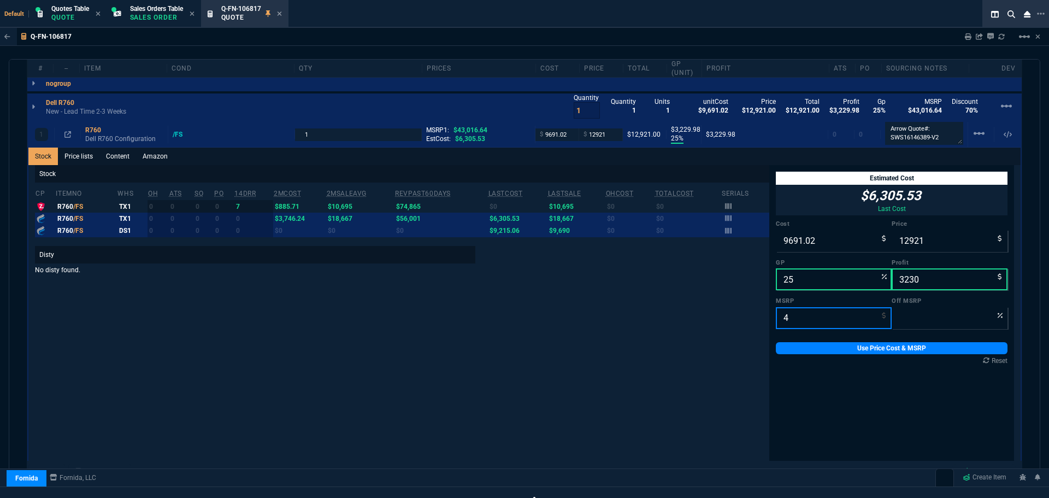
type input "-322925"
type input "45"
type input "-28613"
type input "456"
type input "-2734"
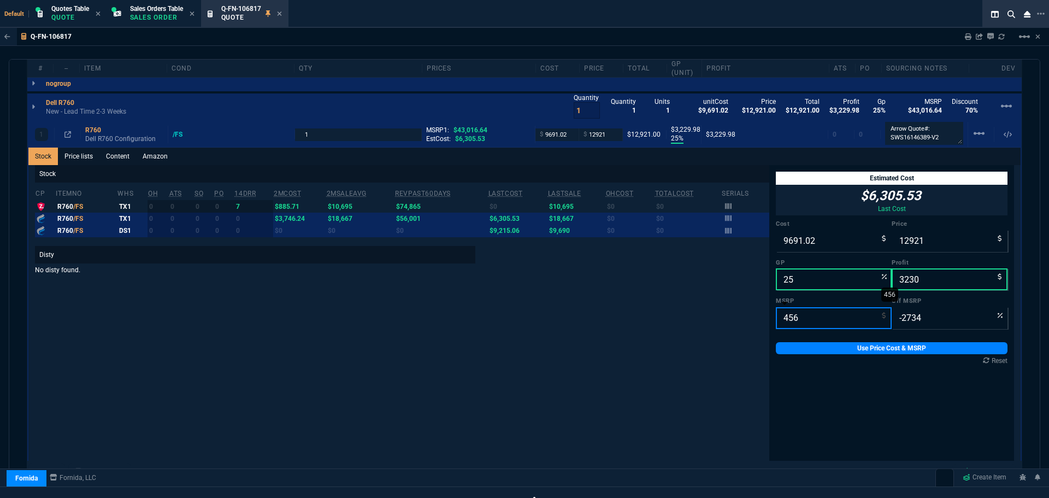
type input "4562"
type input "-183"
type input "45624"
type input "72"
click at [818, 320] on input "45624" at bounding box center [834, 318] width 116 height 22
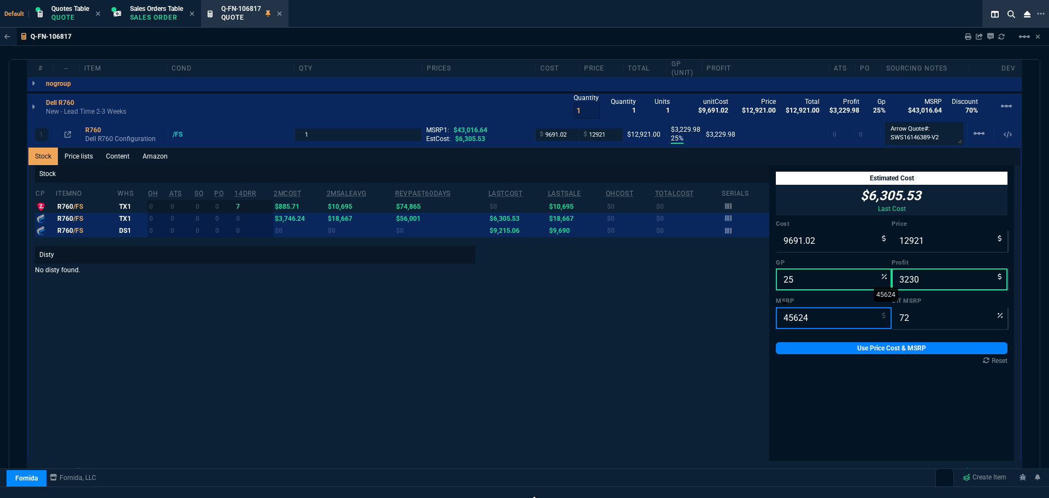
type input "4"
type input "-322925"
type input "48"
type input "-26819"
type input "486"
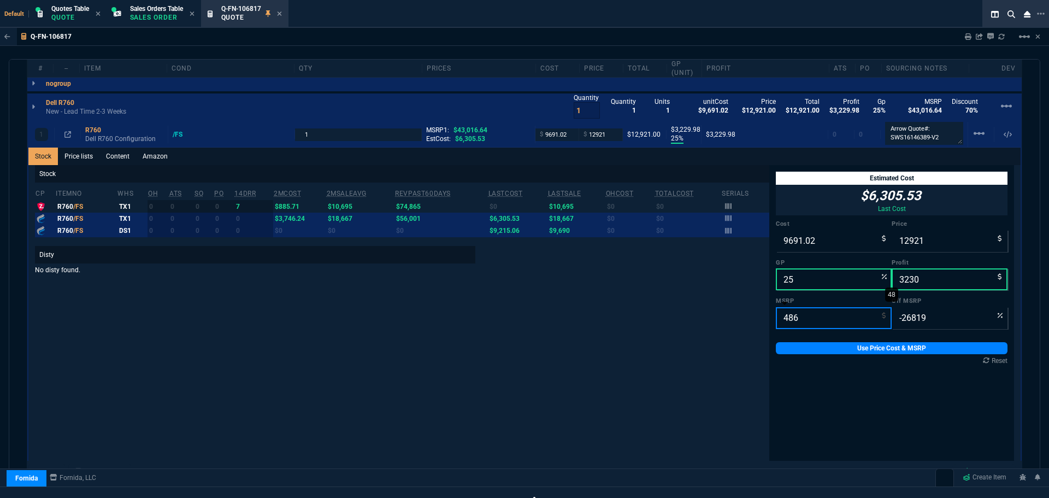
type input "-2559"
type input "4865"
type input "-166"
type input "48652"
type input "73"
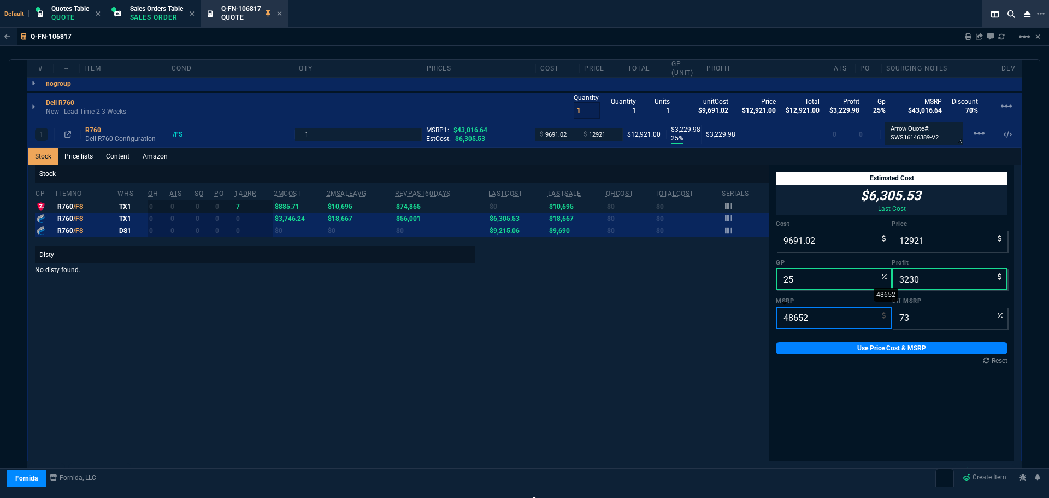
type input "486524"
type input "97"
type input "48652"
type input "73"
type input "486"
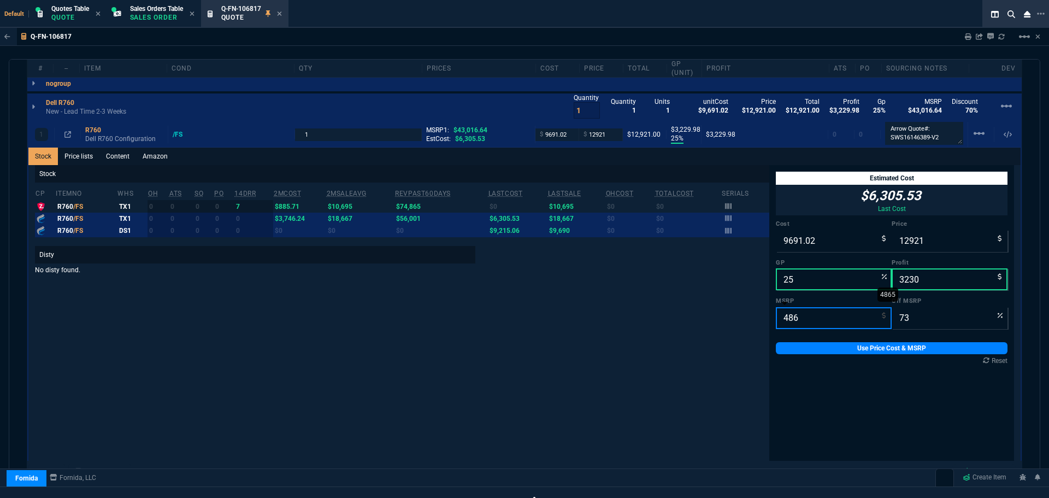
type input "-2559"
type input "48"
type input "-26819"
type input "4"
type input "-322925"
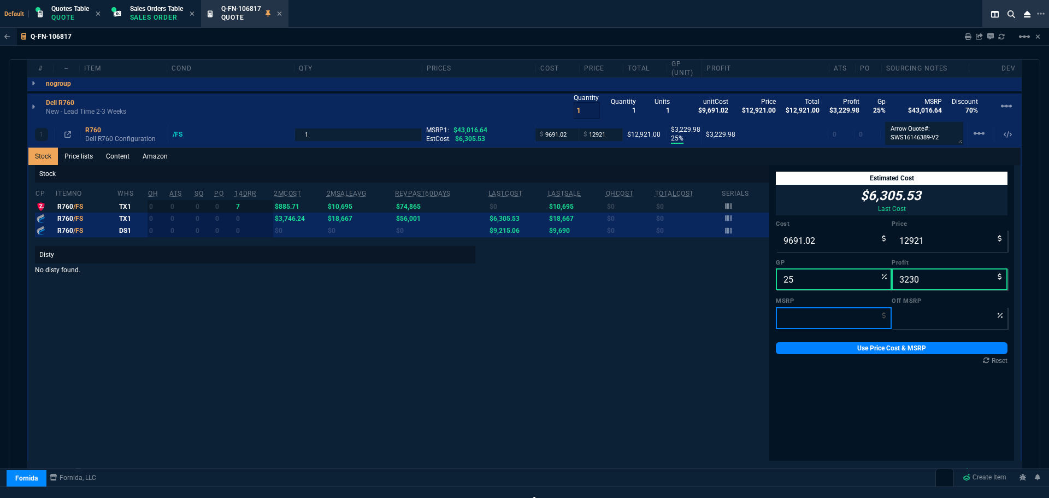
type input "4"
type input "-322925"
type input "49"
type input "-26269"
type input "492"
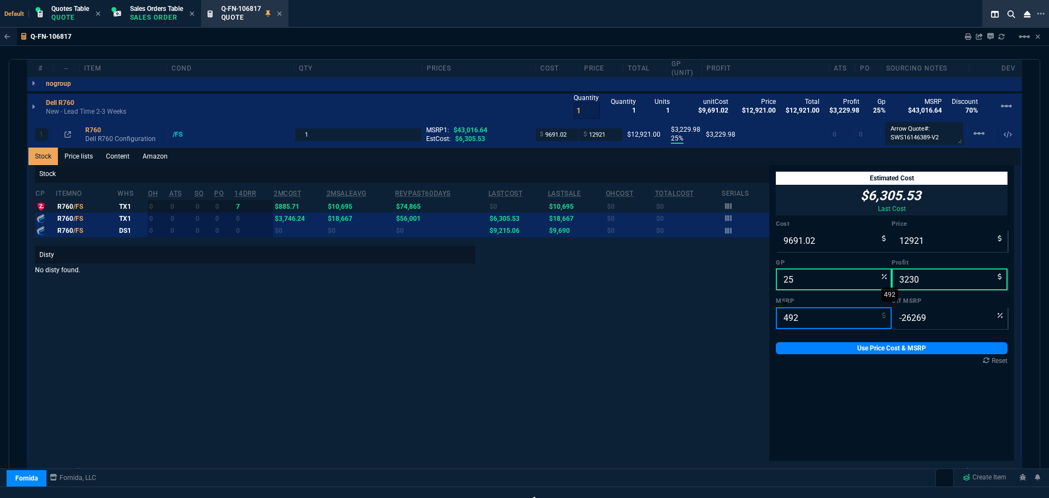
type input "-2526"
type input "4928"
type input "-162"
type input "49283"
type input "74"
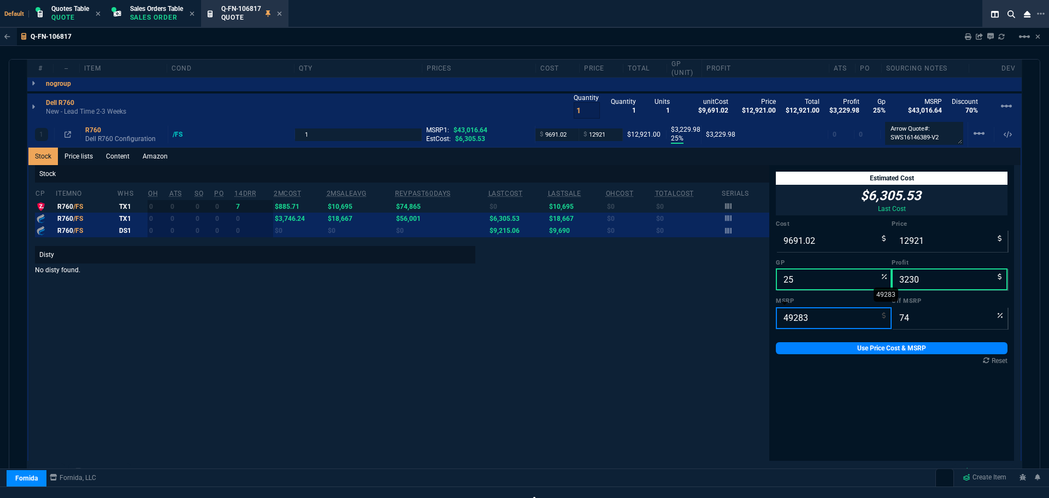
type input "4928"
type input "-162"
type input "492"
type input "-2526"
type input "49"
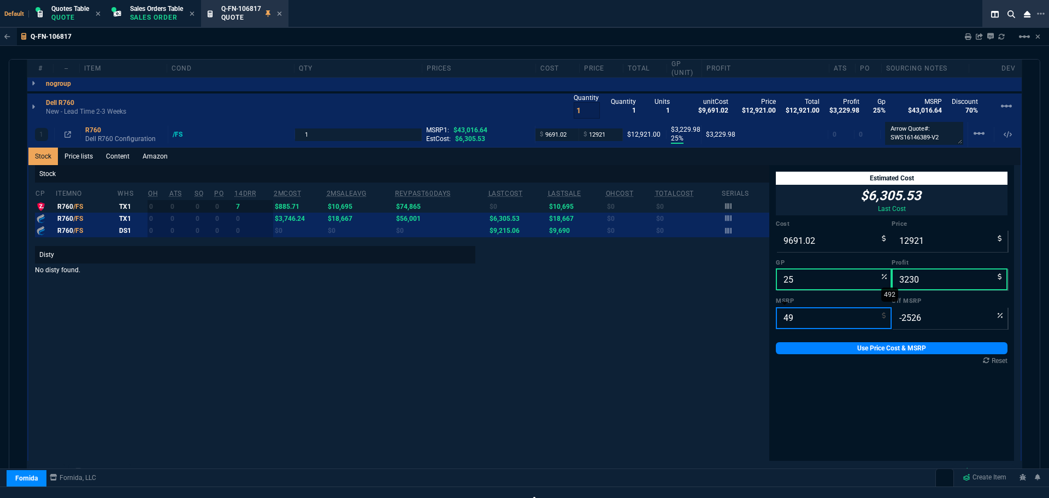
type input "-26269"
type input "499"
type input "-2489"
type input "4998"
type input "-159"
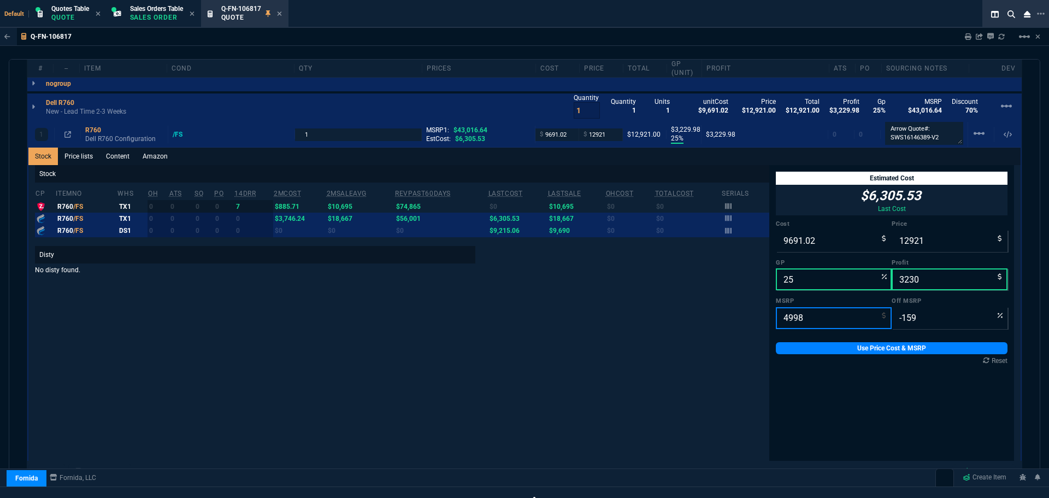
type input "49983"
type input "74"
type input "4998"
type input "-159"
type input "499"
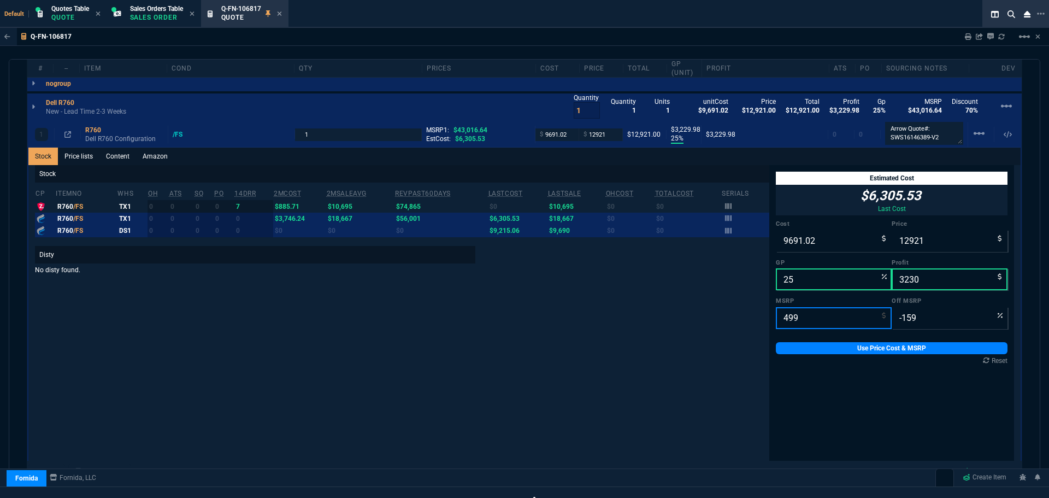
type input "-2489"
type input "49"
type input "-26269"
type input "4"
type input "-322925"
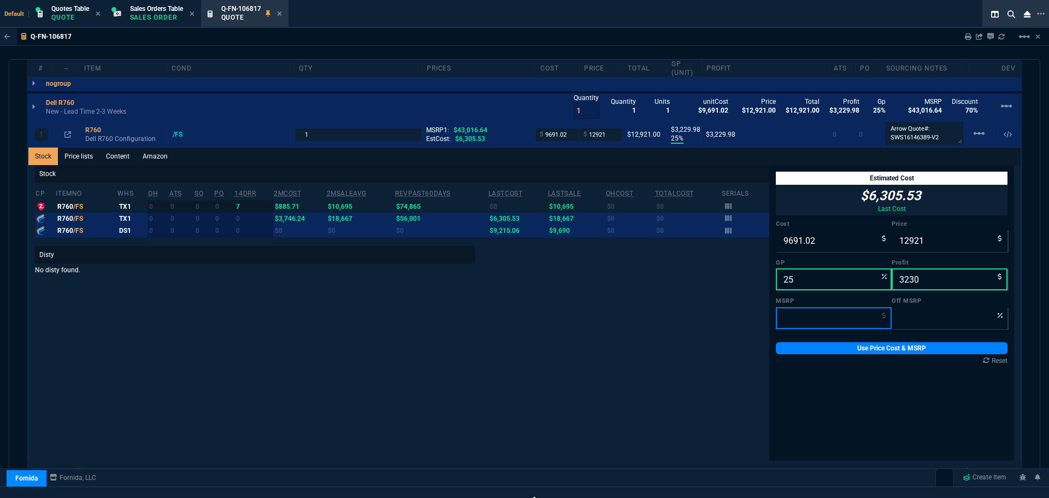
type input "5"
type input "-258320"
type input "50"
type input "-25742"
type input "502"
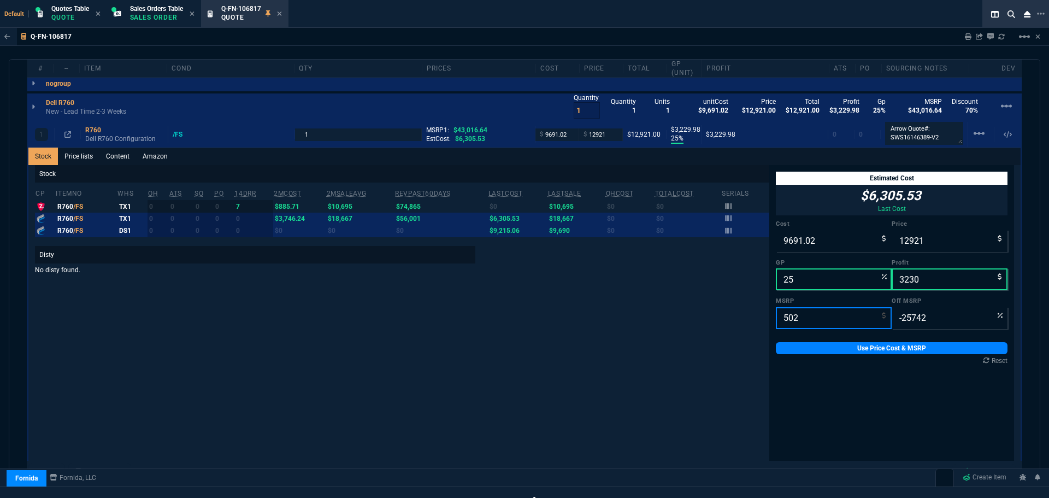
type input "-2474"
type input "5024"
type input "-157"
type input "50243"
type input "74"
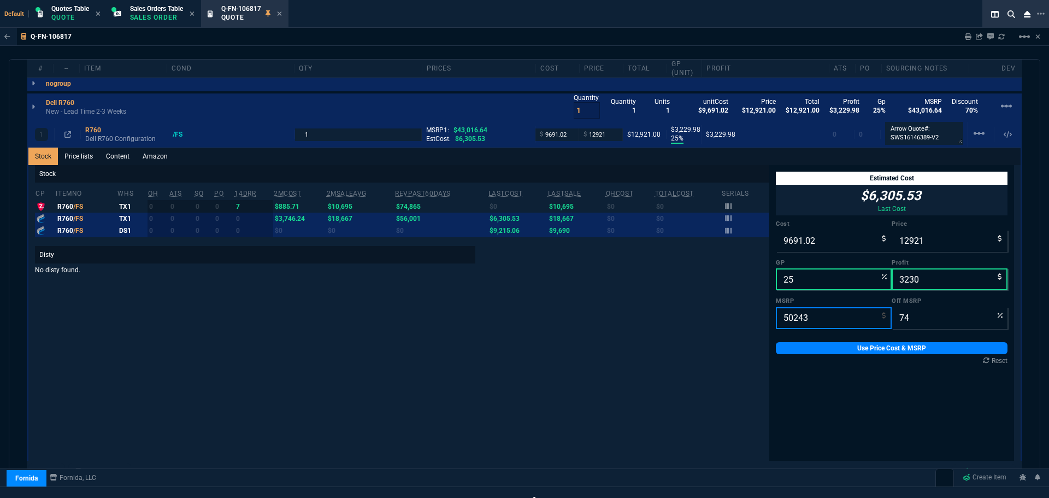
type input "5024"
type input "-157"
type input "502"
type input "-2474"
type input "50"
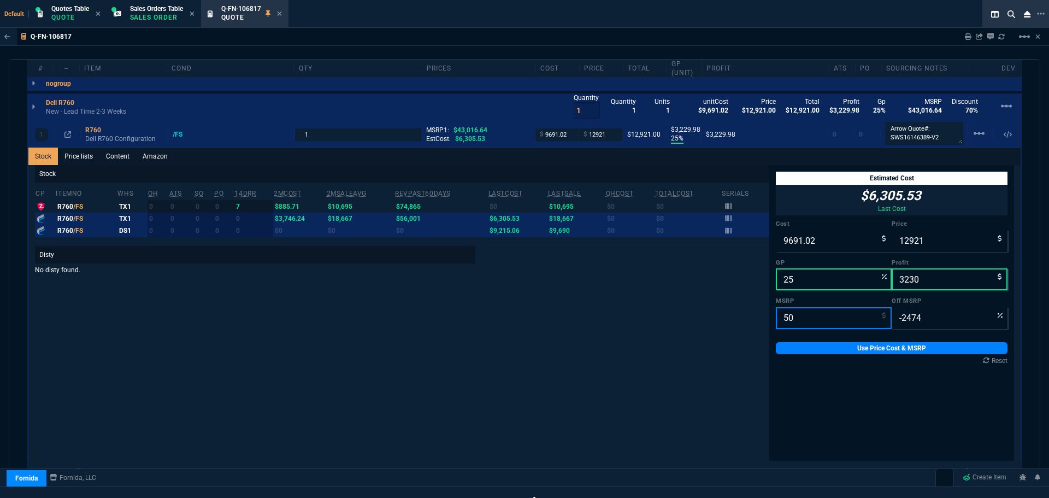
type input "-25742"
type input "508"
type input "-2444"
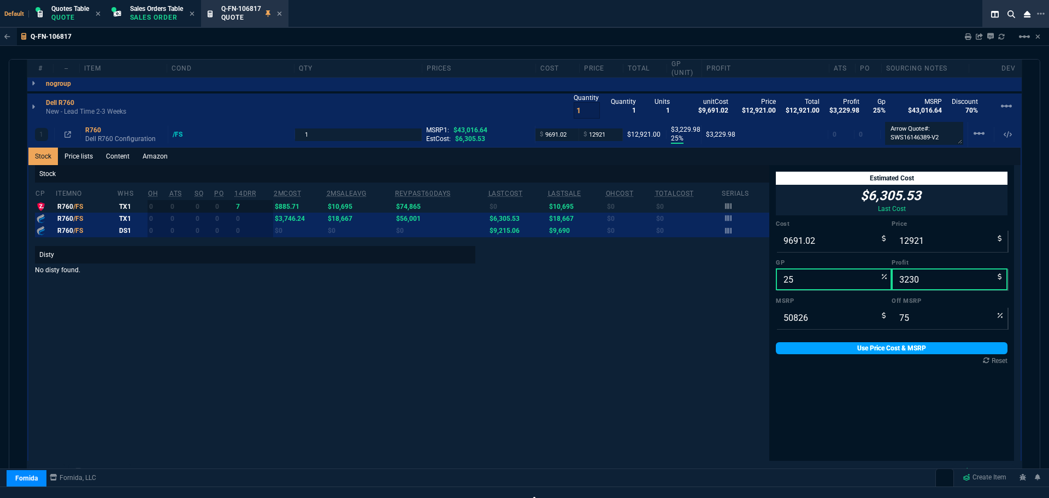
click at [891, 348] on link "Use Price Cost & MSRP" at bounding box center [892, 348] width 232 height 12
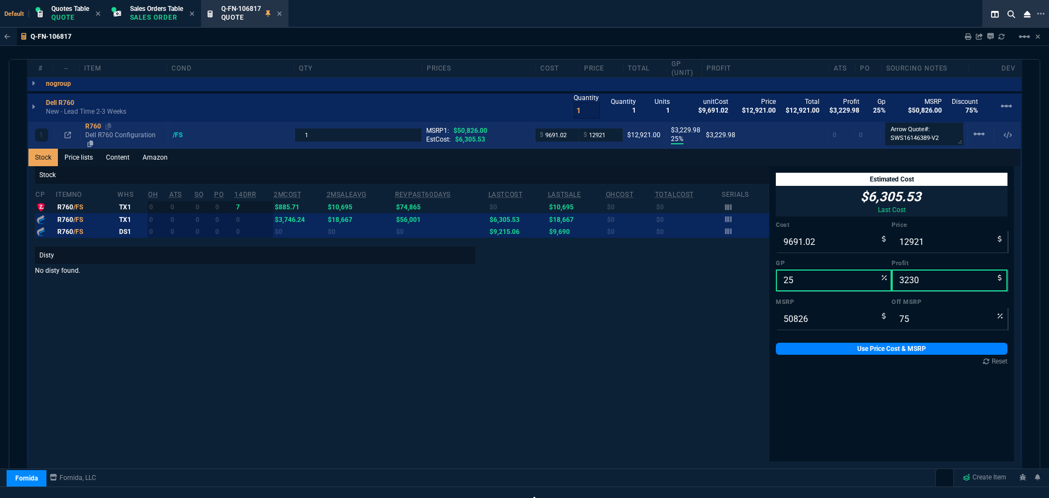
click at [92, 128] on div "R760" at bounding box center [124, 126] width 78 height 9
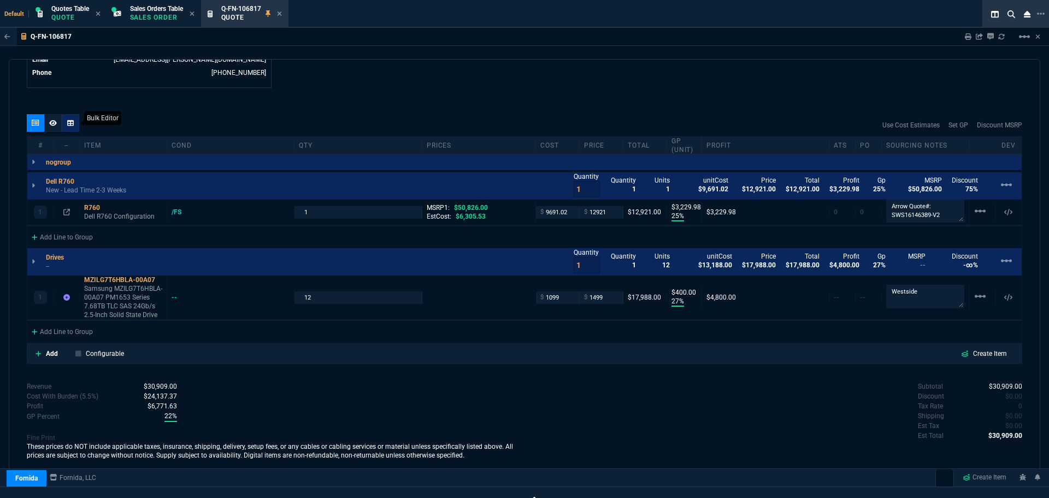
scroll to position [577, 0]
click at [54, 123] on icon at bounding box center [53, 123] width 8 height 7
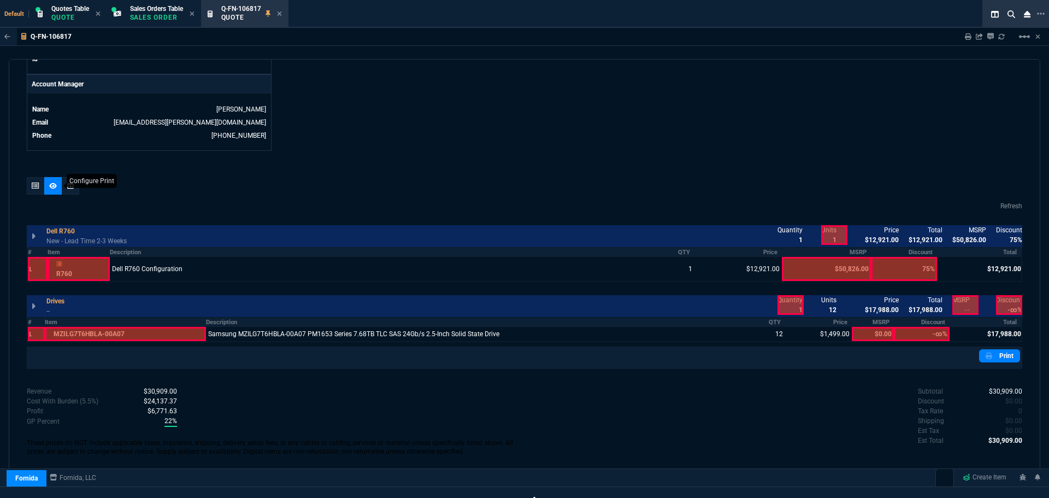
scroll to position [496, 0]
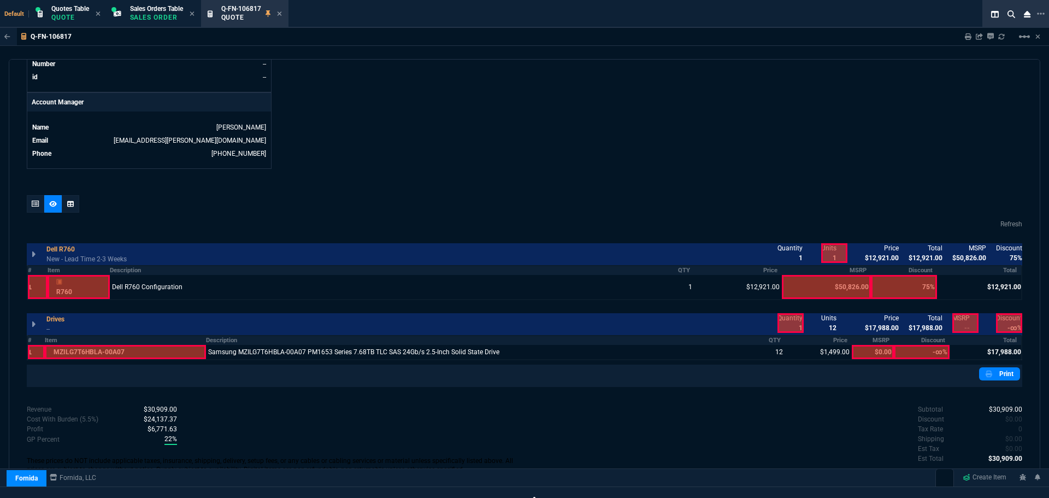
click at [1012, 245] on div at bounding box center [1009, 253] width 26 height 20
click at [971, 254] on div at bounding box center [966, 253] width 26 height 20
click at [36, 204] on icon at bounding box center [36, 204] width 8 height 7
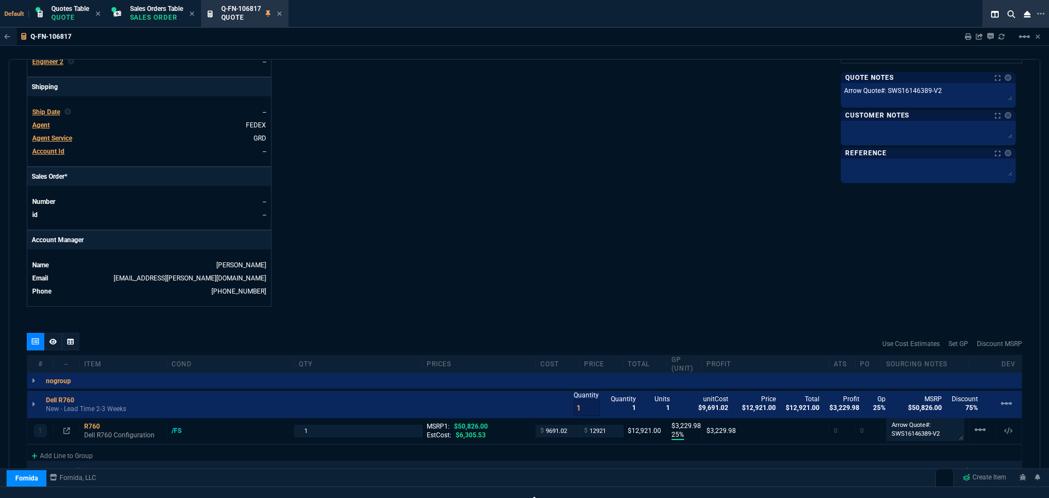
scroll to position [523, 0]
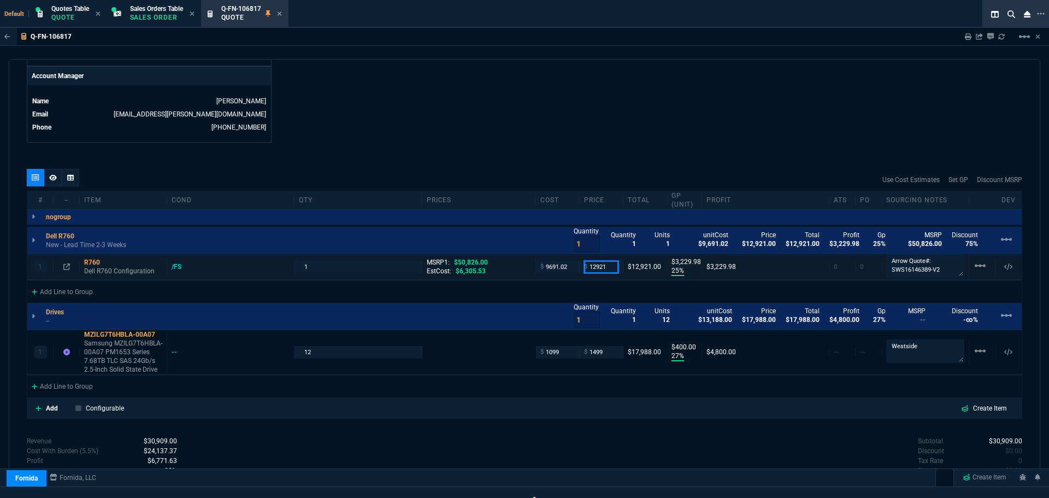
click at [604, 269] on input "12921" at bounding box center [601, 267] width 34 height 13
click at [51, 179] on icon at bounding box center [53, 177] width 8 height 6
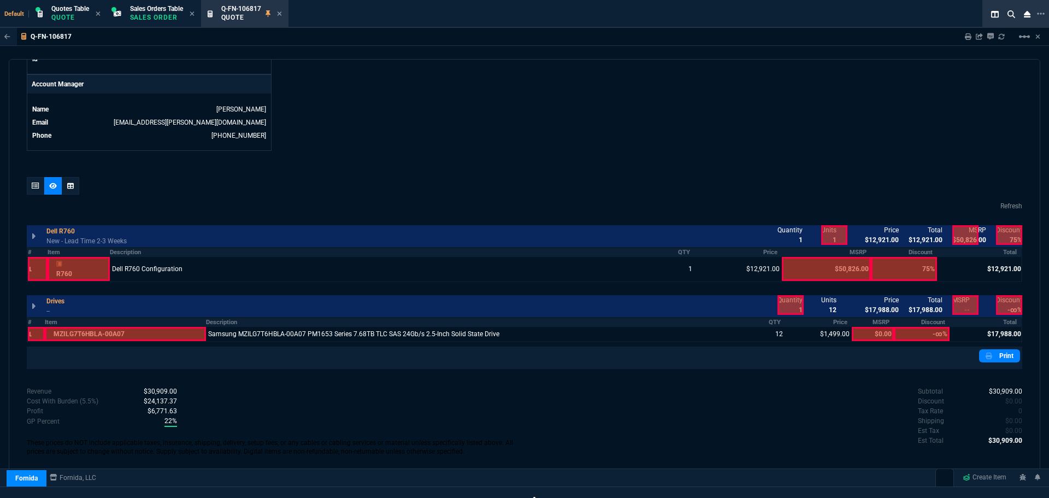
scroll to position [514, 0]
click at [994, 356] on link "Print" at bounding box center [999, 355] width 41 height 13
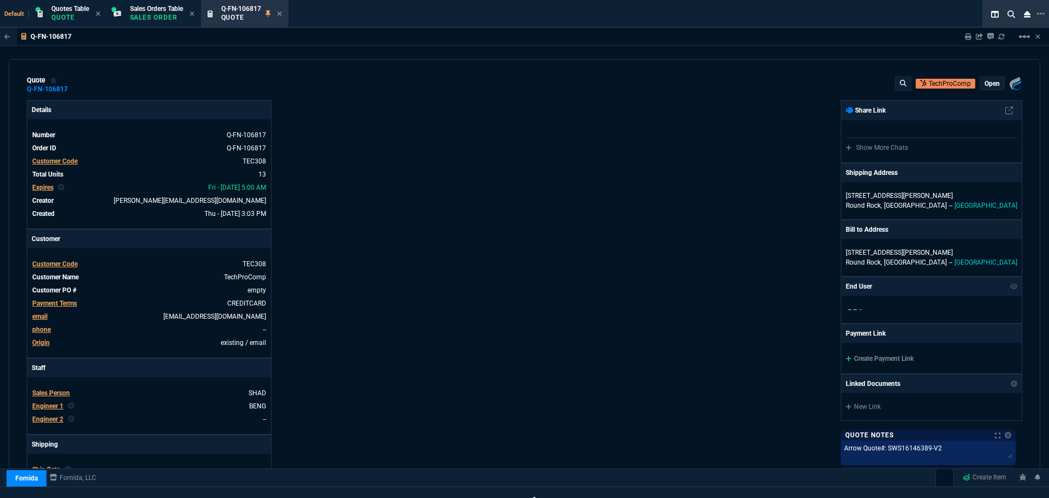
scroll to position [0, 0]
click at [75, 90] on icon at bounding box center [75, 90] width 6 height 7
click at [74, 90] on icon at bounding box center [75, 90] width 6 height 7
